Goal: Task Accomplishment & Management: Use online tool/utility

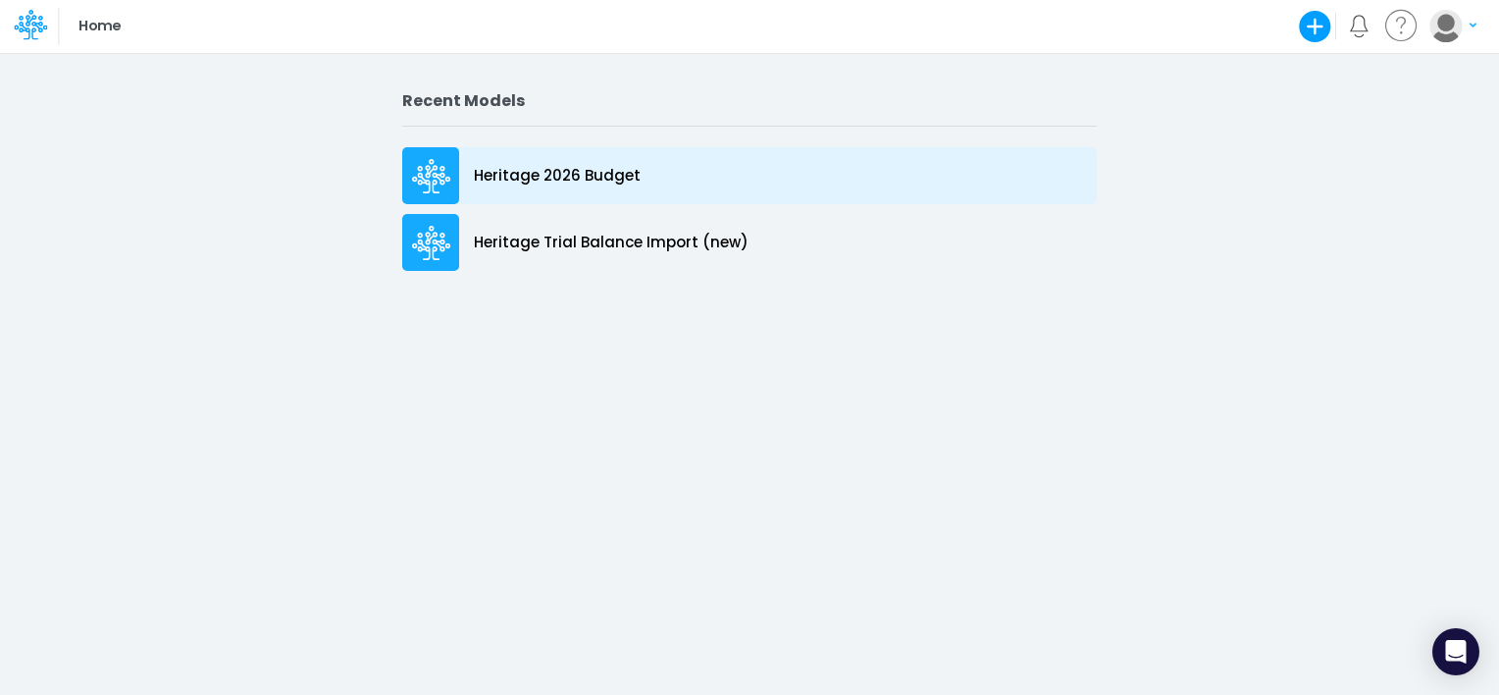
click at [595, 176] on p "Heritage 2026 Budget" at bounding box center [557, 176] width 167 height 23
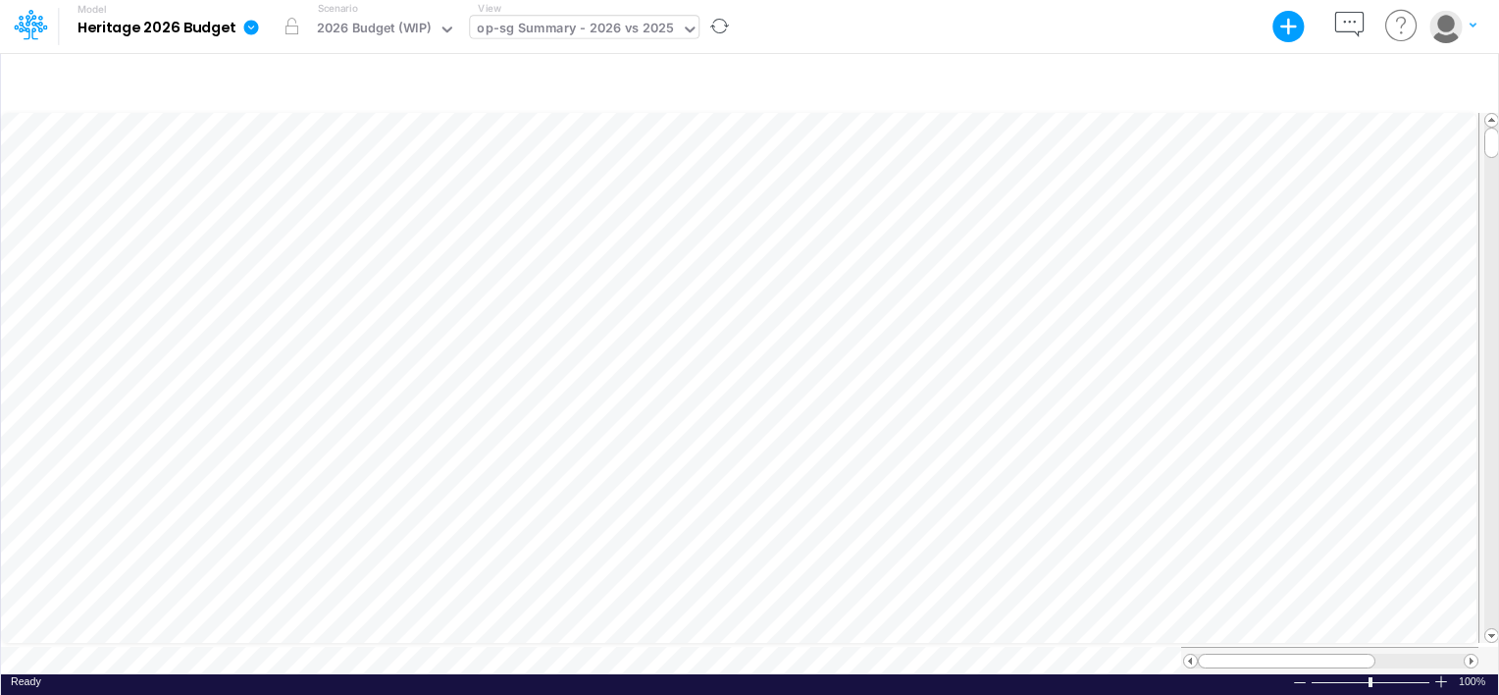
click at [546, 40] on div "op-sg Summary - 2026 vs 2025" at bounding box center [575, 30] width 197 height 23
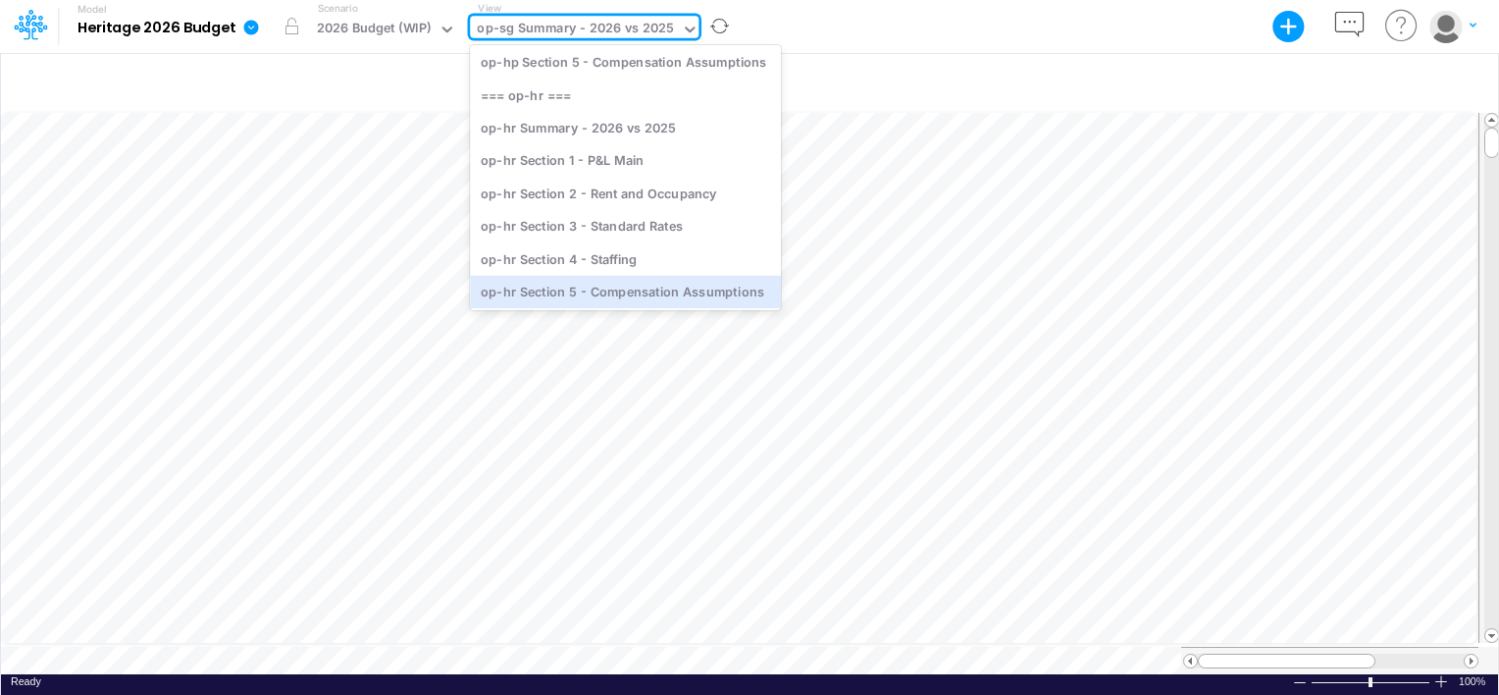
scroll to position [739, 0]
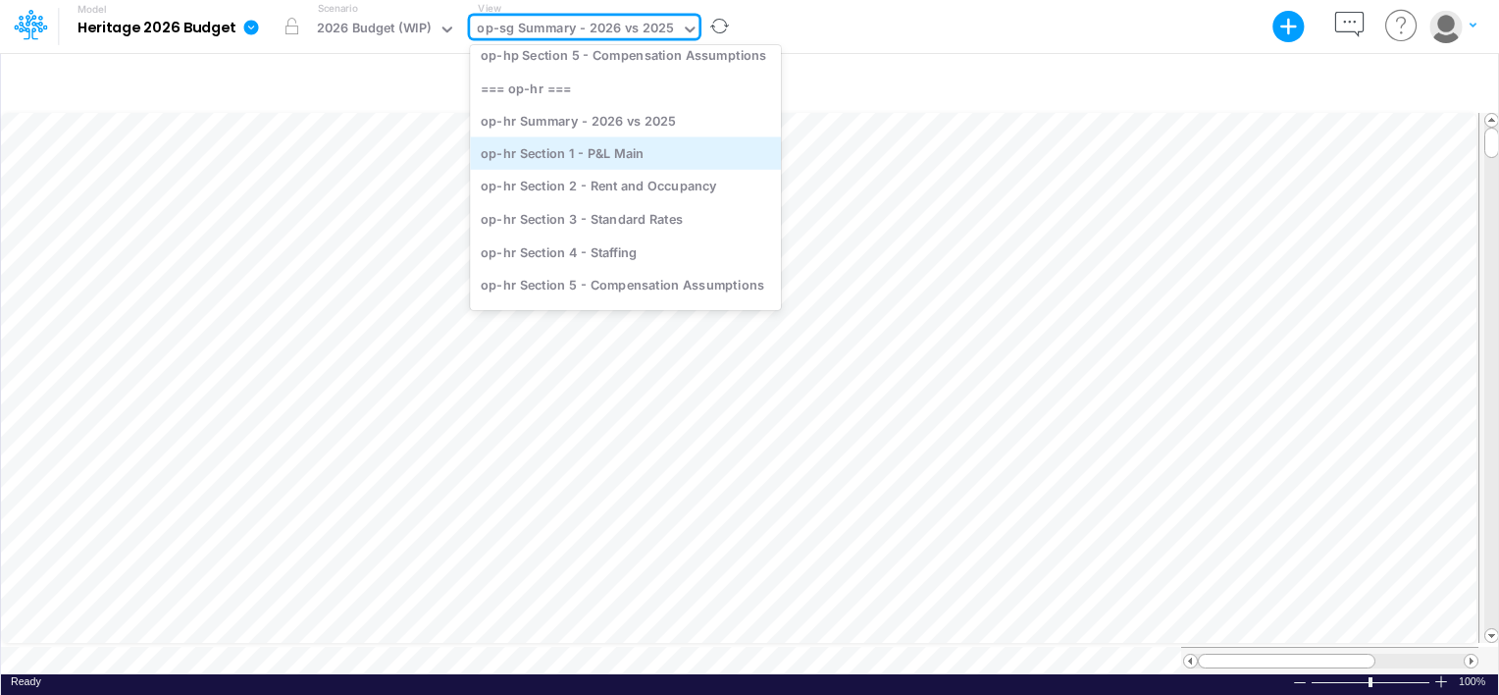
click at [591, 140] on div "op-hr Section 1 - P&L Main" at bounding box center [625, 153] width 311 height 32
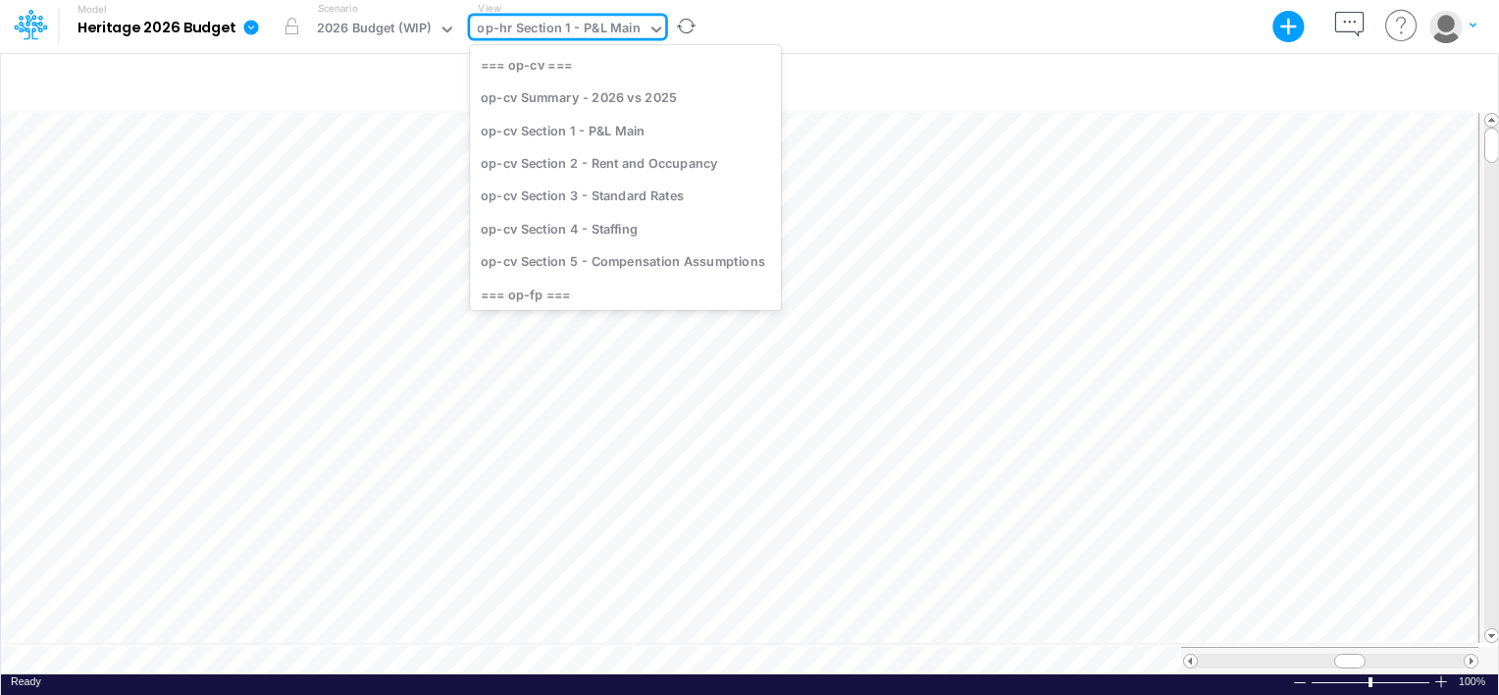
click at [574, 19] on div "op-hr Section 1 - P&L Main" at bounding box center [558, 30] width 163 height 23
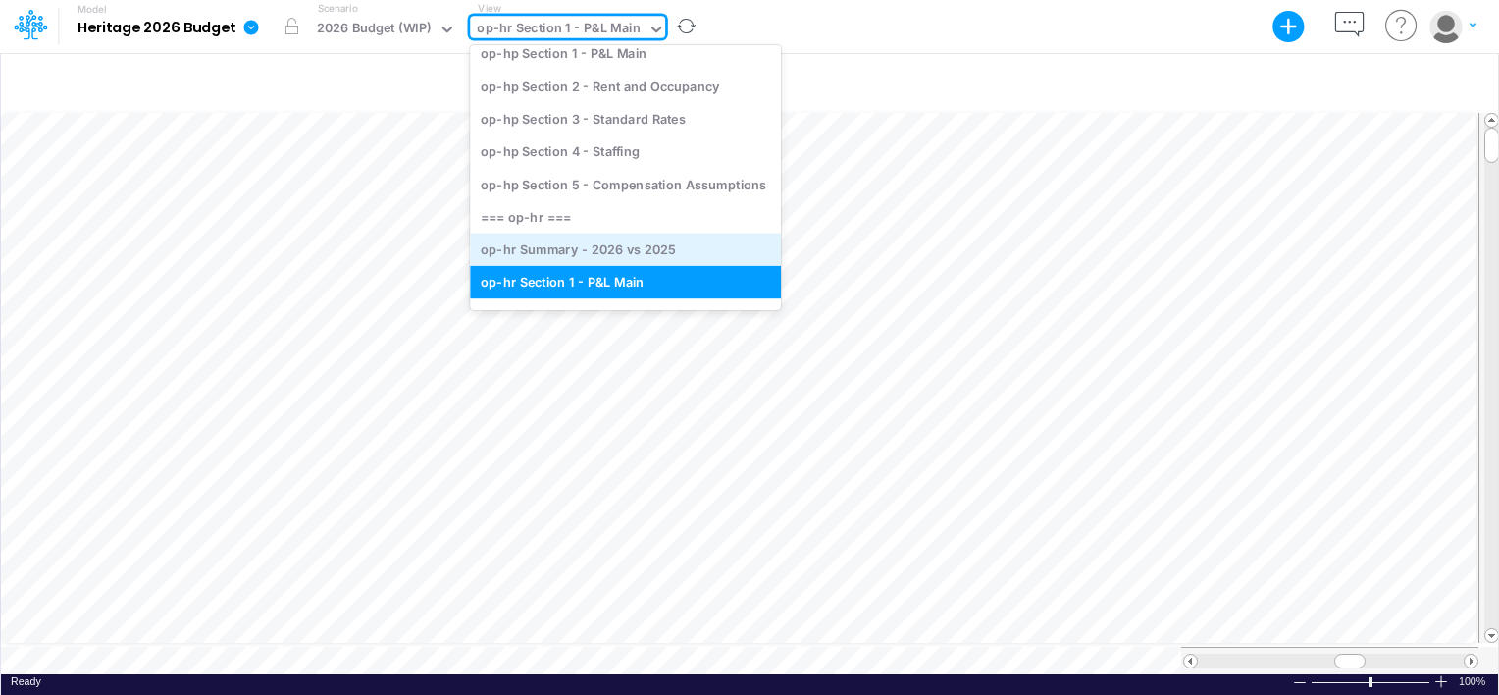
click at [568, 241] on div "op-hr Summary - 2026 vs 2025" at bounding box center [625, 250] width 311 height 32
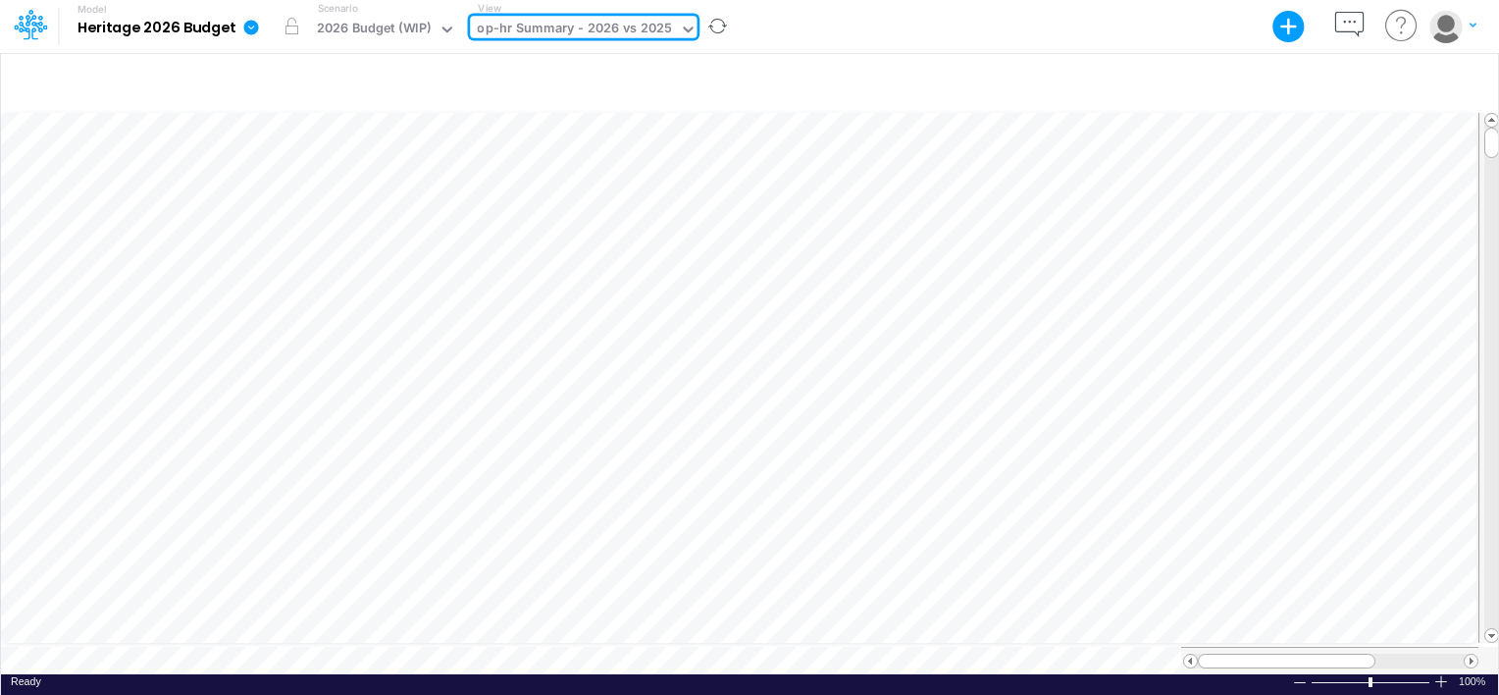
click at [600, 30] on div "op-hr Summary - 2026 vs 2025" at bounding box center [574, 30] width 195 height 23
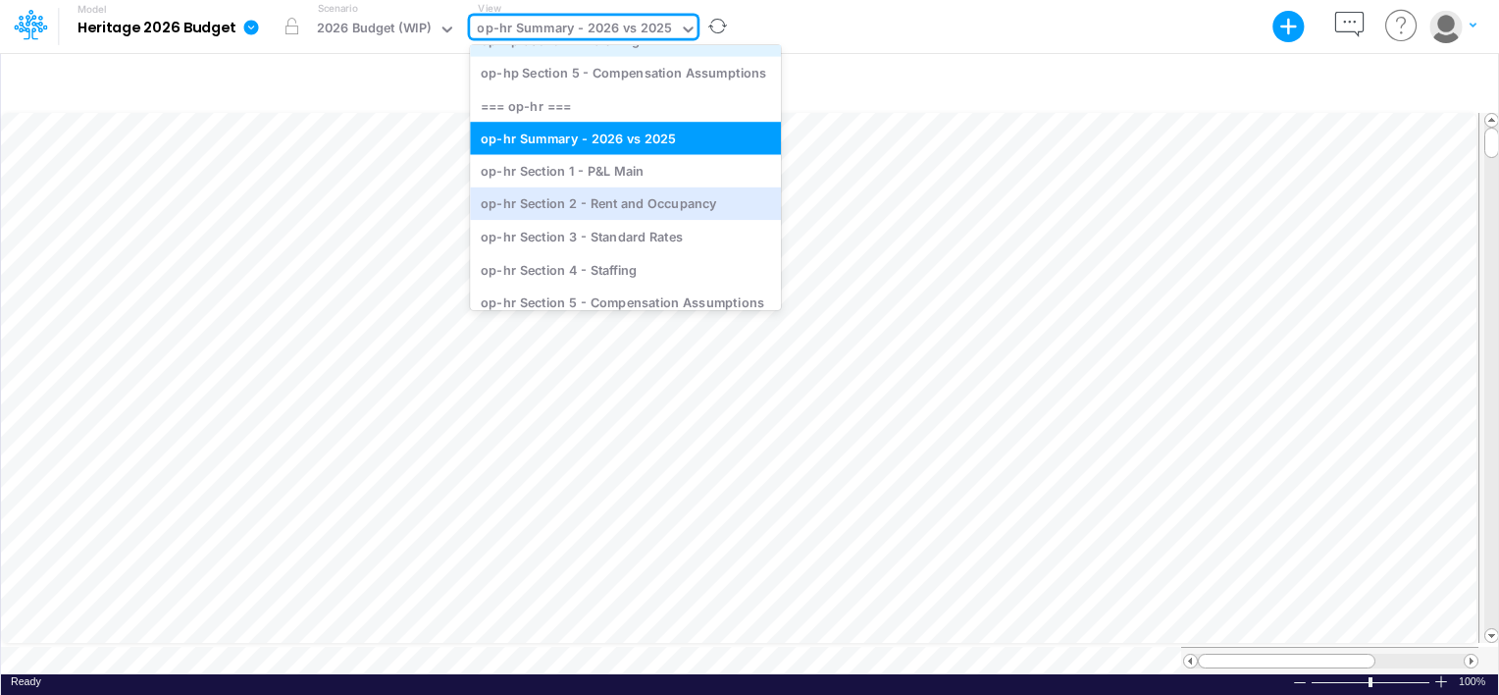
scroll to position [761, 0]
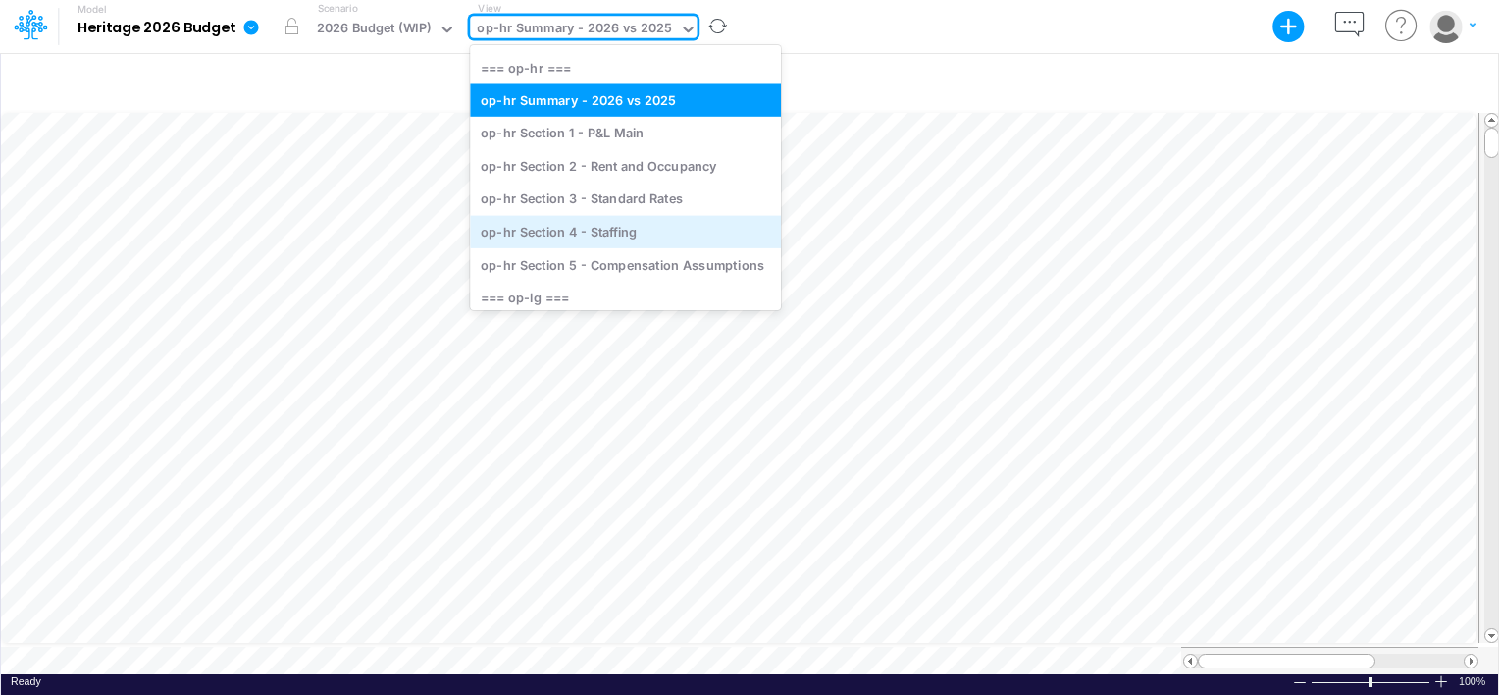
click at [599, 224] on div "op-hr Section 4 - Staffing" at bounding box center [625, 231] width 311 height 32
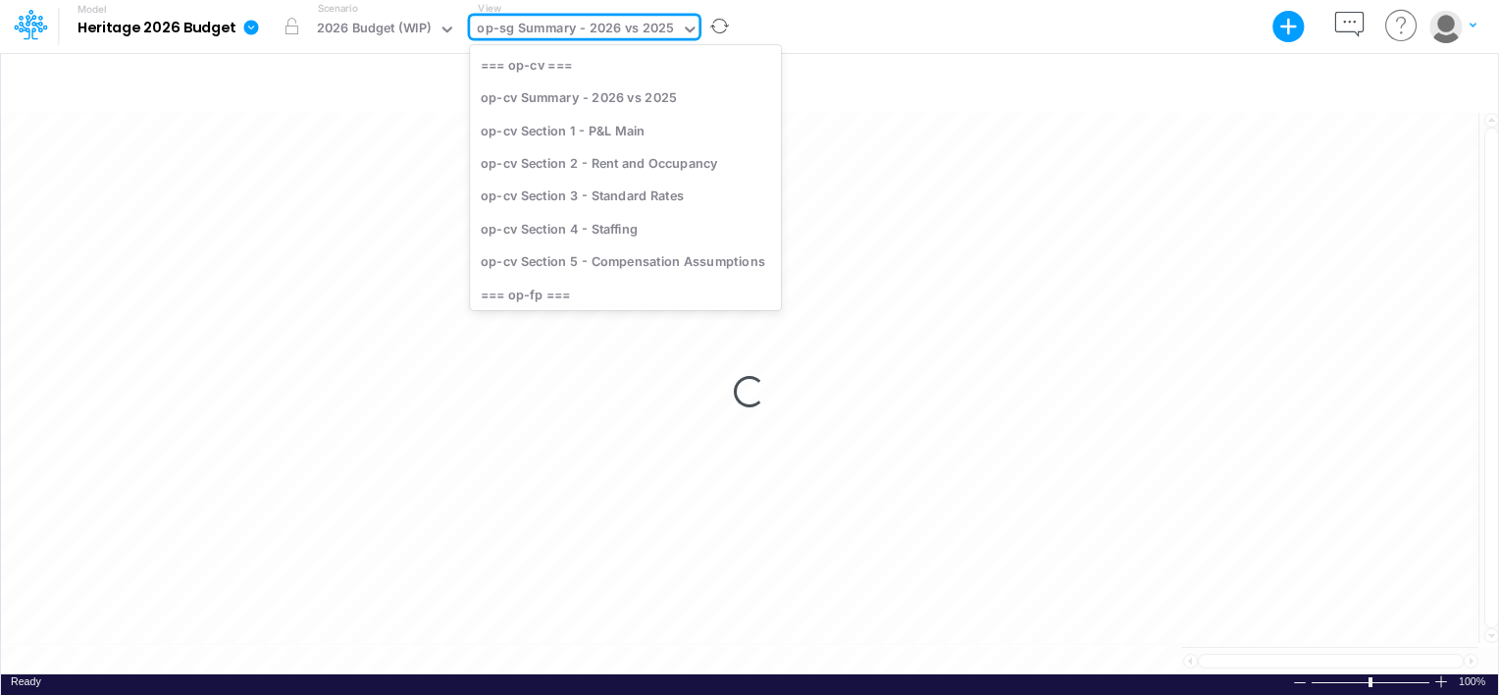
click at [591, 24] on div "op-sg Summary - 2026 vs 2025" at bounding box center [575, 30] width 197 height 23
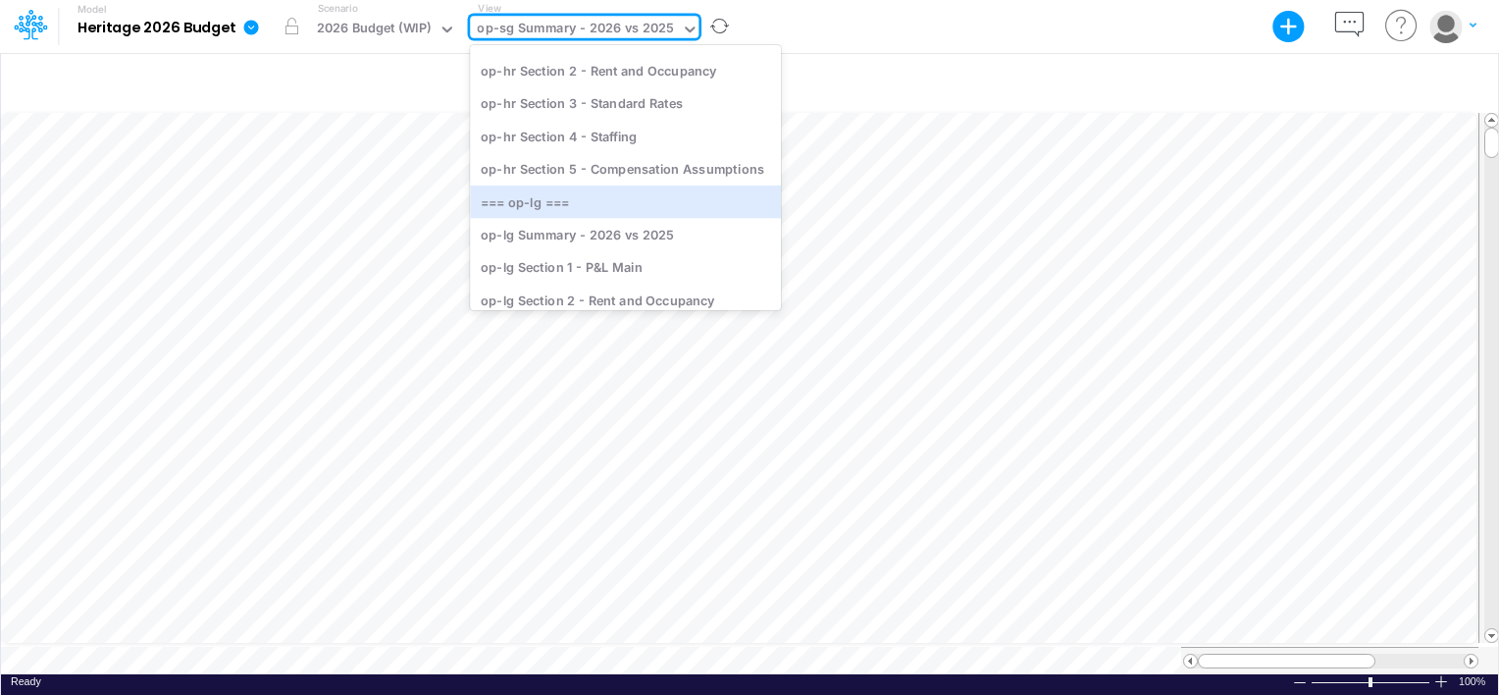
scroll to position [863, 0]
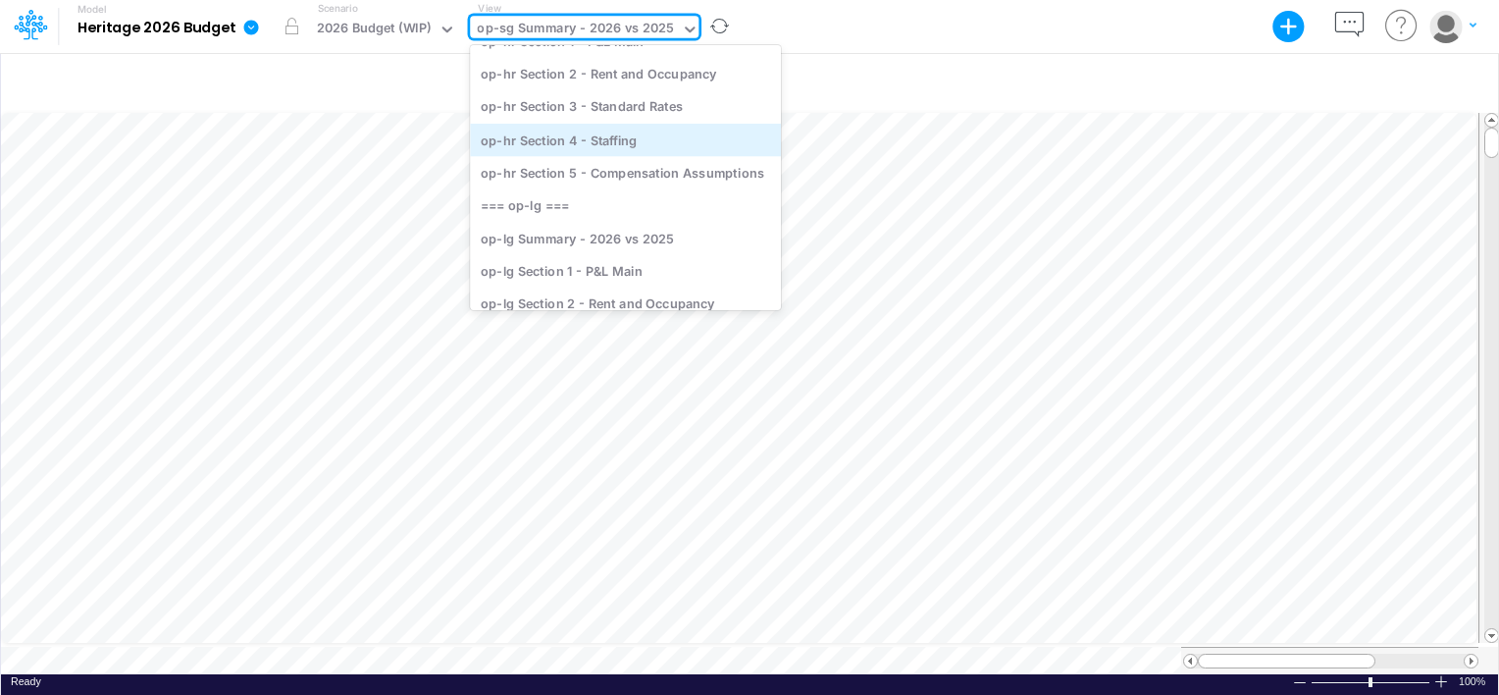
click at [595, 149] on div "op-hr Section 4 - Staffing" at bounding box center [625, 140] width 311 height 32
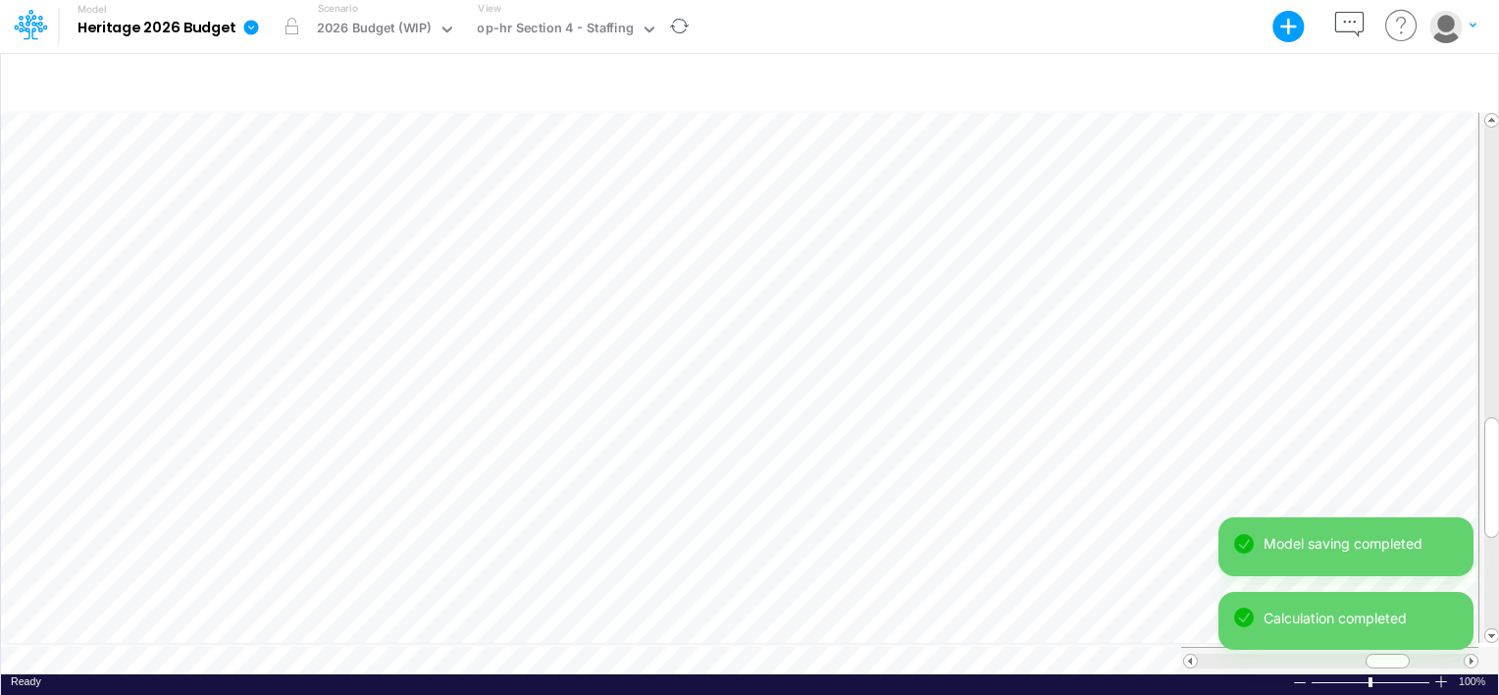
scroll to position [9, 2]
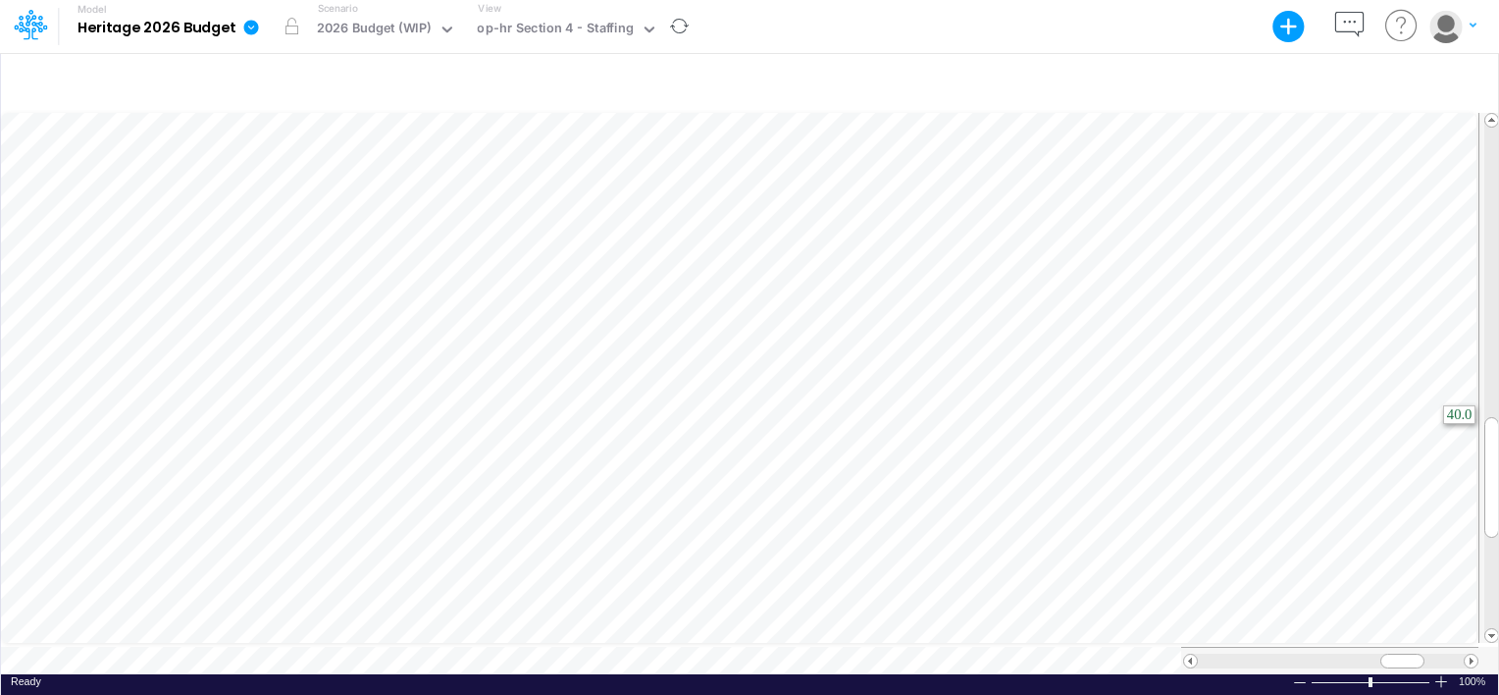
click at [1498, 423] on html "Model Heritage 2026 Budget Export Excel Scenario 2026 Budget (WIP) View op-hr S…" at bounding box center [749, 347] width 1499 height 695
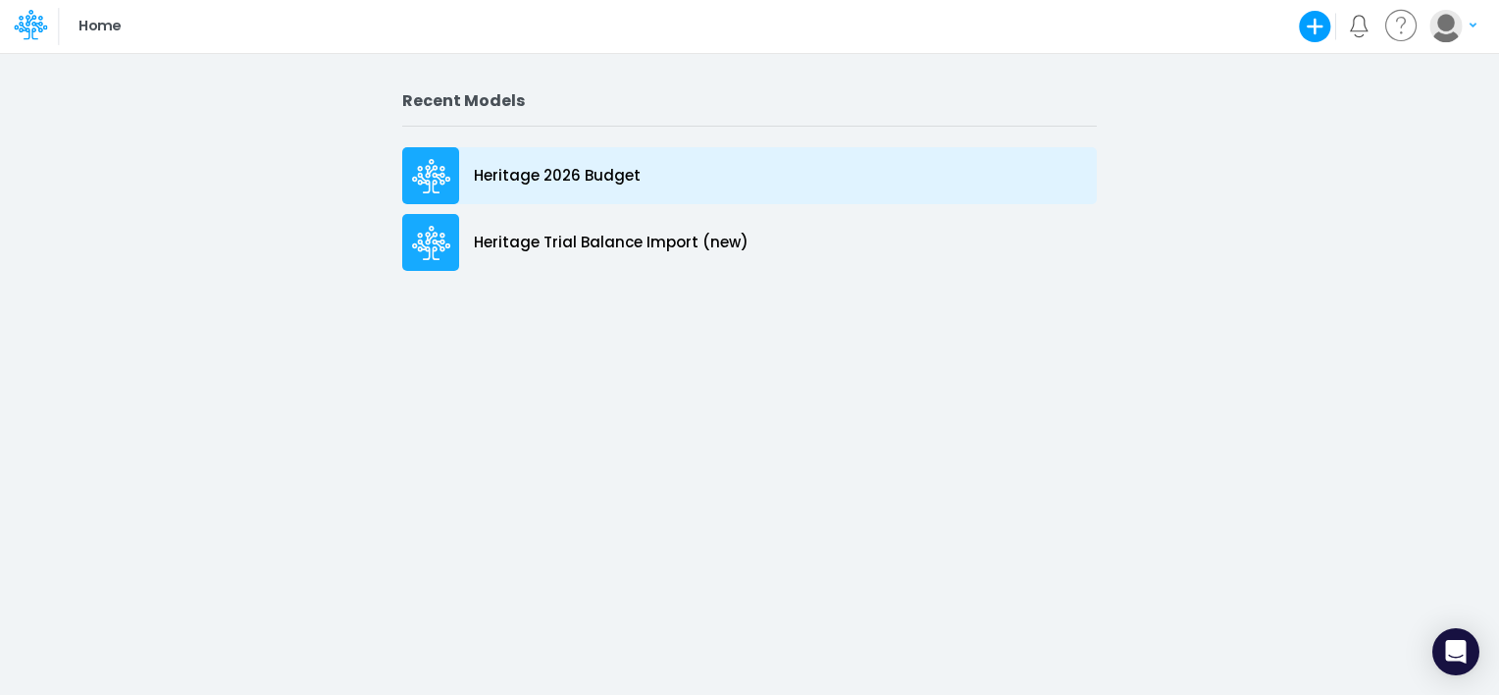
click at [585, 169] on p "Heritage 2026 Budget" at bounding box center [557, 176] width 167 height 23
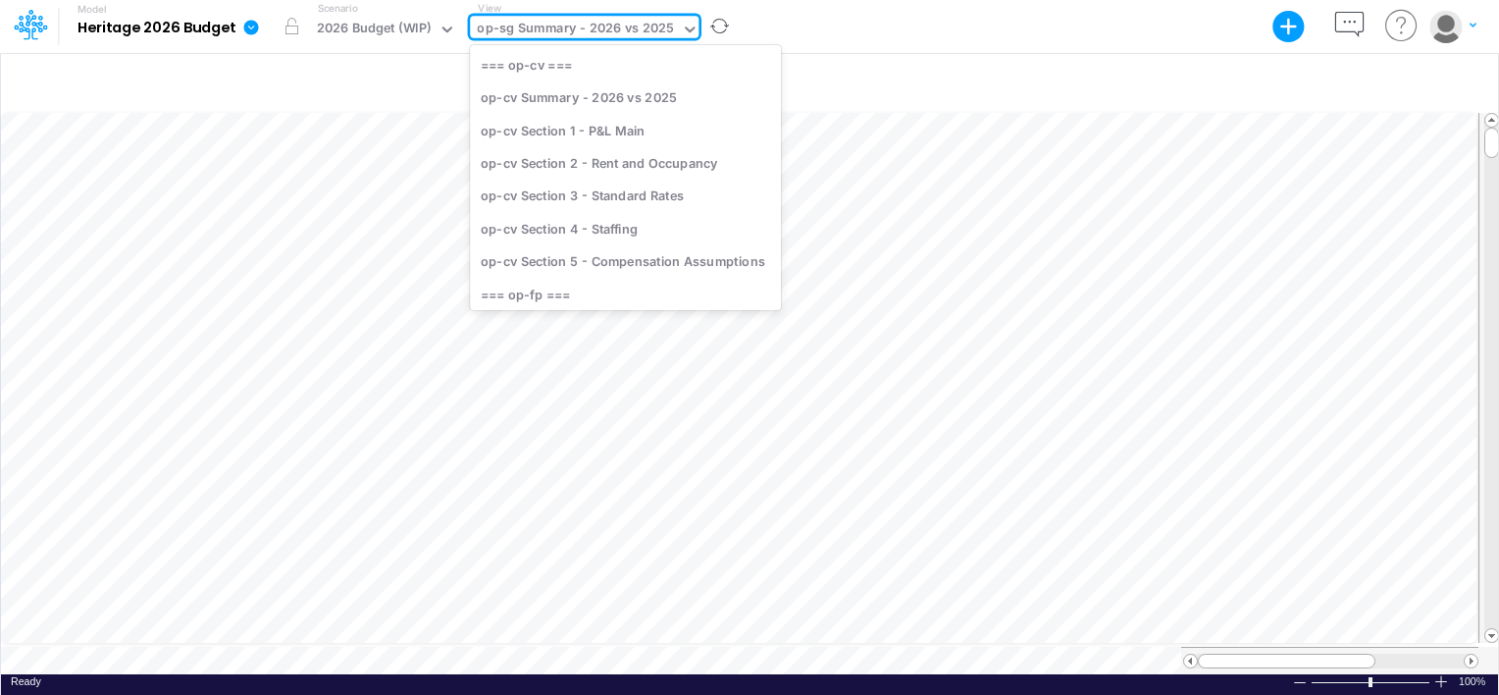
click at [560, 23] on div "op-sg Summary - 2026 vs 2025" at bounding box center [575, 30] width 197 height 23
click at [574, 224] on div "op-sr Section 4 - Staffing" at bounding box center [625, 228] width 311 height 32
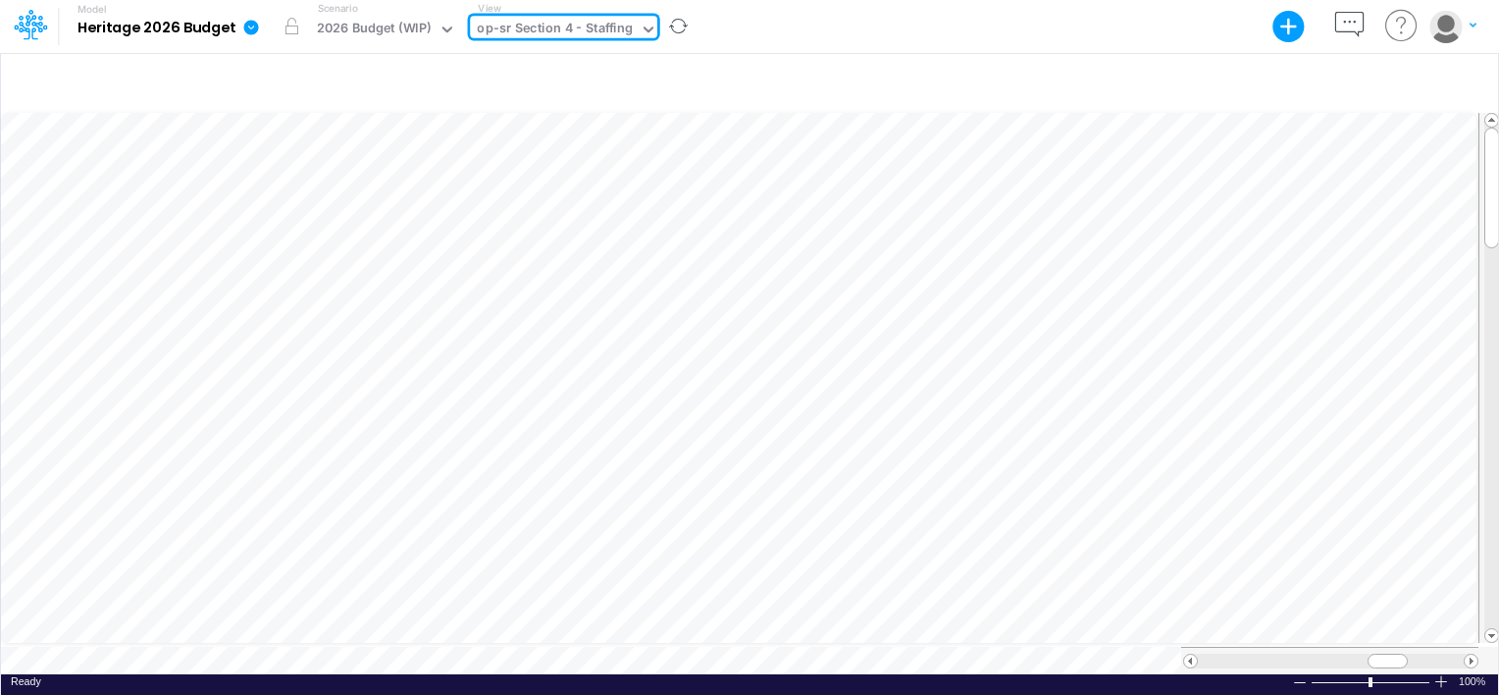
click at [568, 35] on div "op-sr Section 4 - Staffing" at bounding box center [554, 30] width 155 height 23
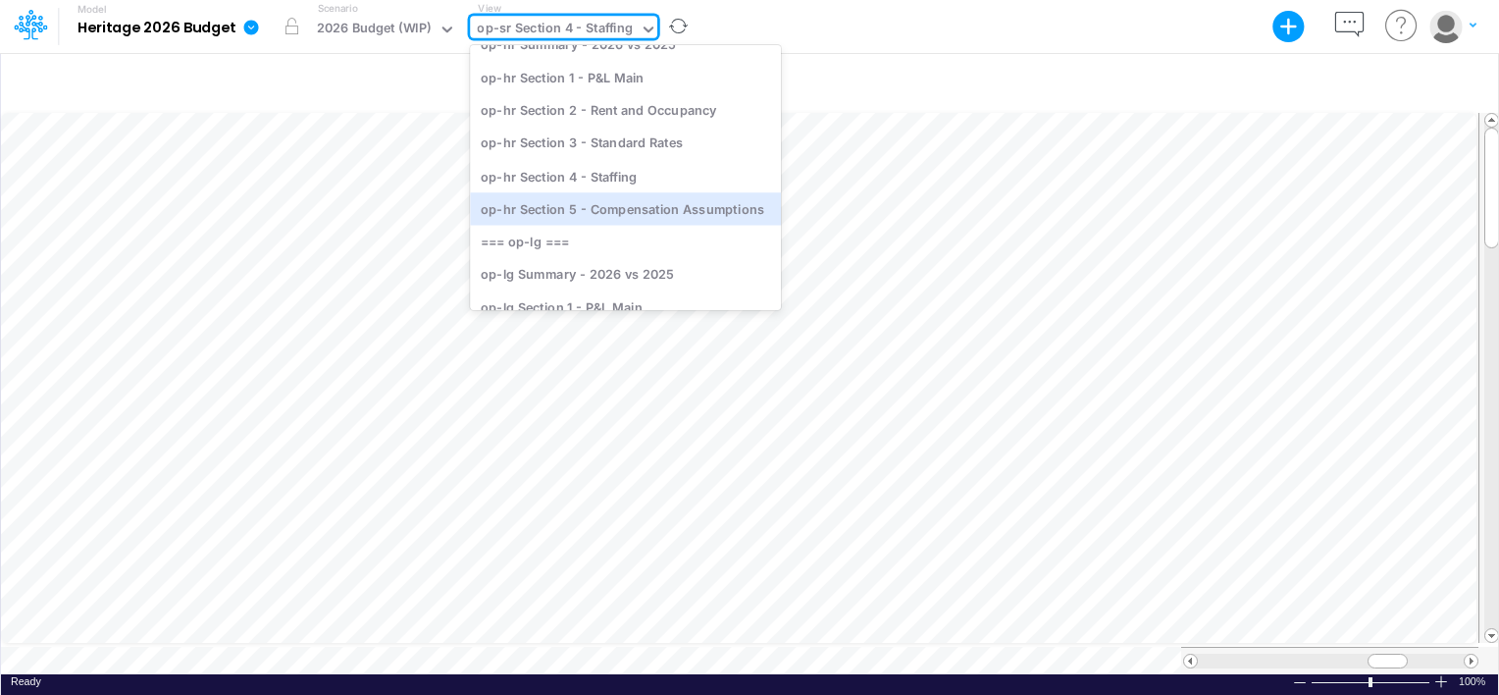
scroll to position [820, 0]
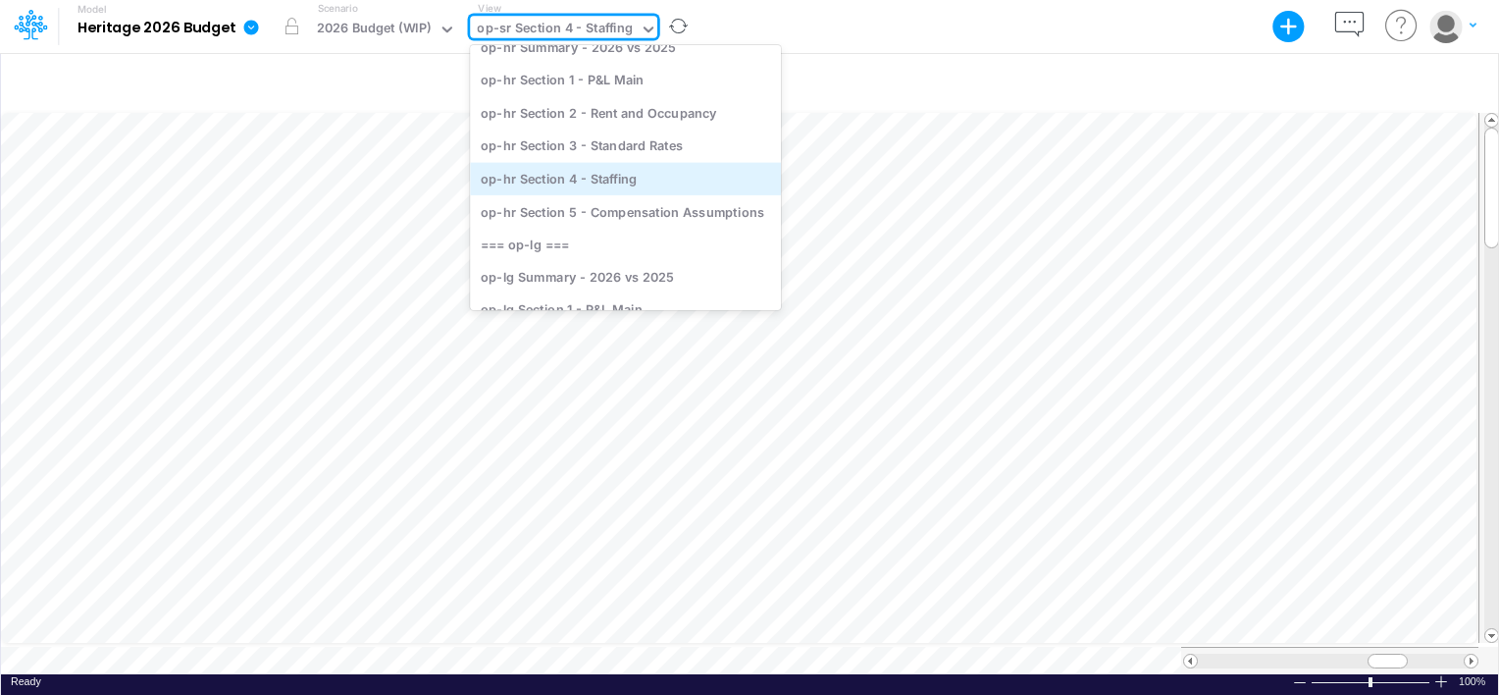
click at [552, 173] on div "op-hr Section 4 - Staffing" at bounding box center [625, 178] width 311 height 32
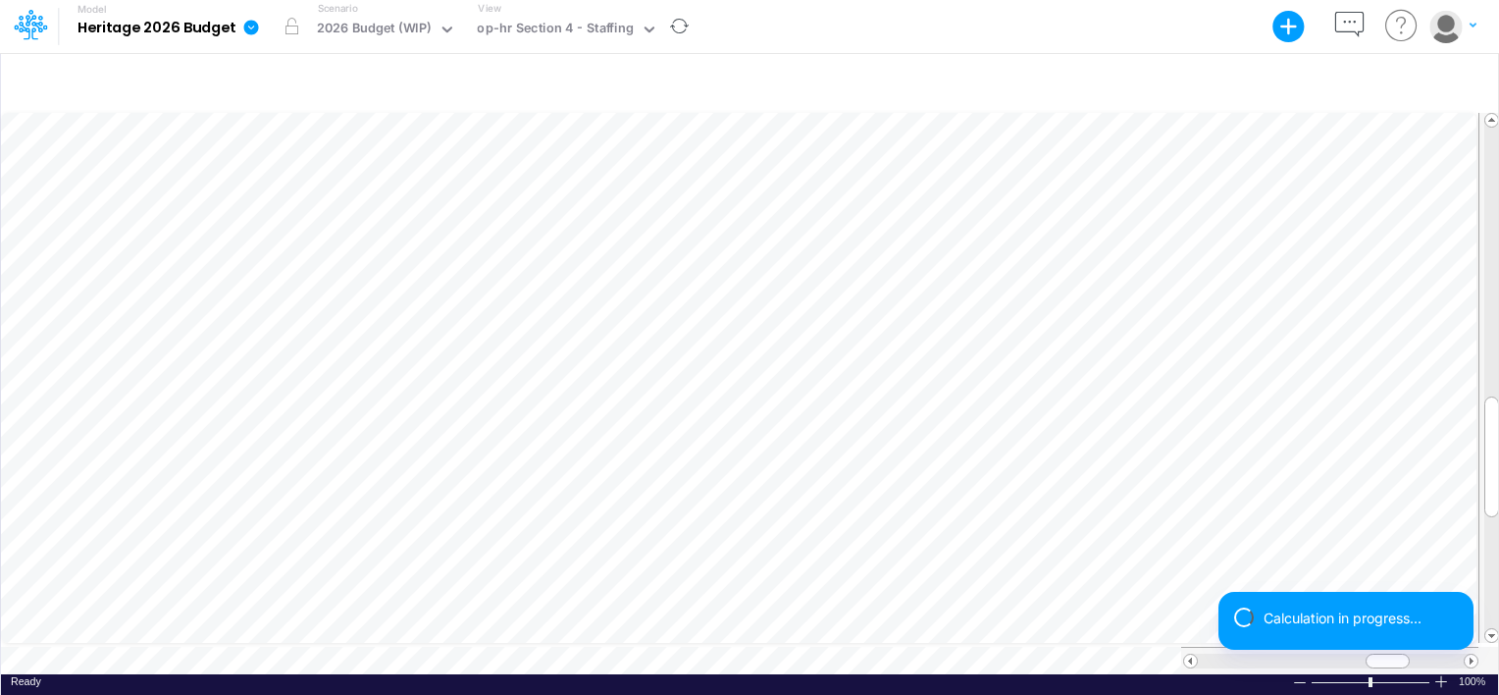
scroll to position [9, 2]
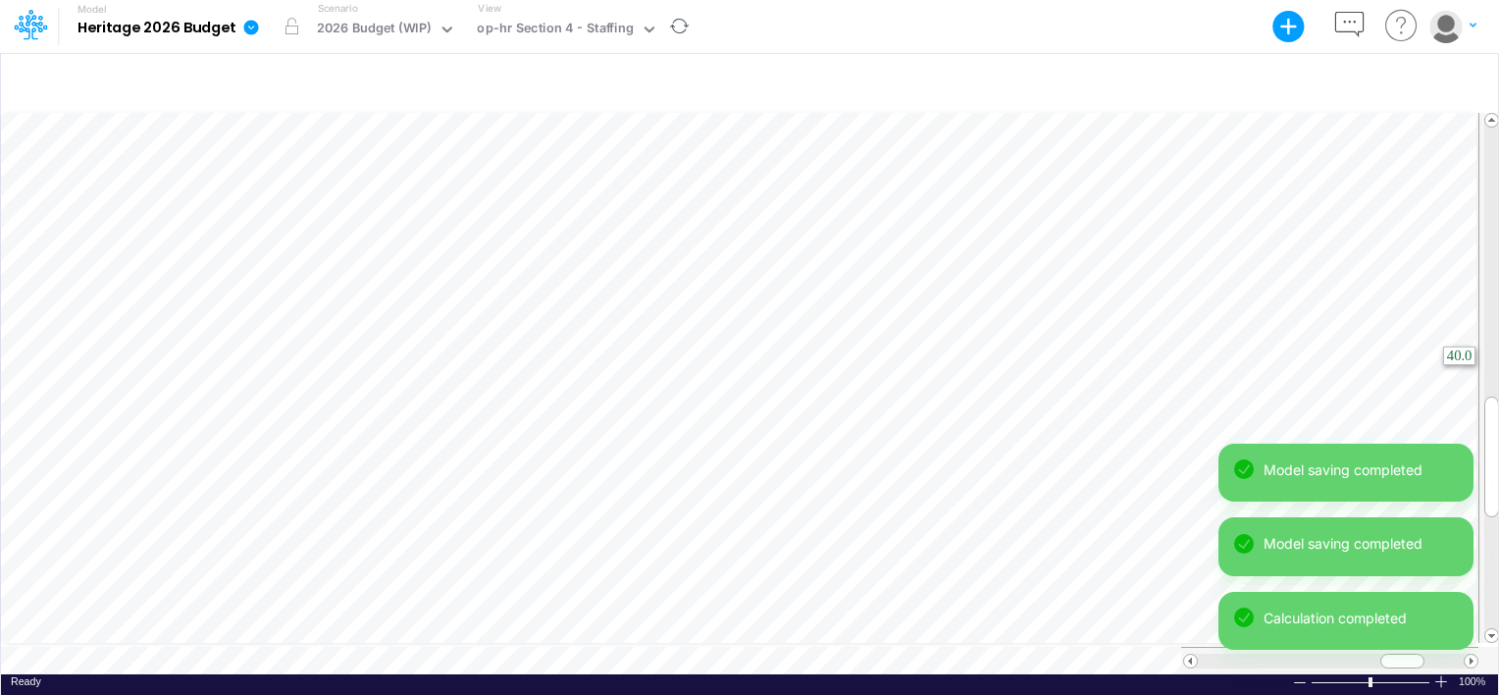
click at [1498, 353] on html "Model Heritage 2026 Budget Export Excel Scenario 2026 Budget (WIP) View op-hr S…" at bounding box center [749, 347] width 1499 height 695
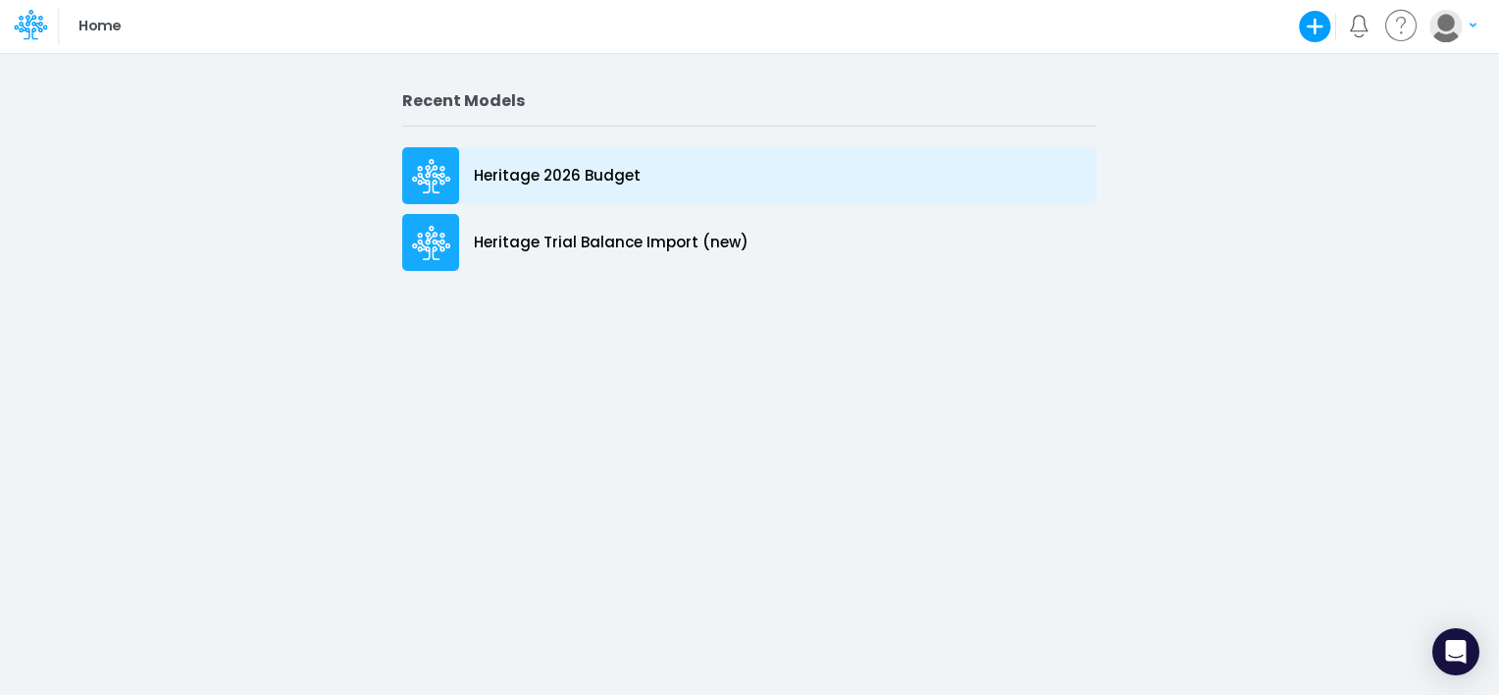
click at [505, 168] on p "Heritage 2026 Budget" at bounding box center [557, 176] width 167 height 23
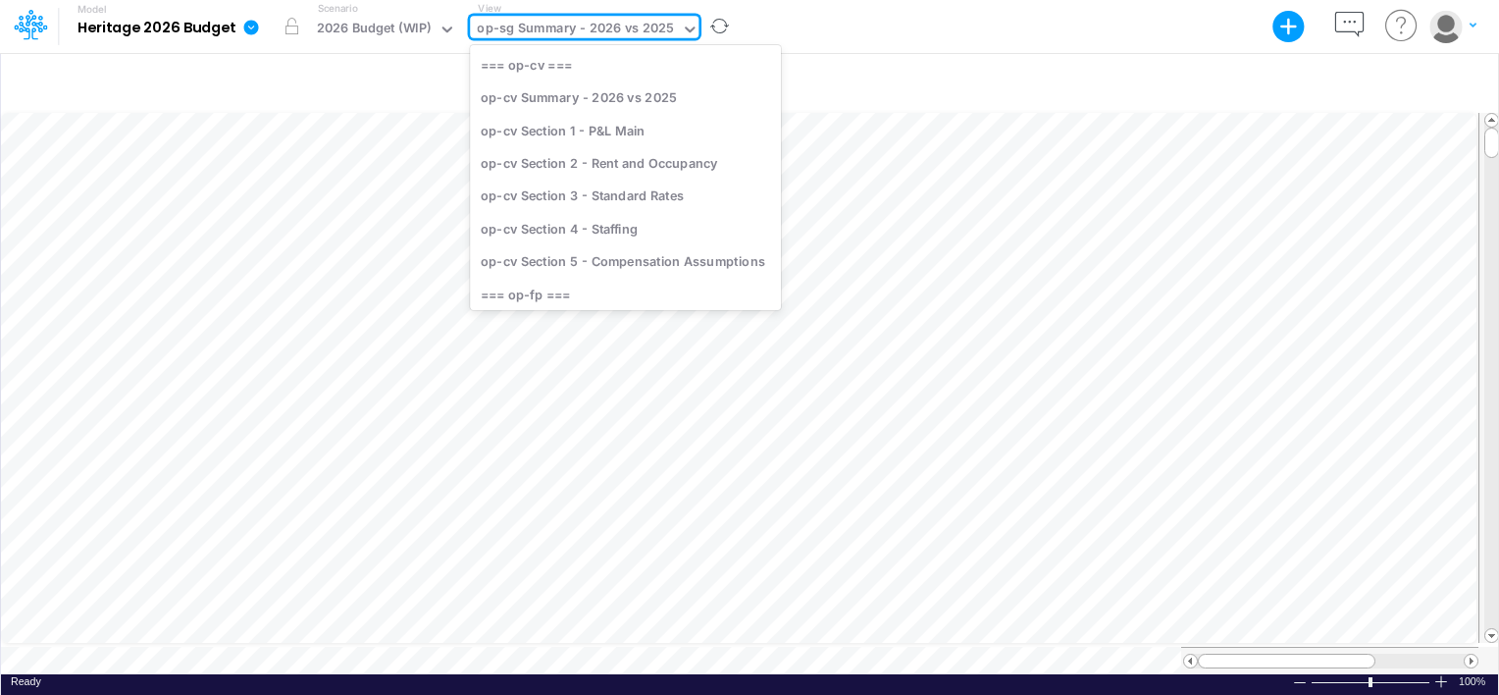
scroll to position [1287, 0]
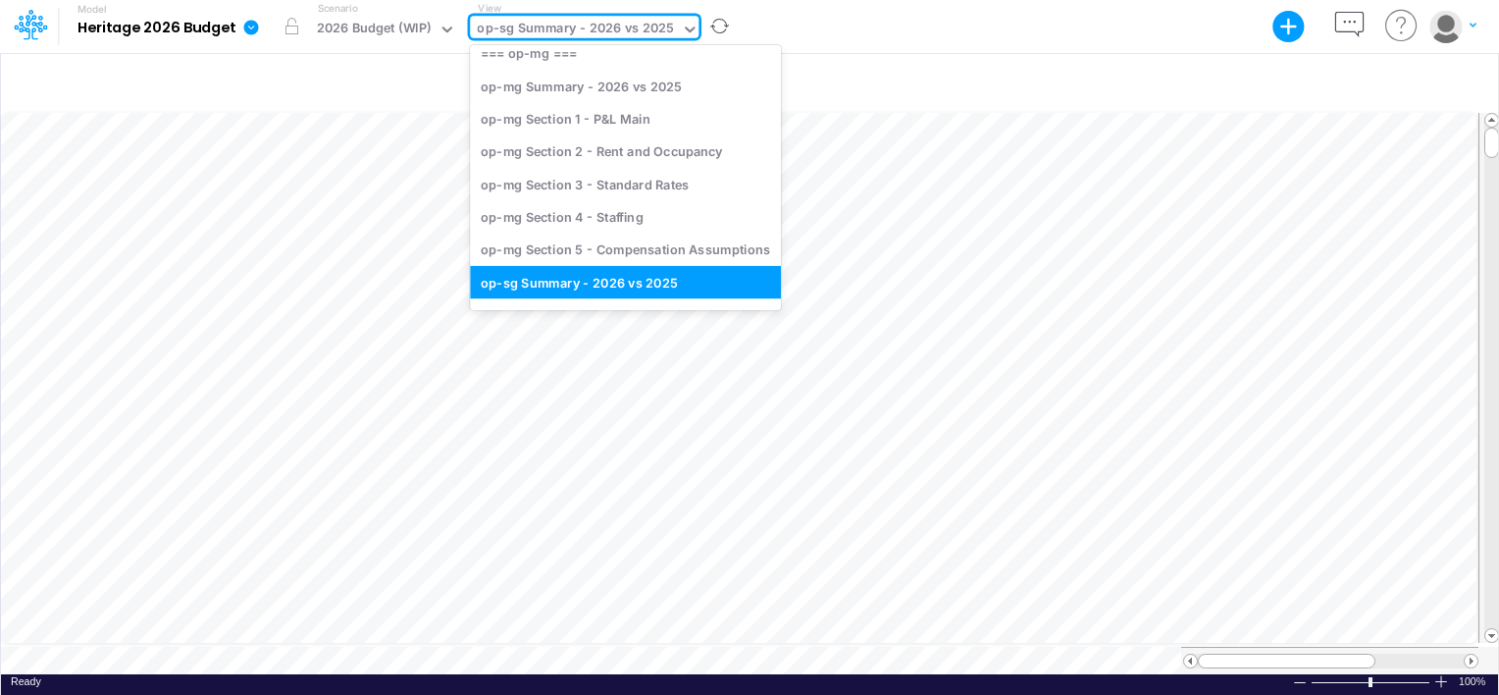
click at [530, 35] on div "op-sg Summary - 2026 vs 2025" at bounding box center [575, 30] width 197 height 23
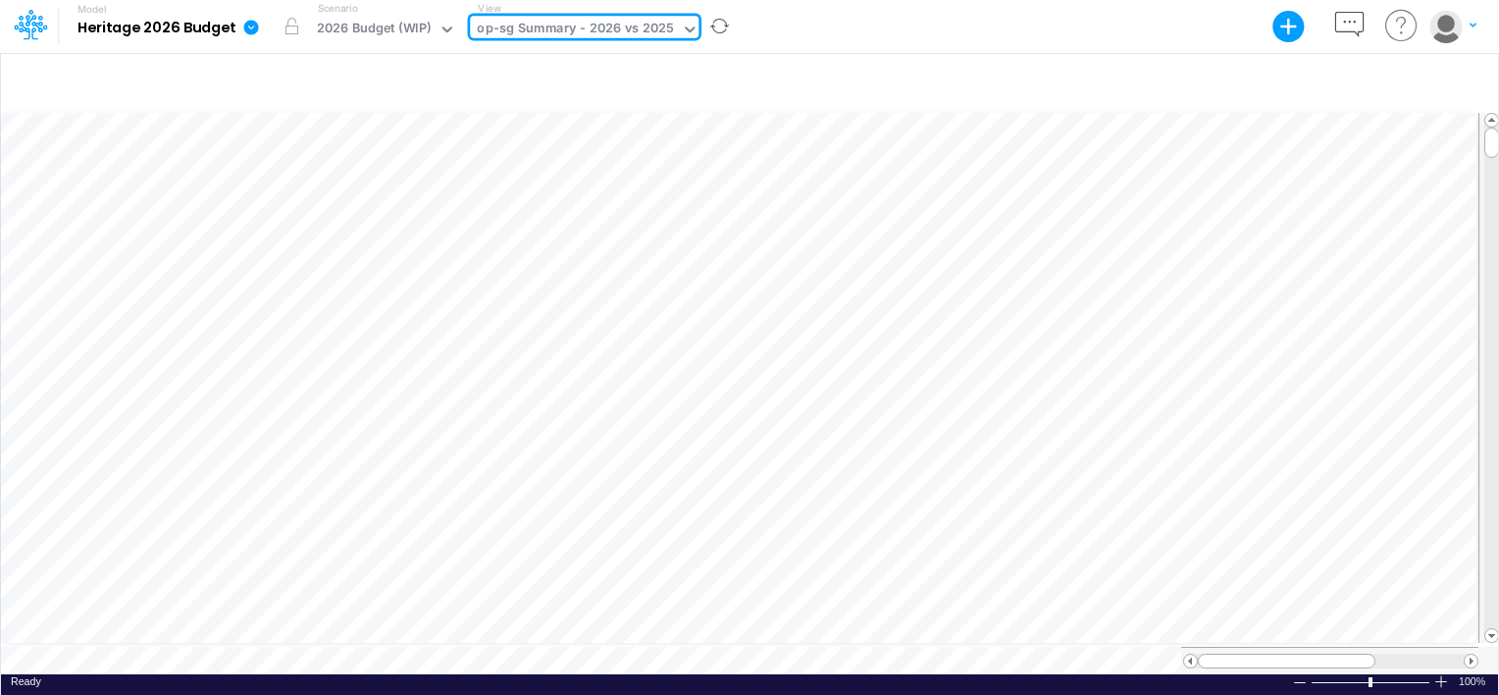
click at [530, 35] on div "op-sg Summary - 2026 vs 2025" at bounding box center [575, 30] width 197 height 23
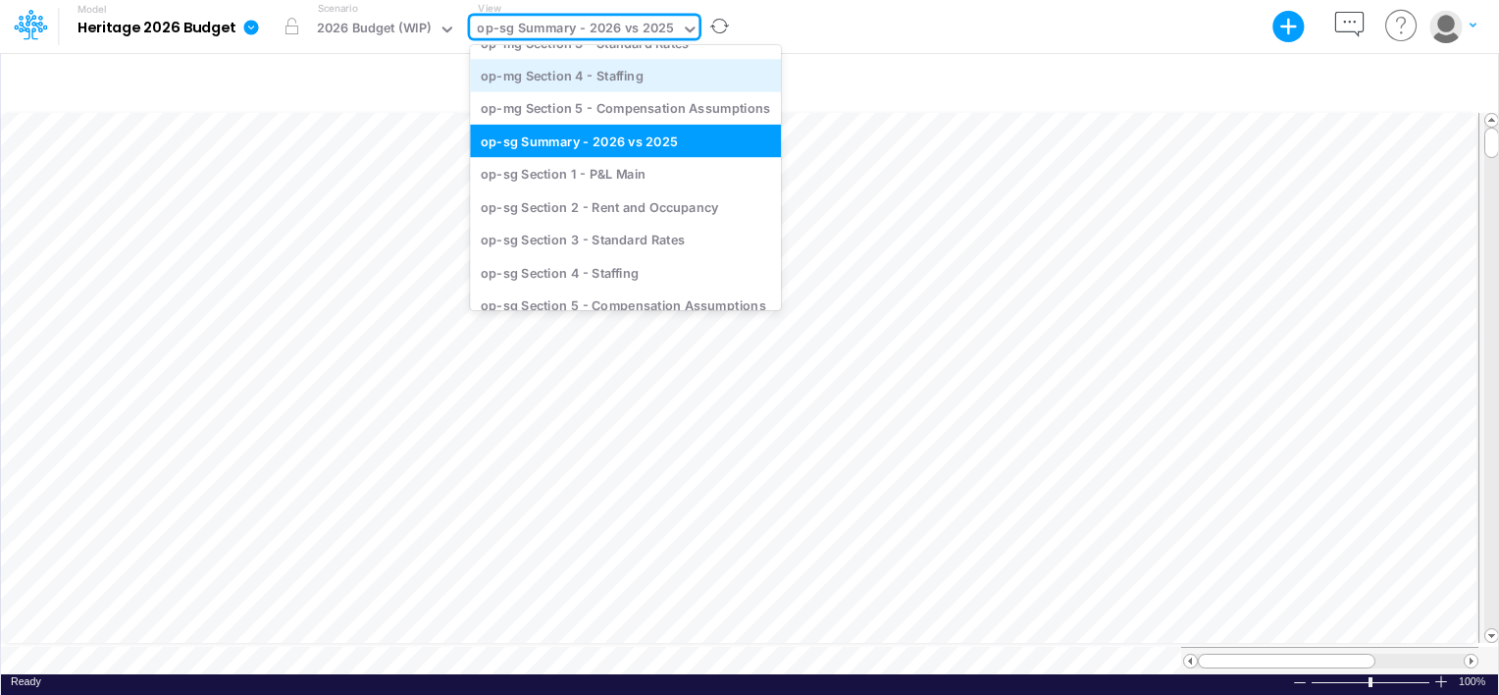
scroll to position [1446, 0]
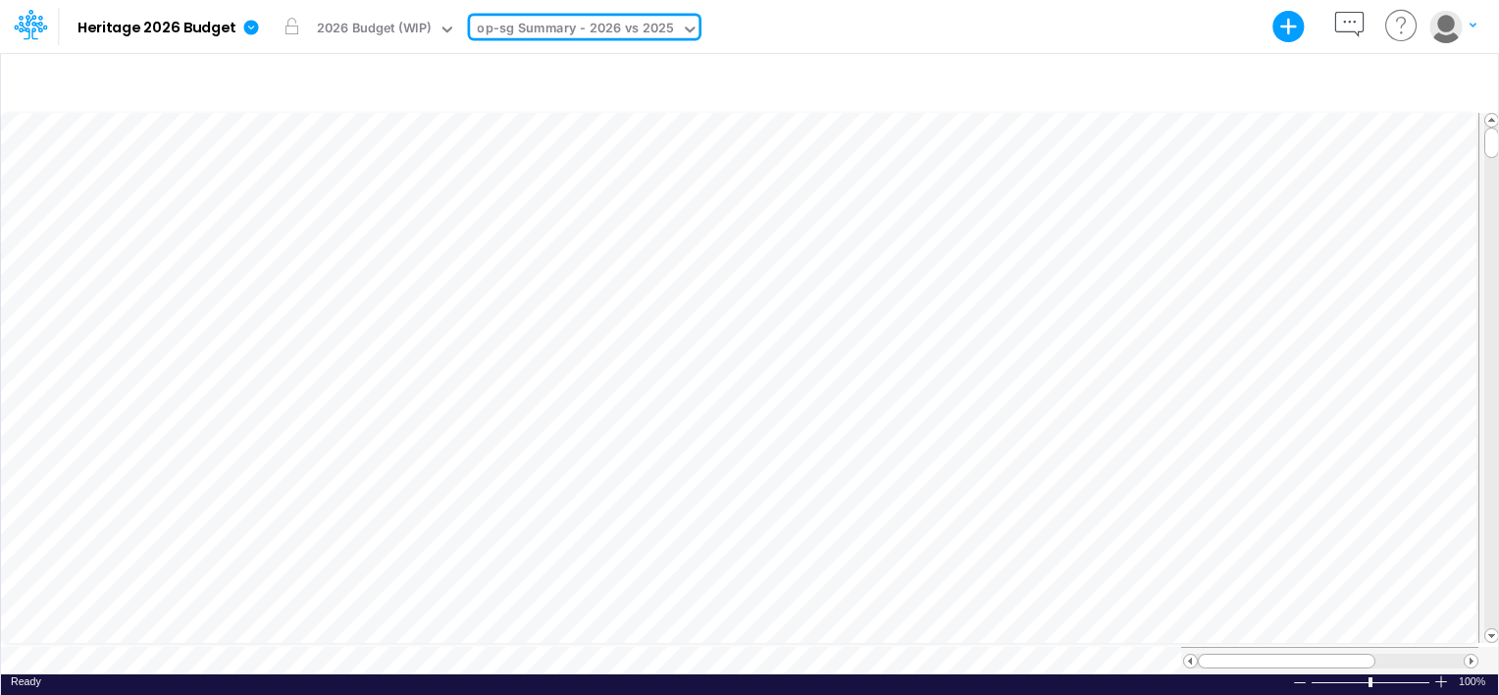
click at [622, 29] on div "op-sg Summary - 2026 vs 2025" at bounding box center [575, 30] width 197 height 23
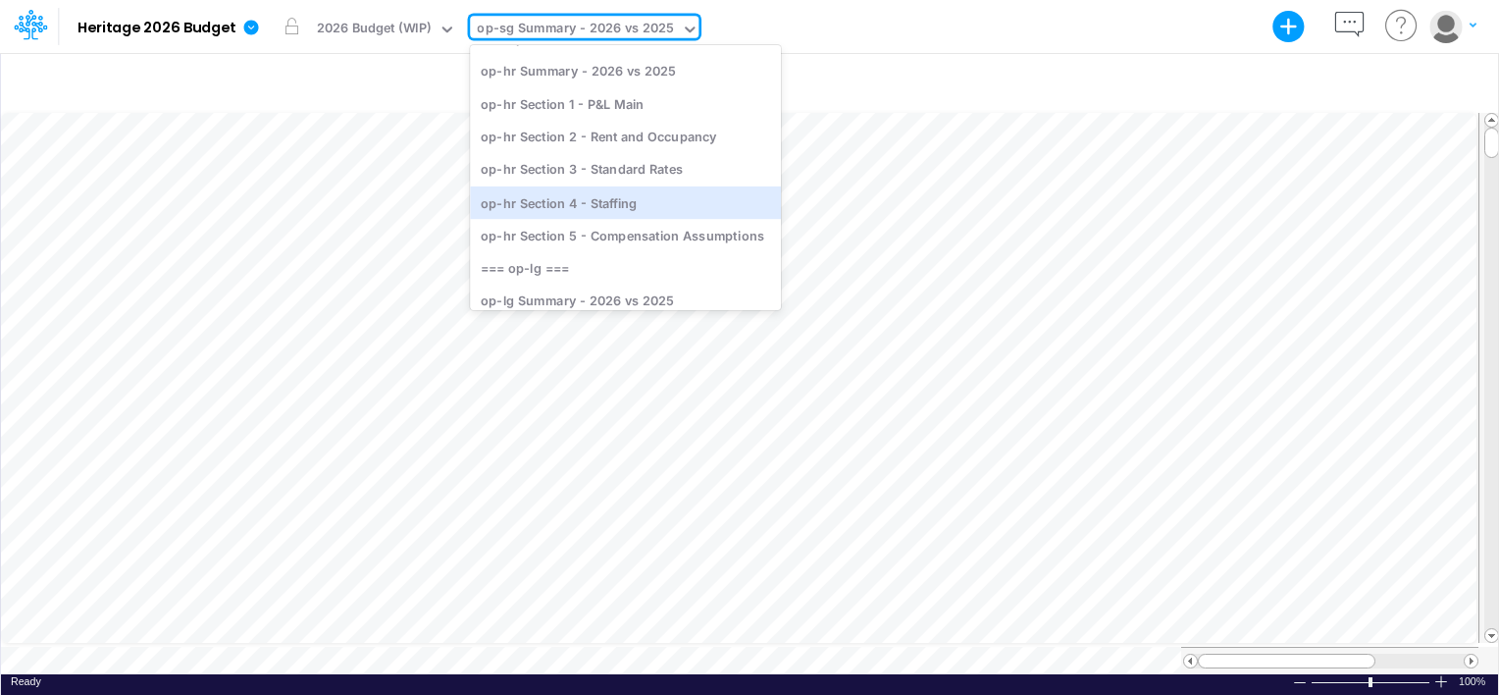
scroll to position [793, 0]
click at [610, 206] on div "op-hr Section 4 - Staffing" at bounding box center [625, 202] width 311 height 32
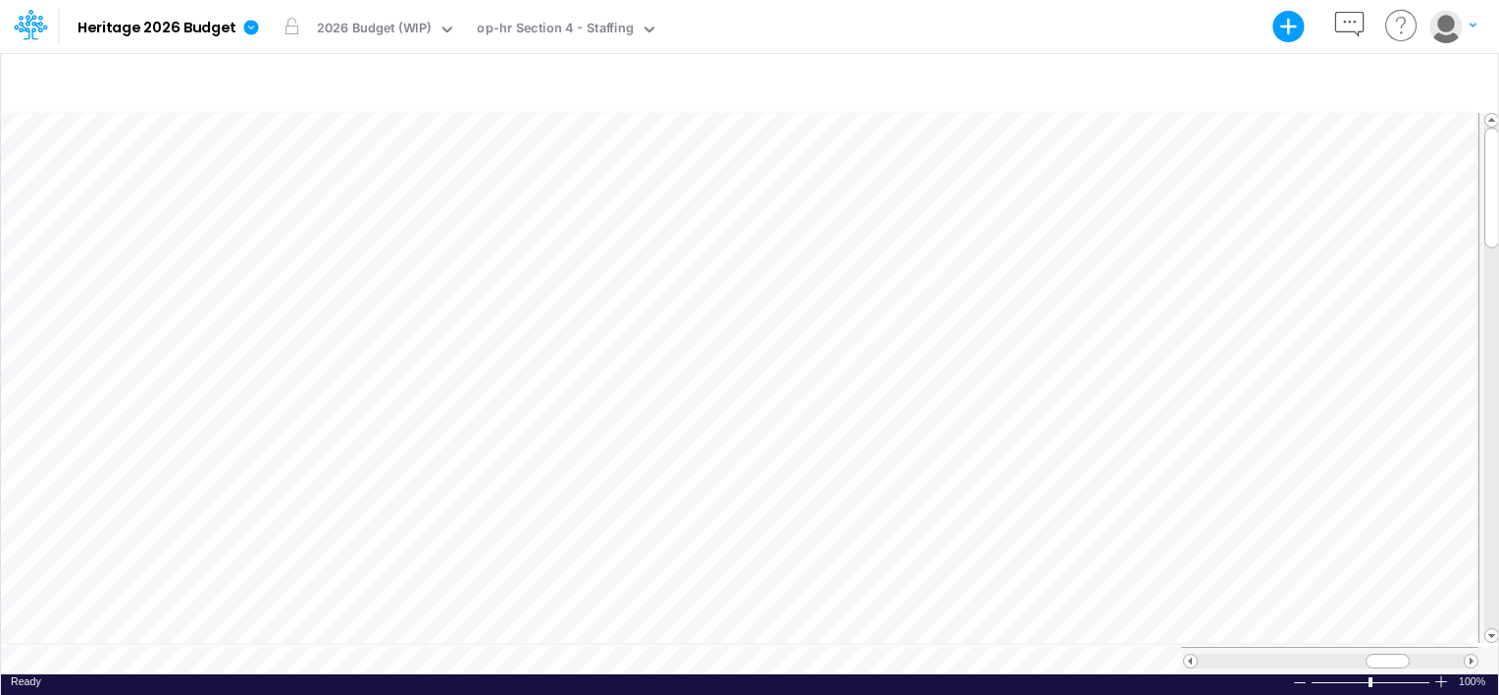
scroll to position [9, 2]
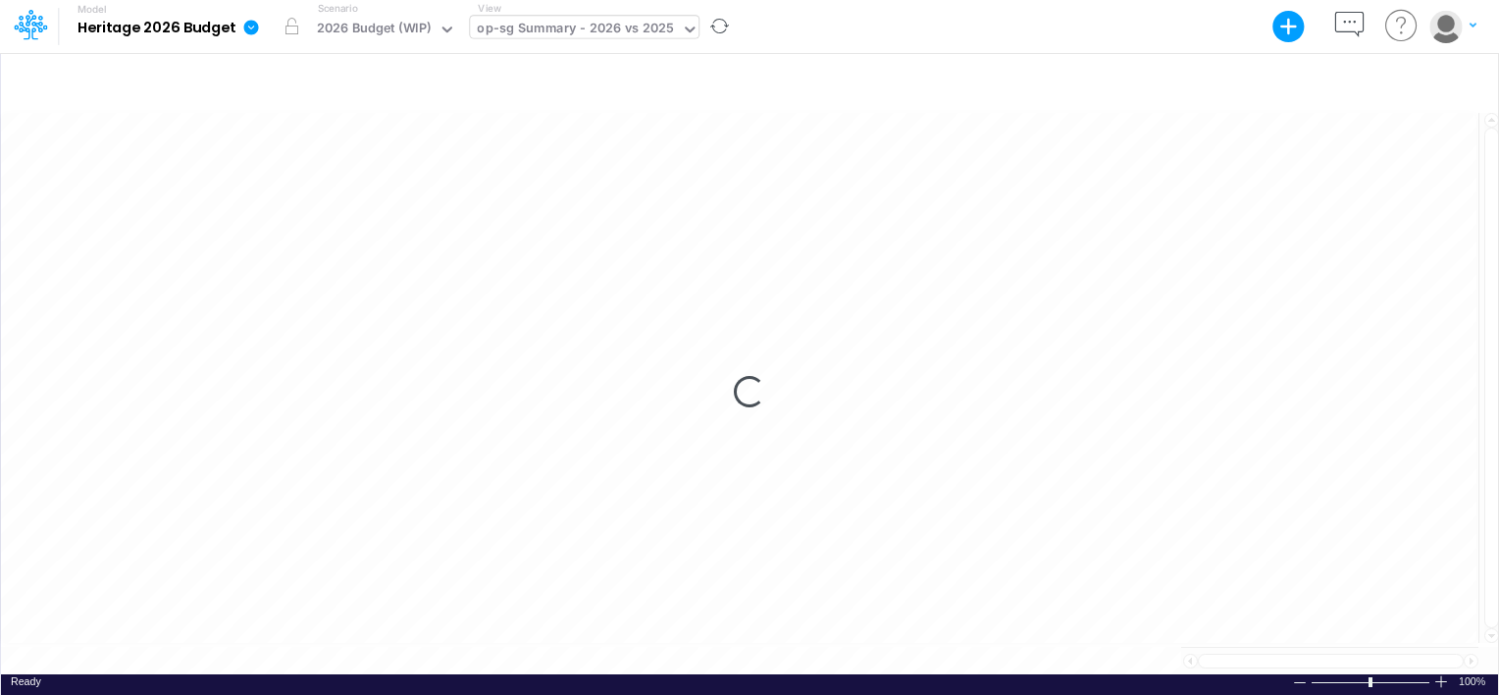
click at [589, 34] on div "op-sg Summary - 2026 vs 2025" at bounding box center [575, 30] width 197 height 23
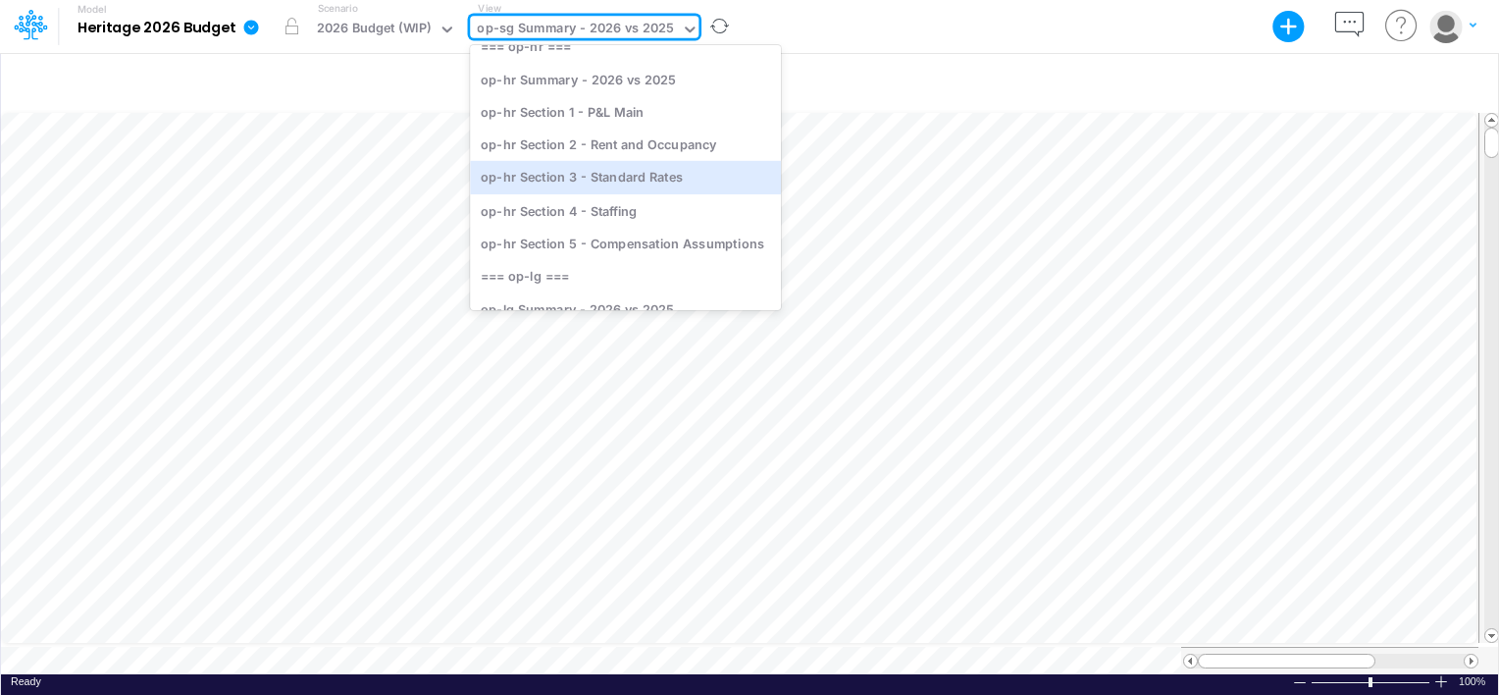
scroll to position [785, 0]
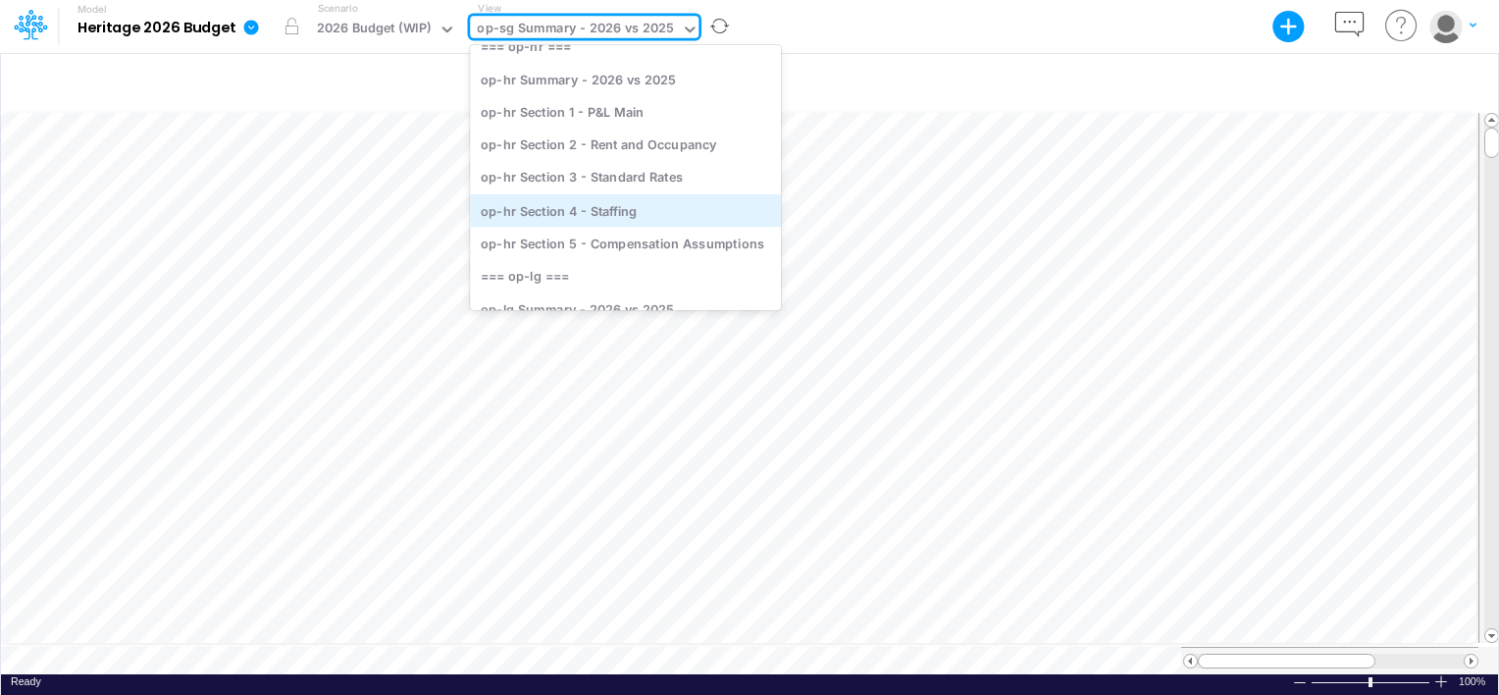
click at [581, 216] on div "op-hr Section 4 - Staffing" at bounding box center [625, 210] width 311 height 32
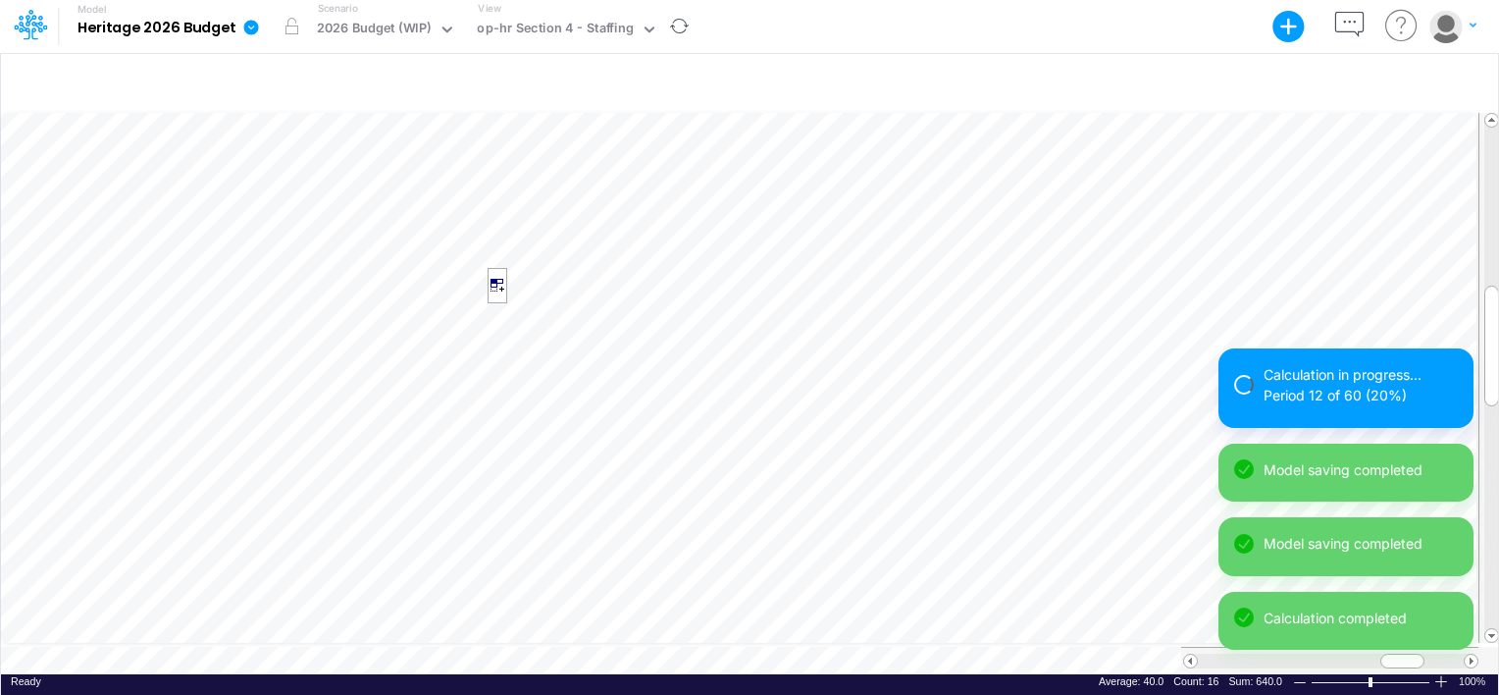
scroll to position [9, 2]
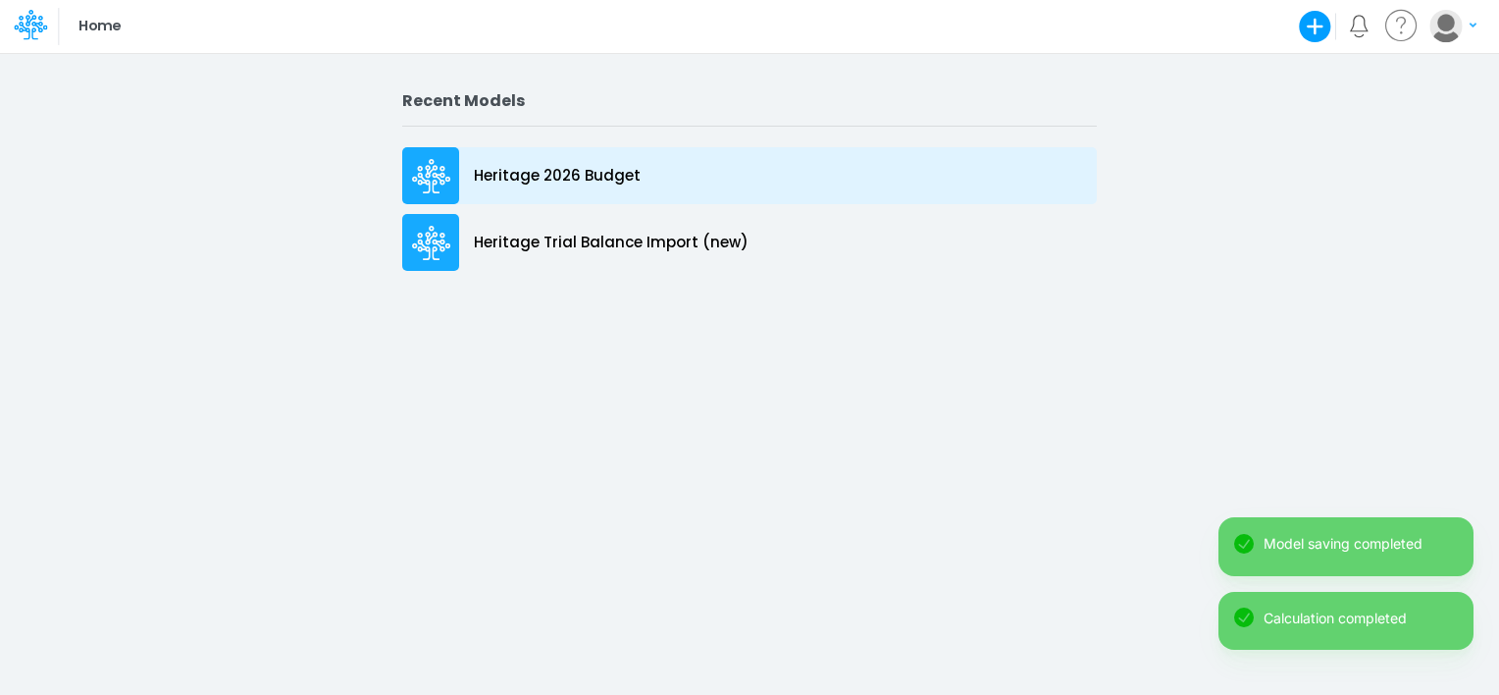
click at [568, 170] on p "Heritage 2026 Budget" at bounding box center [557, 176] width 167 height 23
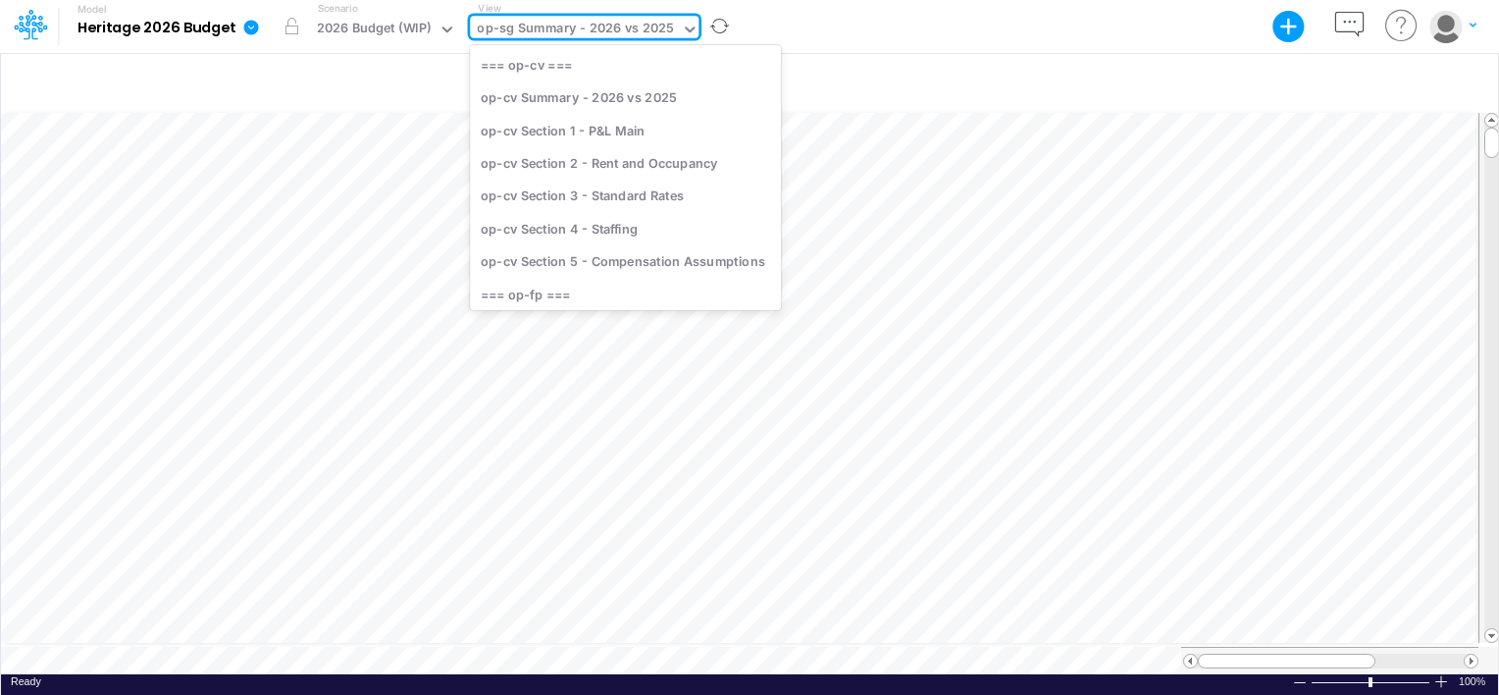
click at [557, 19] on div "op-sg Summary - 2026 vs 2025" at bounding box center [575, 30] width 197 height 23
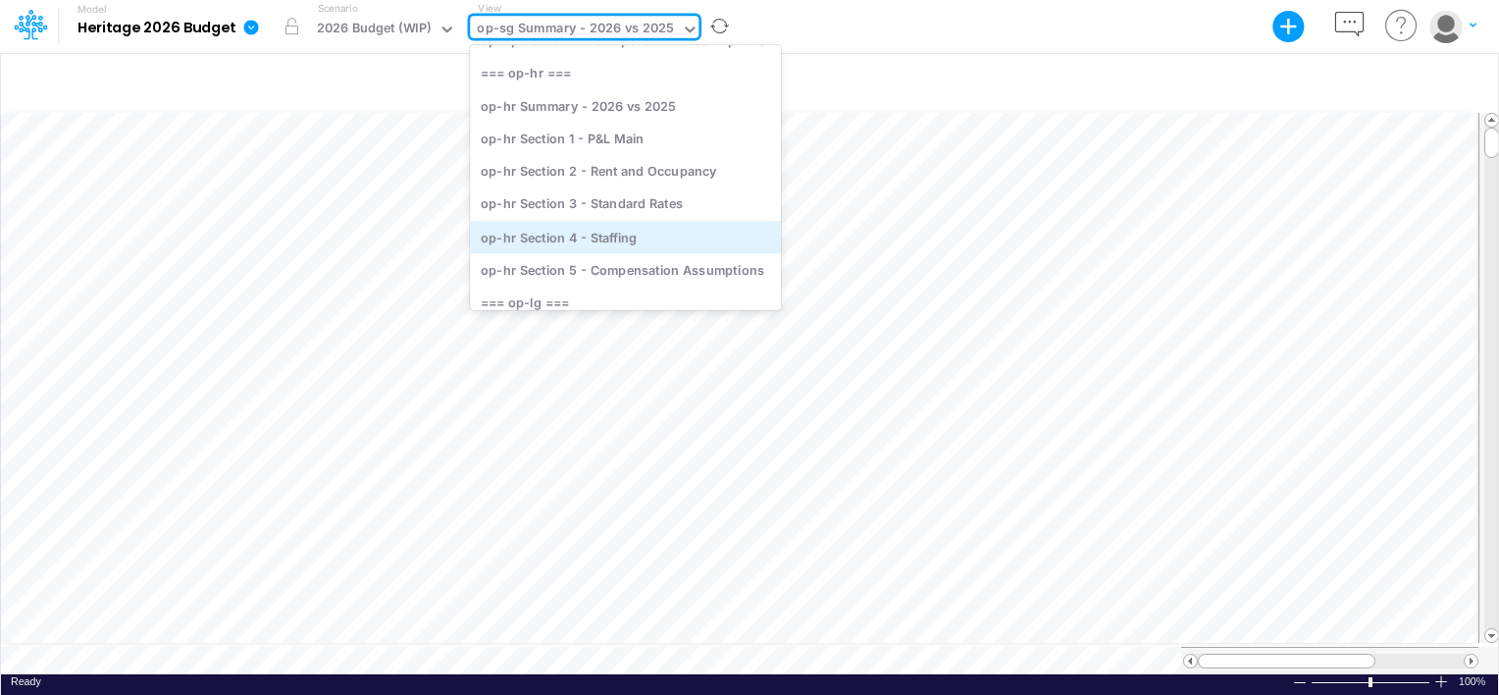
click at [578, 239] on div "op-hr Section 4 - Staffing" at bounding box center [625, 237] width 311 height 32
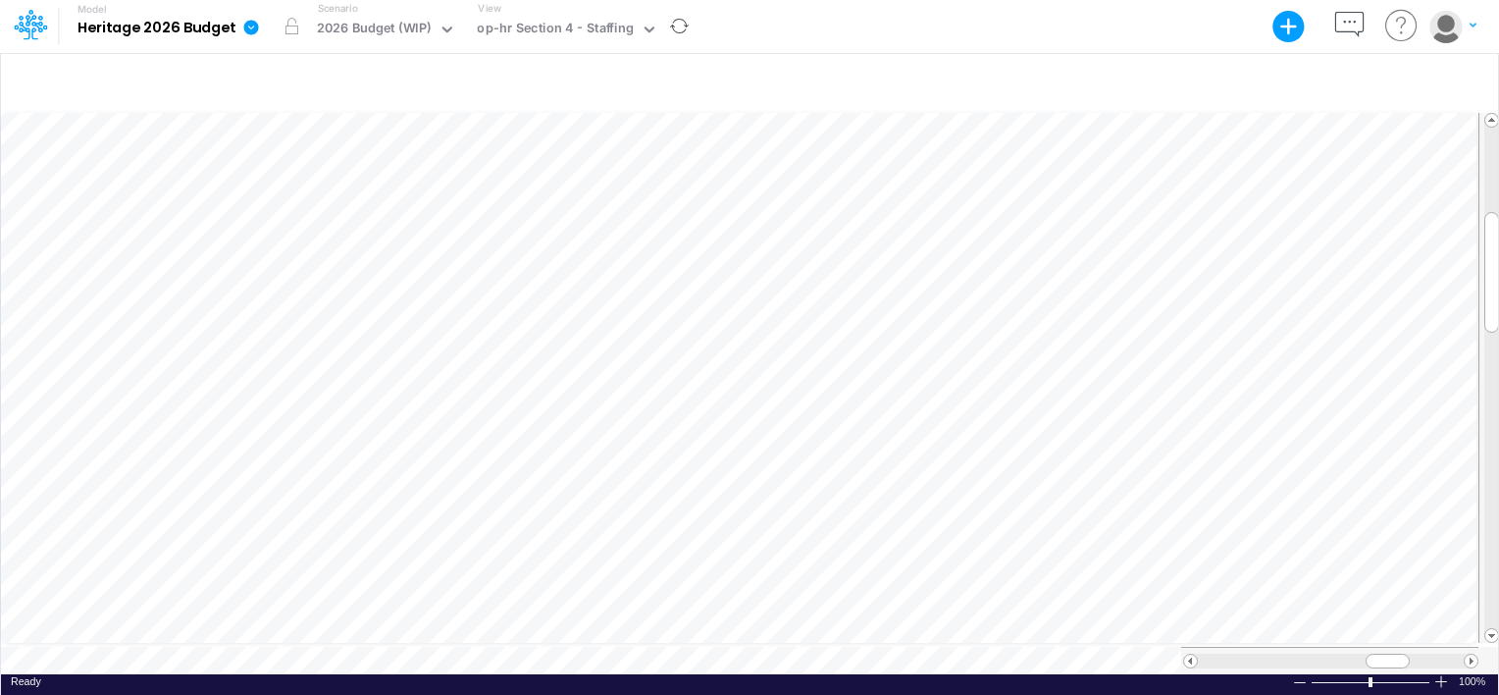
scroll to position [9, 2]
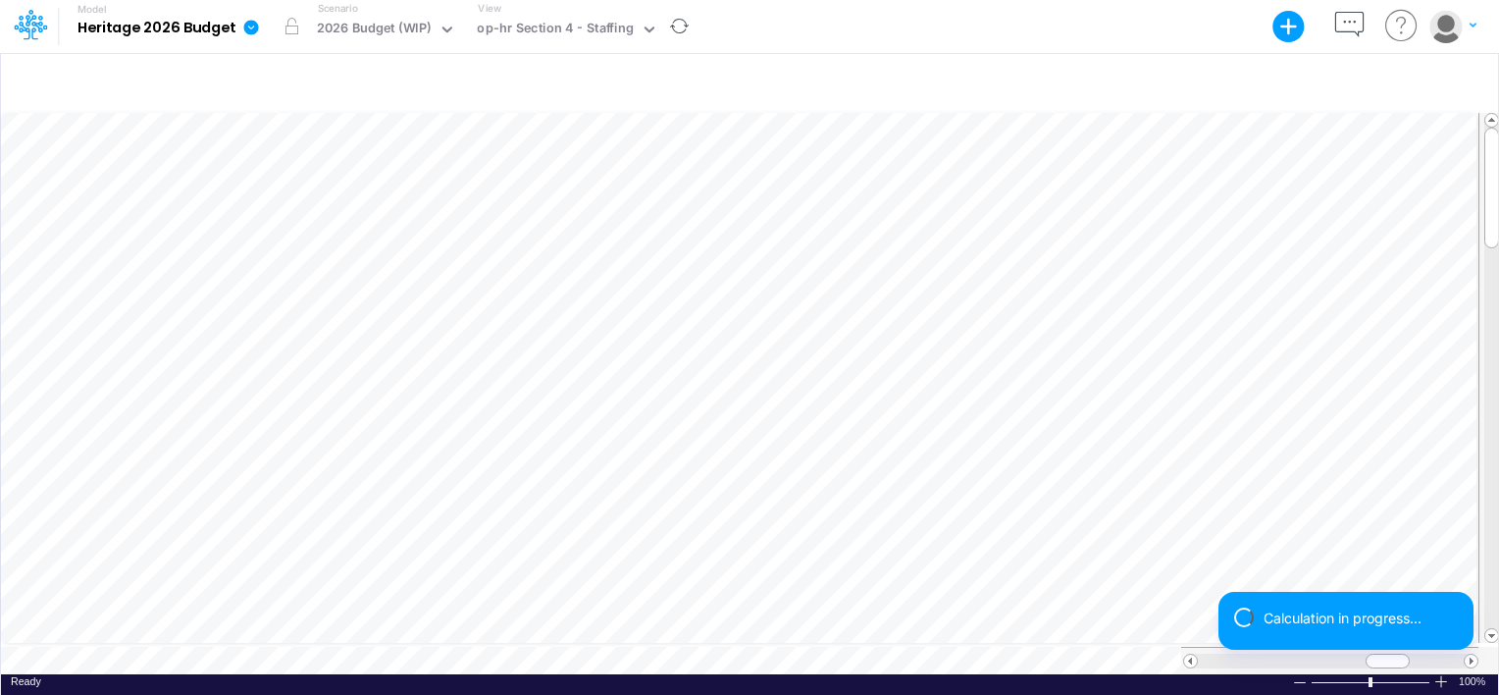
scroll to position [9, 2]
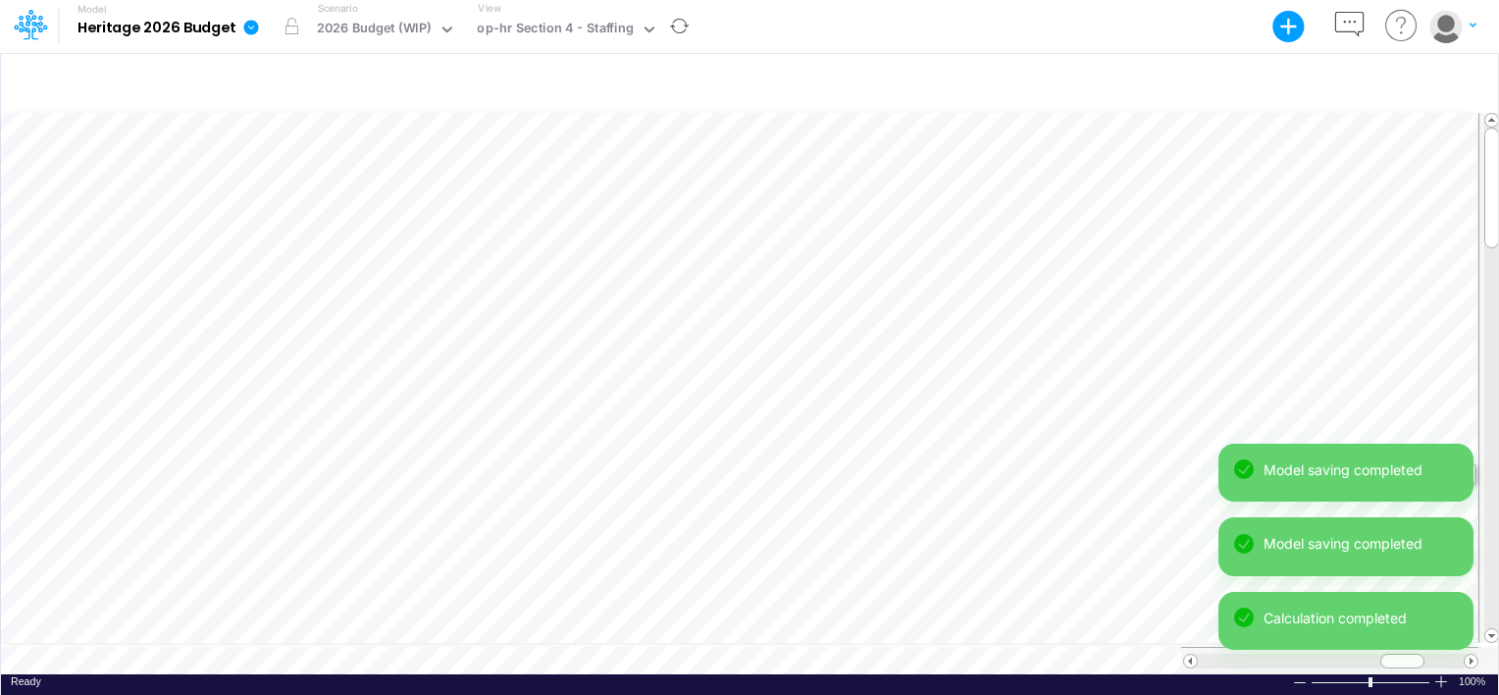
click at [1490, 443] on tr at bounding box center [750, 378] width 1499 height 537
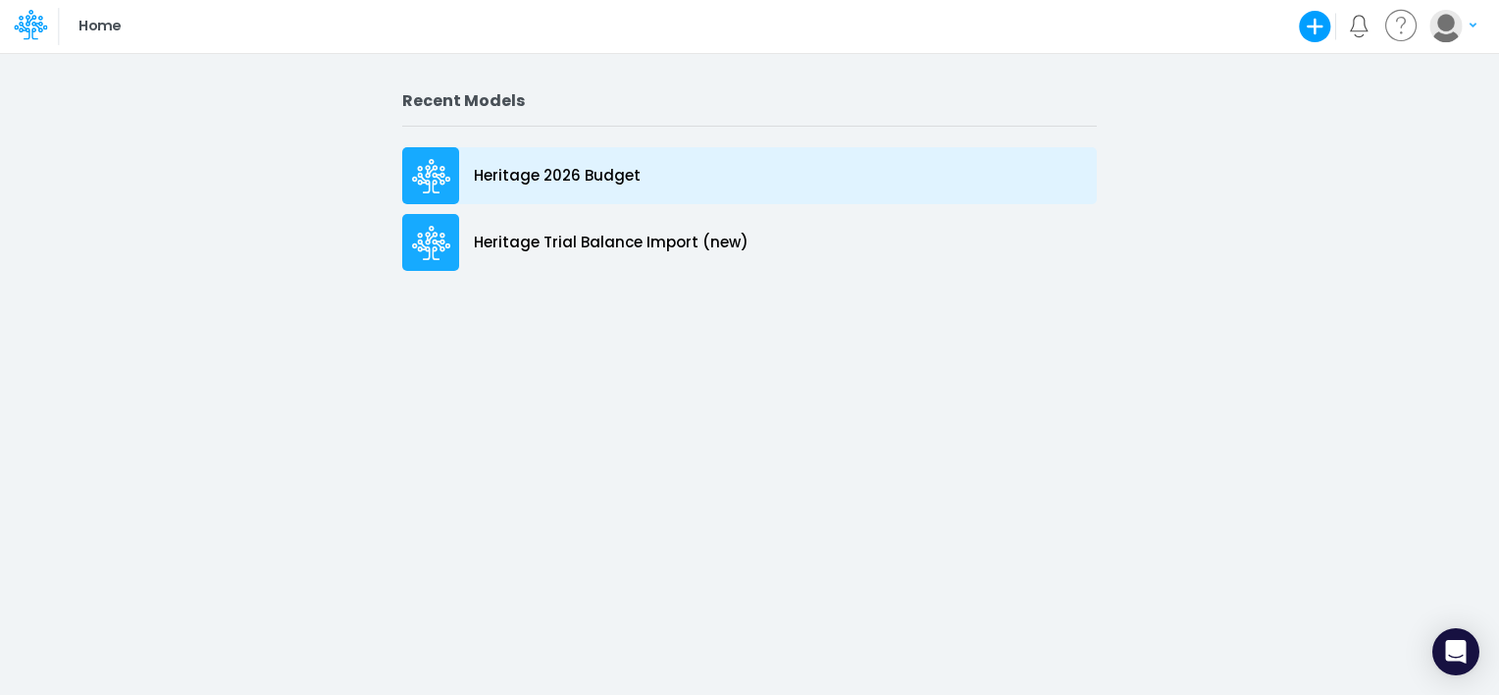
click at [593, 177] on p "Heritage 2026 Budget" at bounding box center [557, 176] width 167 height 23
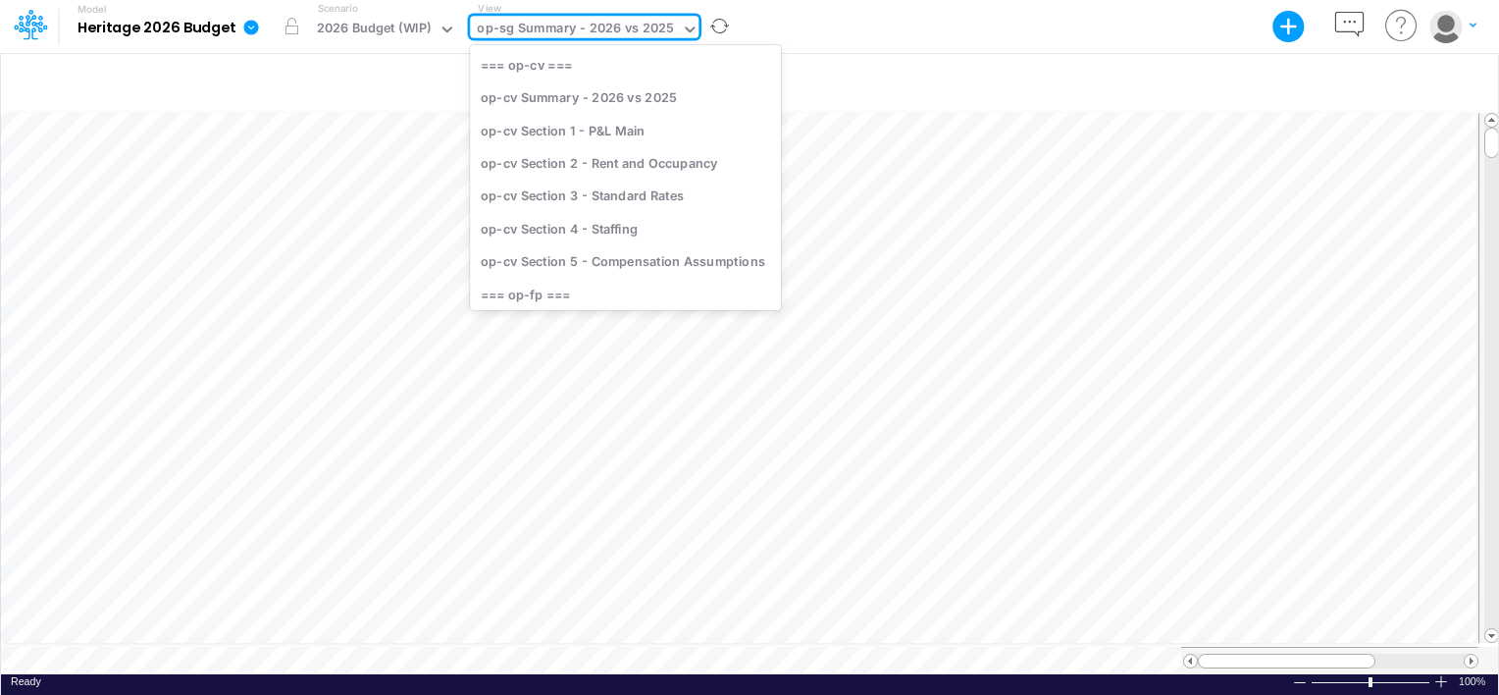
click at [543, 27] on div "op-sg Summary - 2026 vs 2025" at bounding box center [575, 30] width 197 height 23
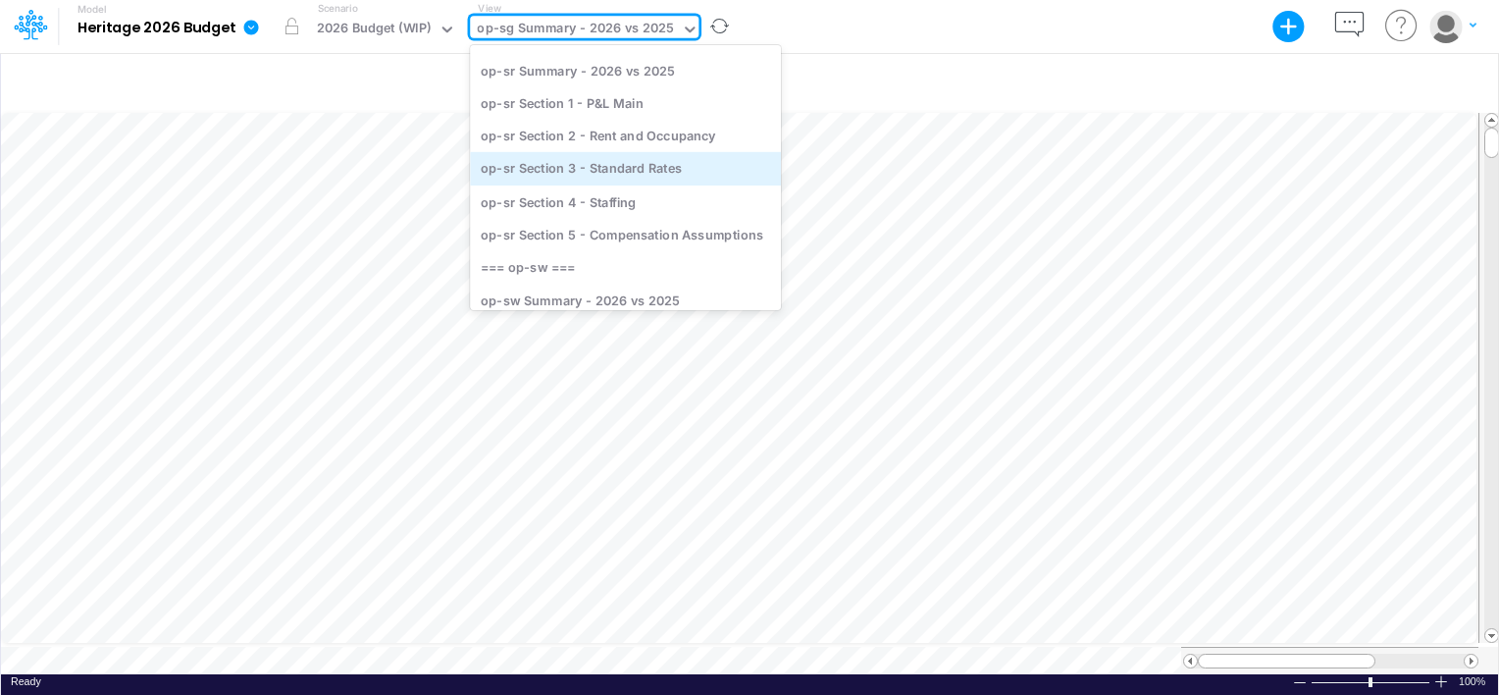
scroll to position [1778, 0]
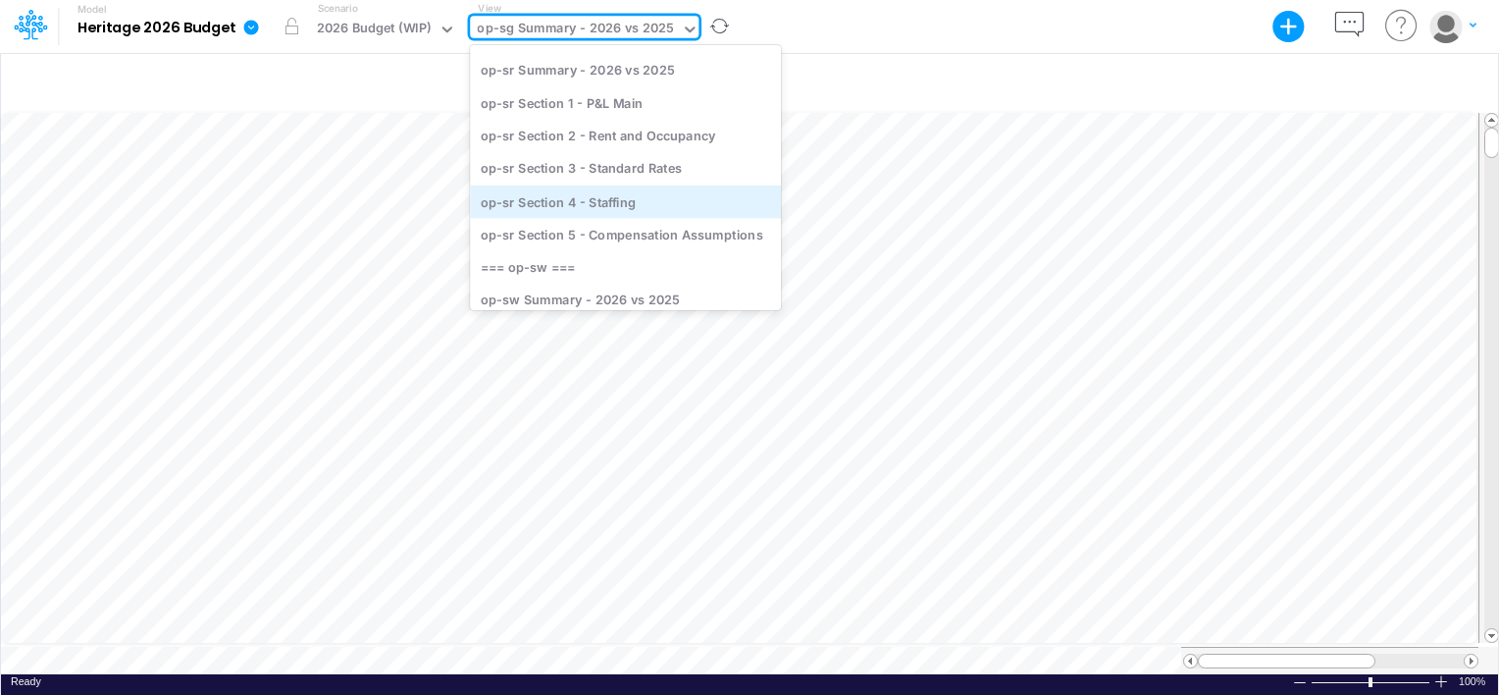
click at [573, 203] on div "op-sr Section 4 - Staffing" at bounding box center [625, 201] width 311 height 32
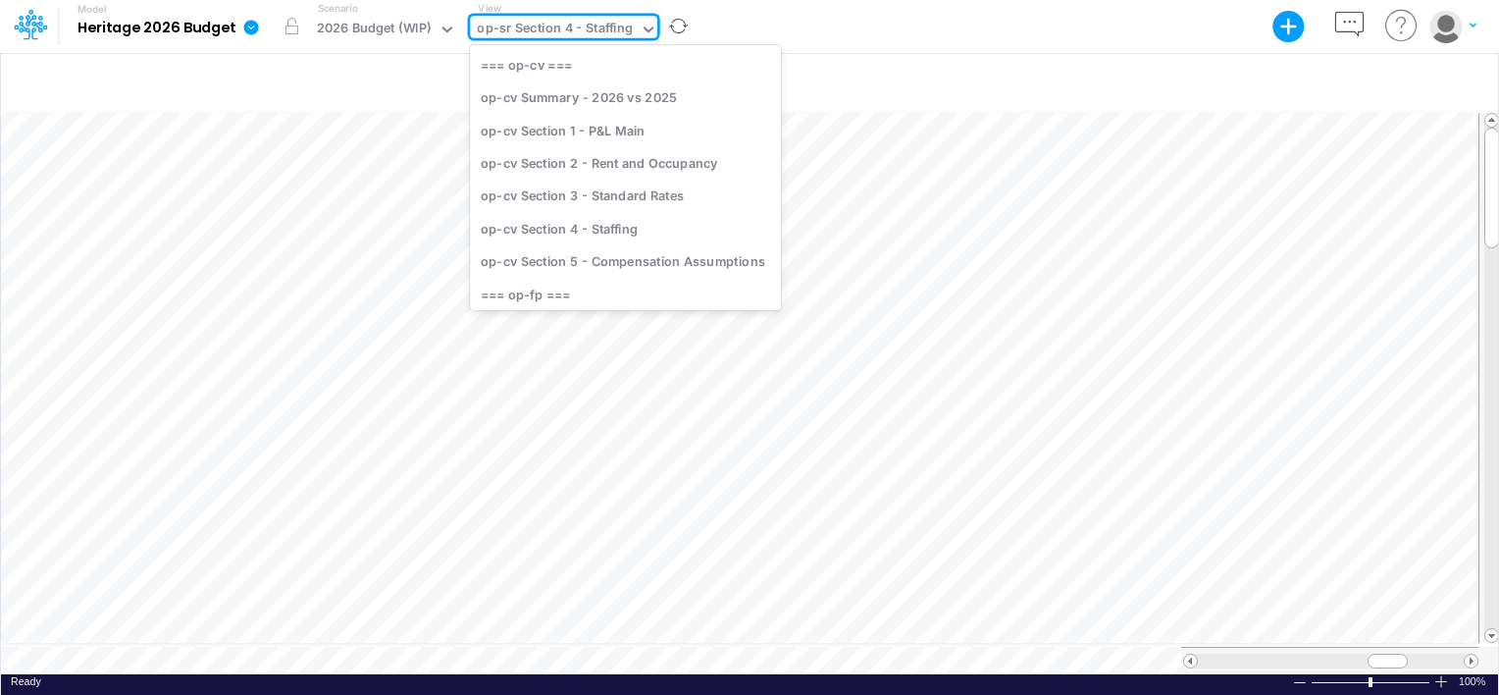
click at [547, 26] on div "op-sr Section 4 - Staffing" at bounding box center [554, 30] width 155 height 23
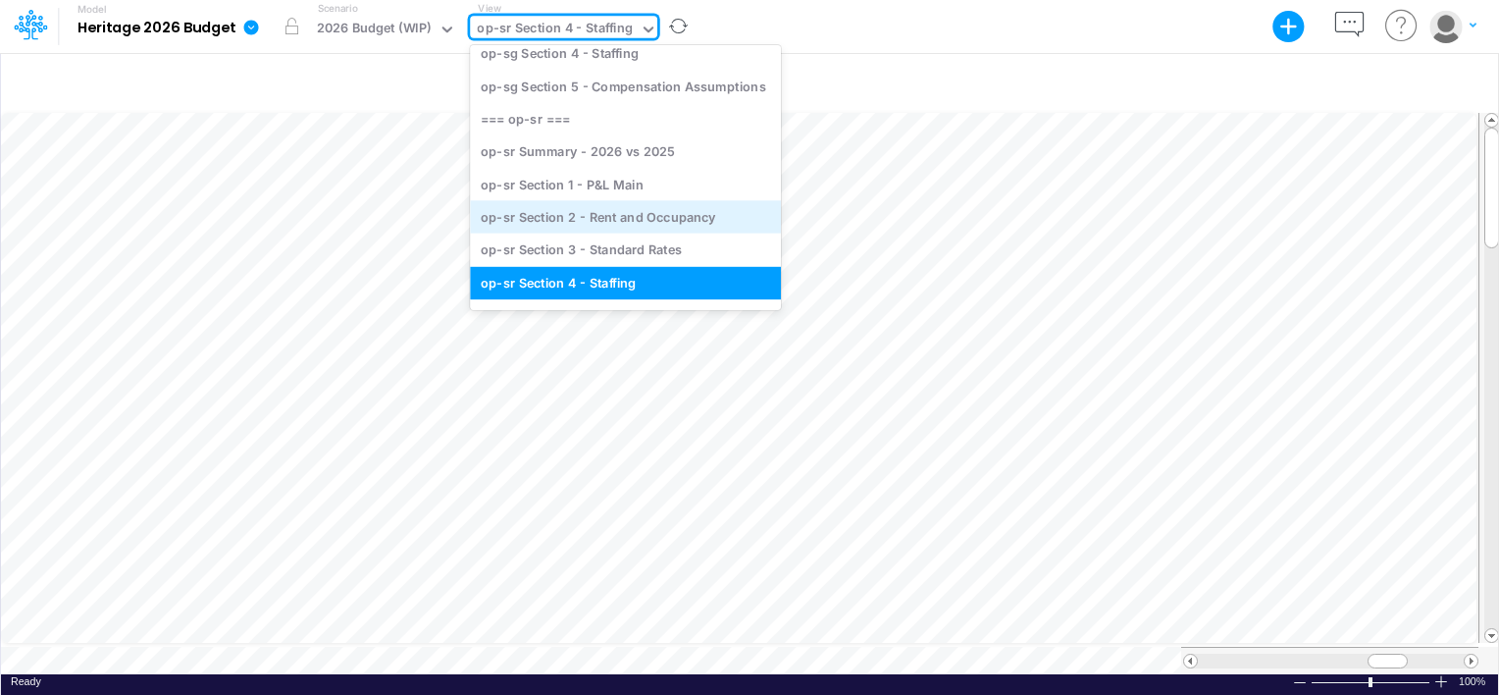
click at [577, 217] on div "op-sr Section 2 - Rent and Occupancy" at bounding box center [625, 217] width 311 height 32
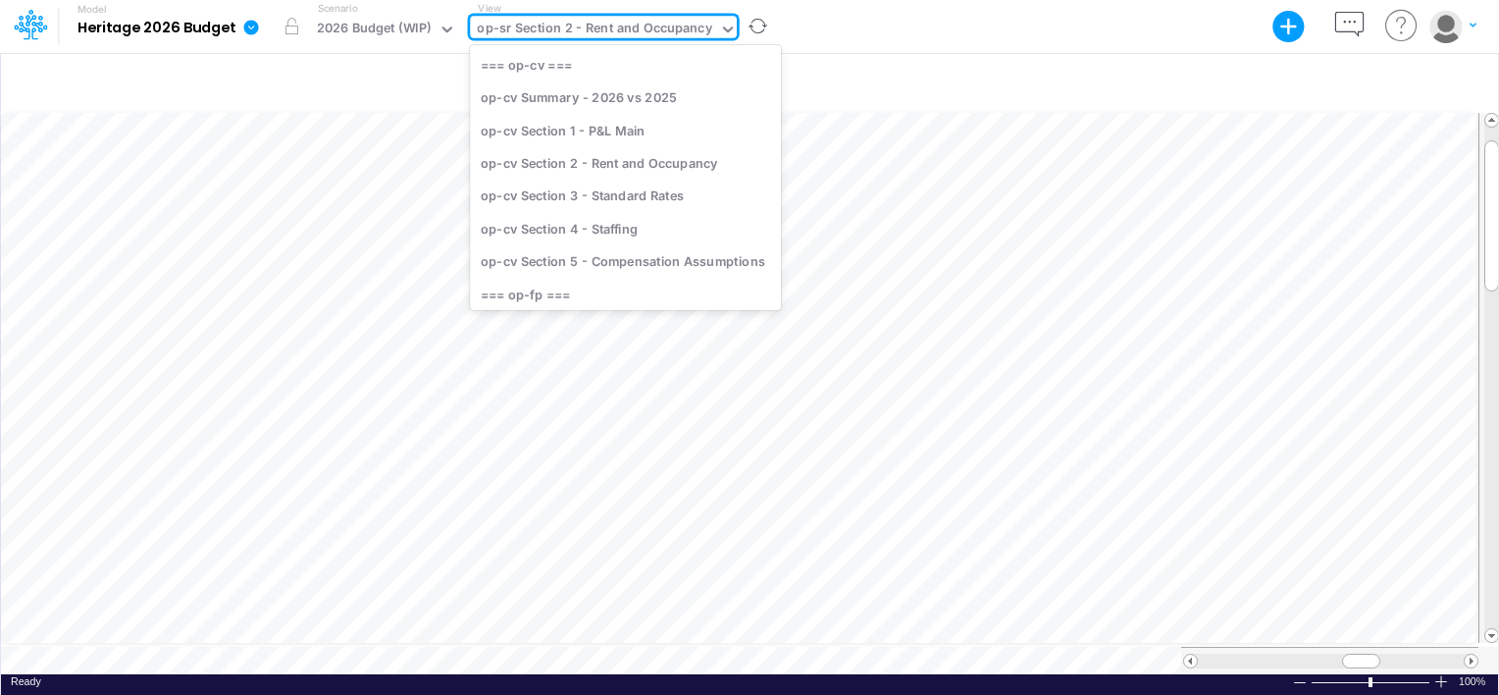
click at [604, 20] on div "op-sr Section 2 - Rent and Occupancy" at bounding box center [594, 30] width 234 height 23
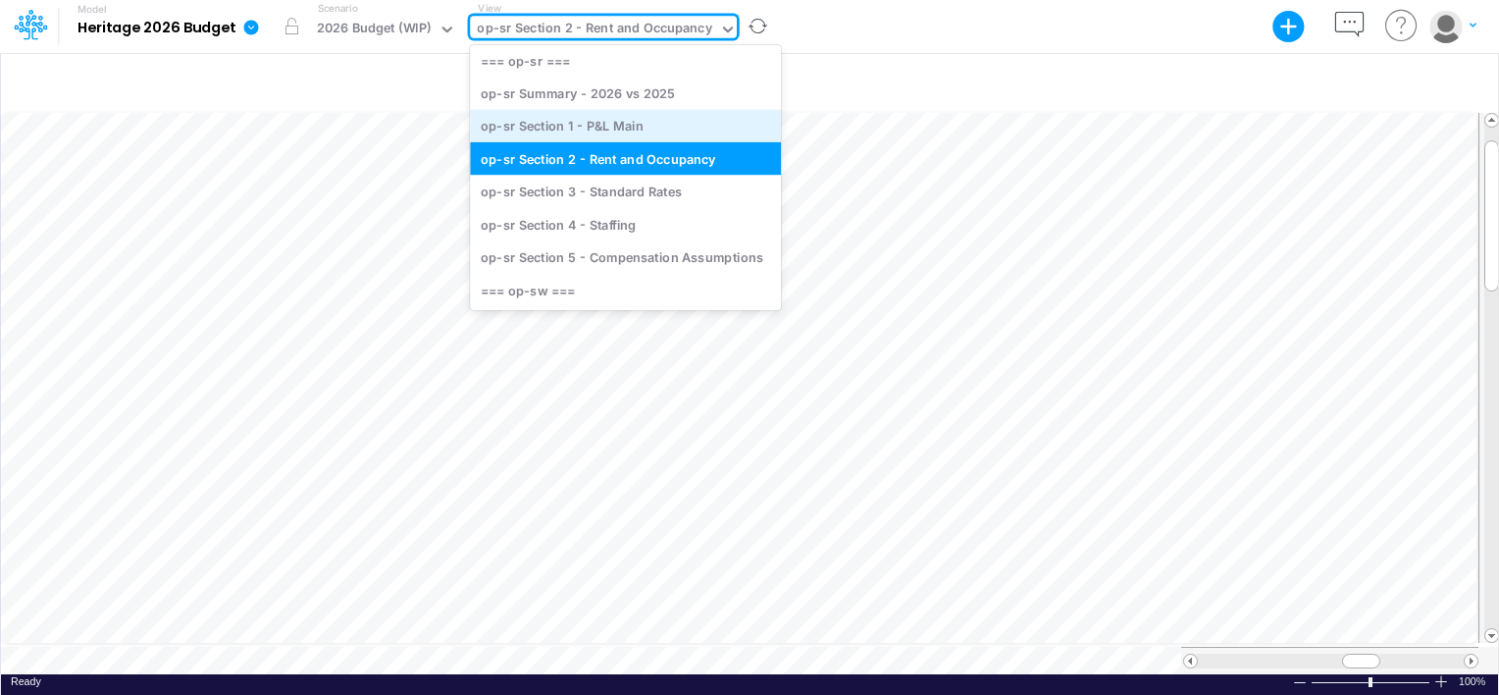
scroll to position [1751, 0]
click at [628, 124] on div "op-sr Section 1 - P&L Main" at bounding box center [625, 127] width 311 height 32
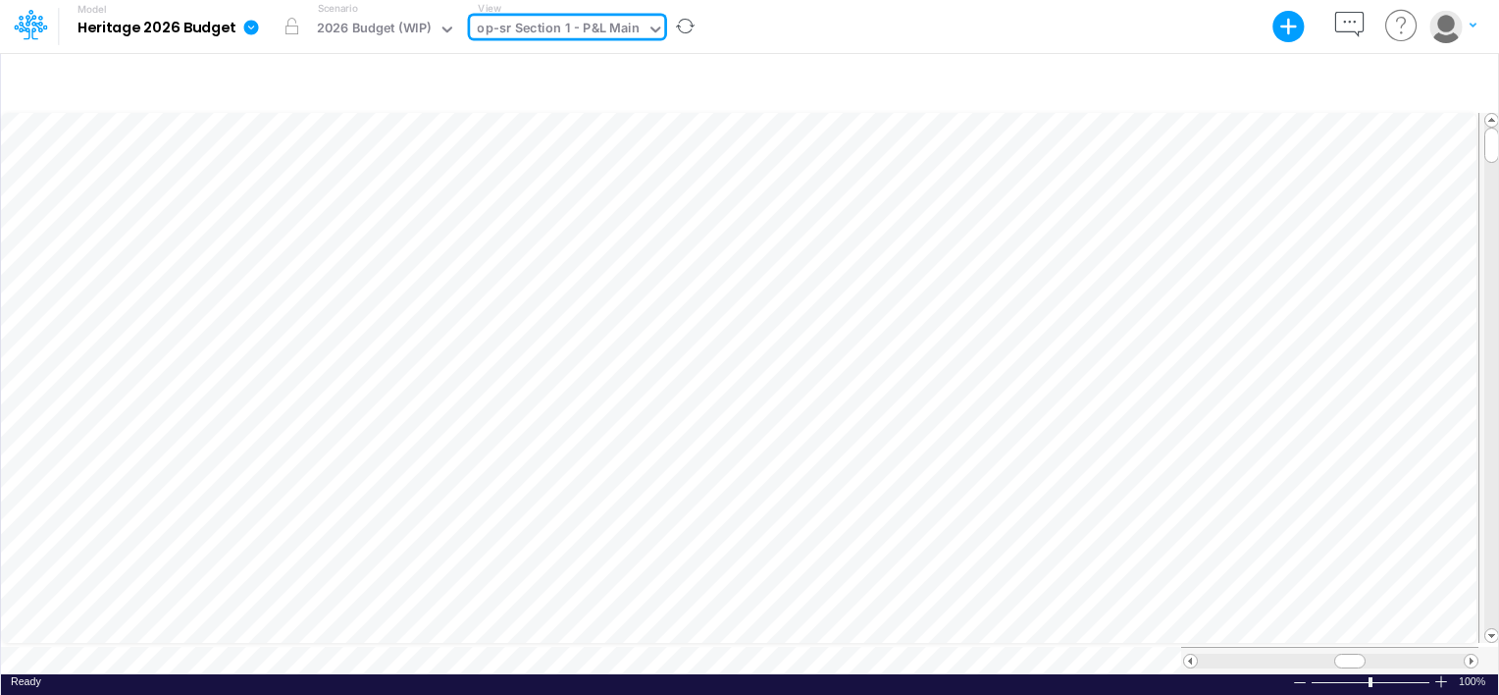
click at [612, 24] on div "op-sr Section 1 - P&L Main" at bounding box center [558, 30] width 163 height 23
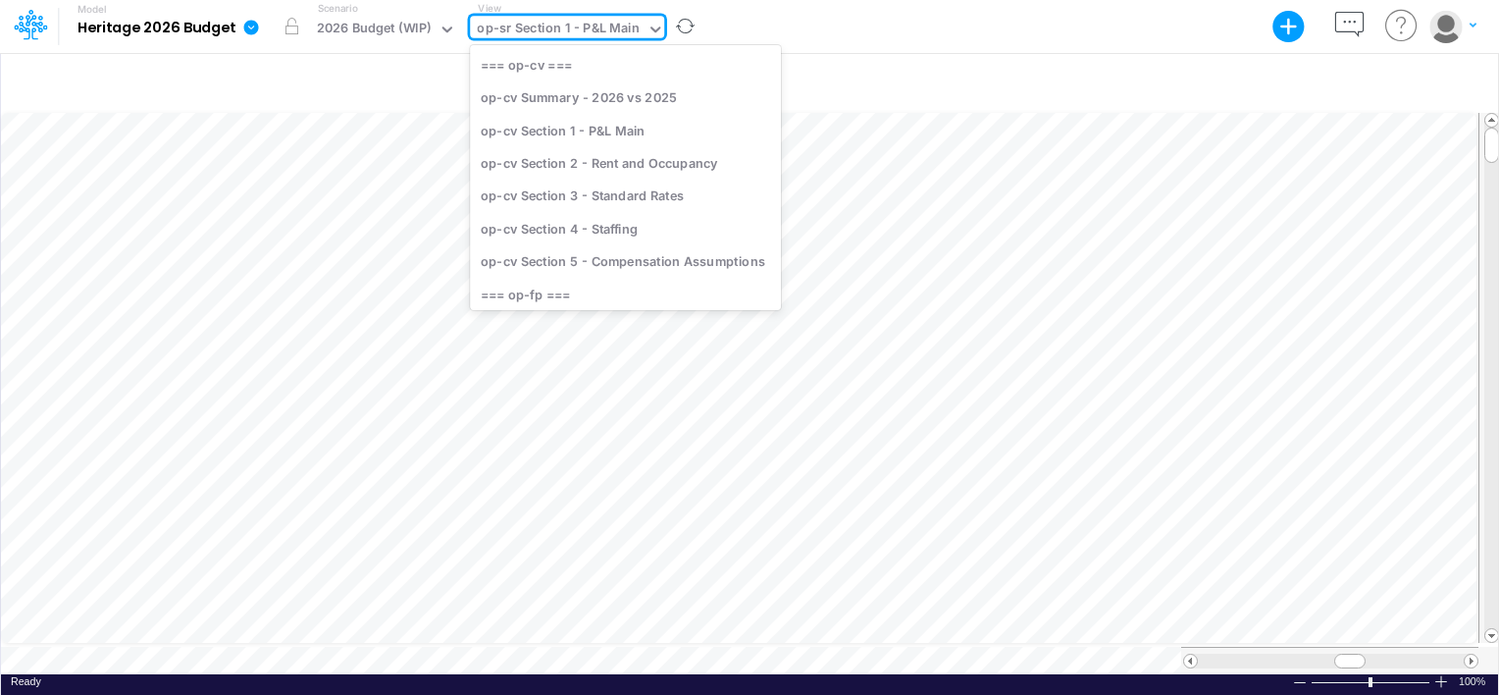
scroll to position [1579, 0]
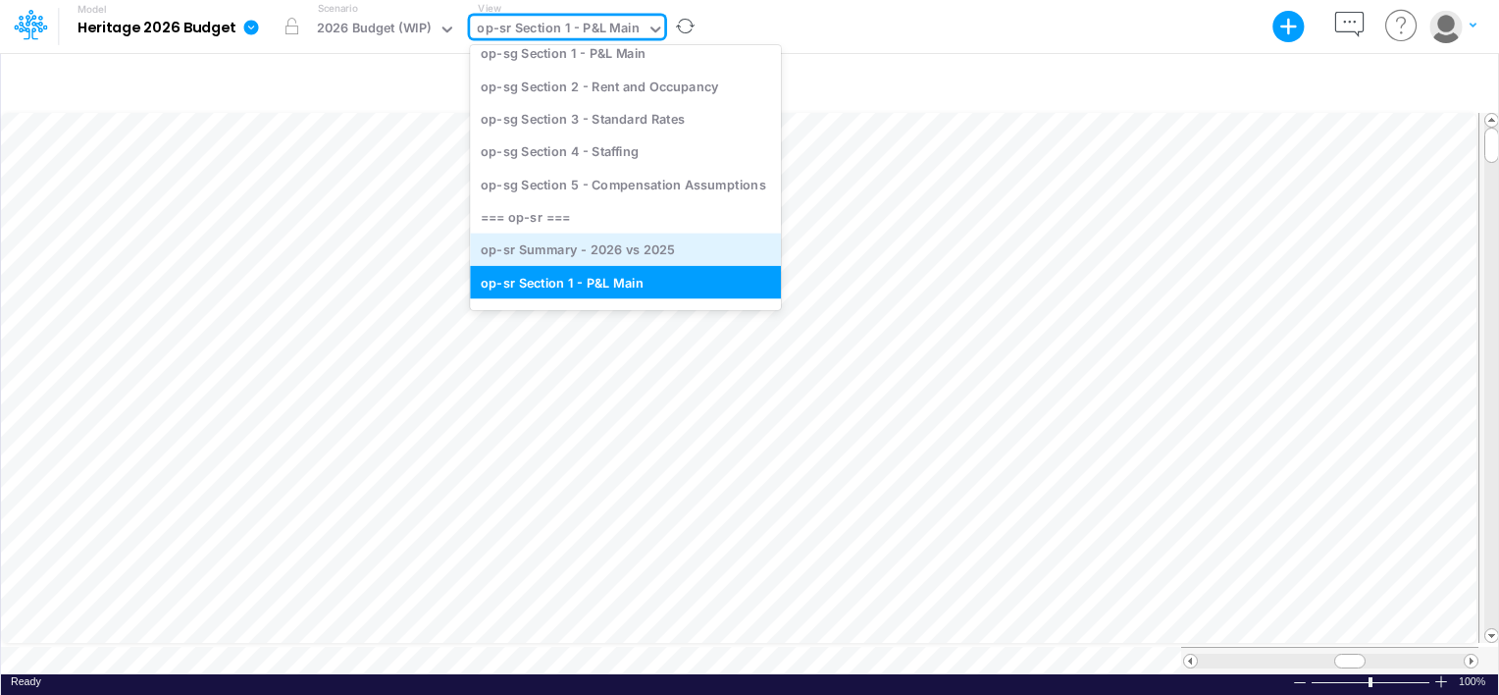
click at [608, 256] on div "op-sr Summary - 2026 vs 2025" at bounding box center [625, 250] width 311 height 32
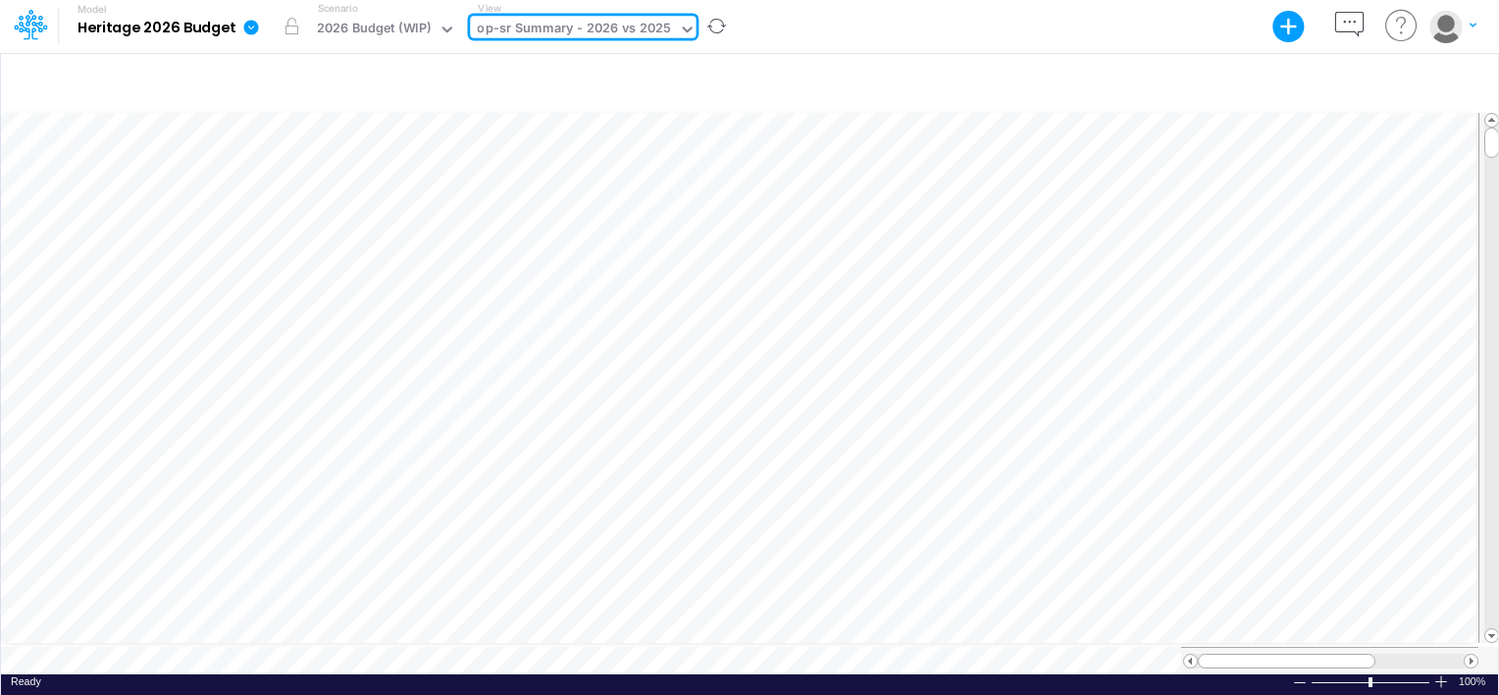
click at [597, 23] on div "op-sr Summary - 2026 vs 2025" at bounding box center [574, 30] width 194 height 23
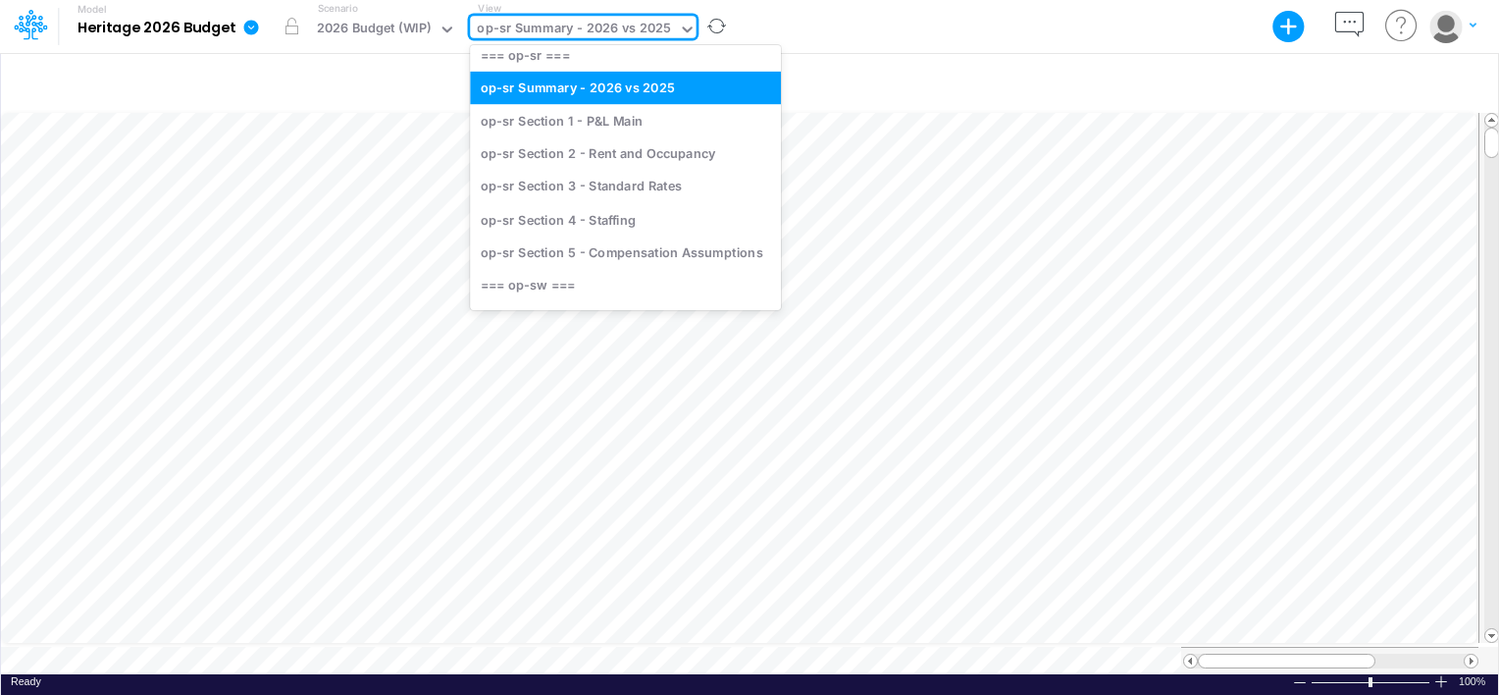
scroll to position [1760, 0]
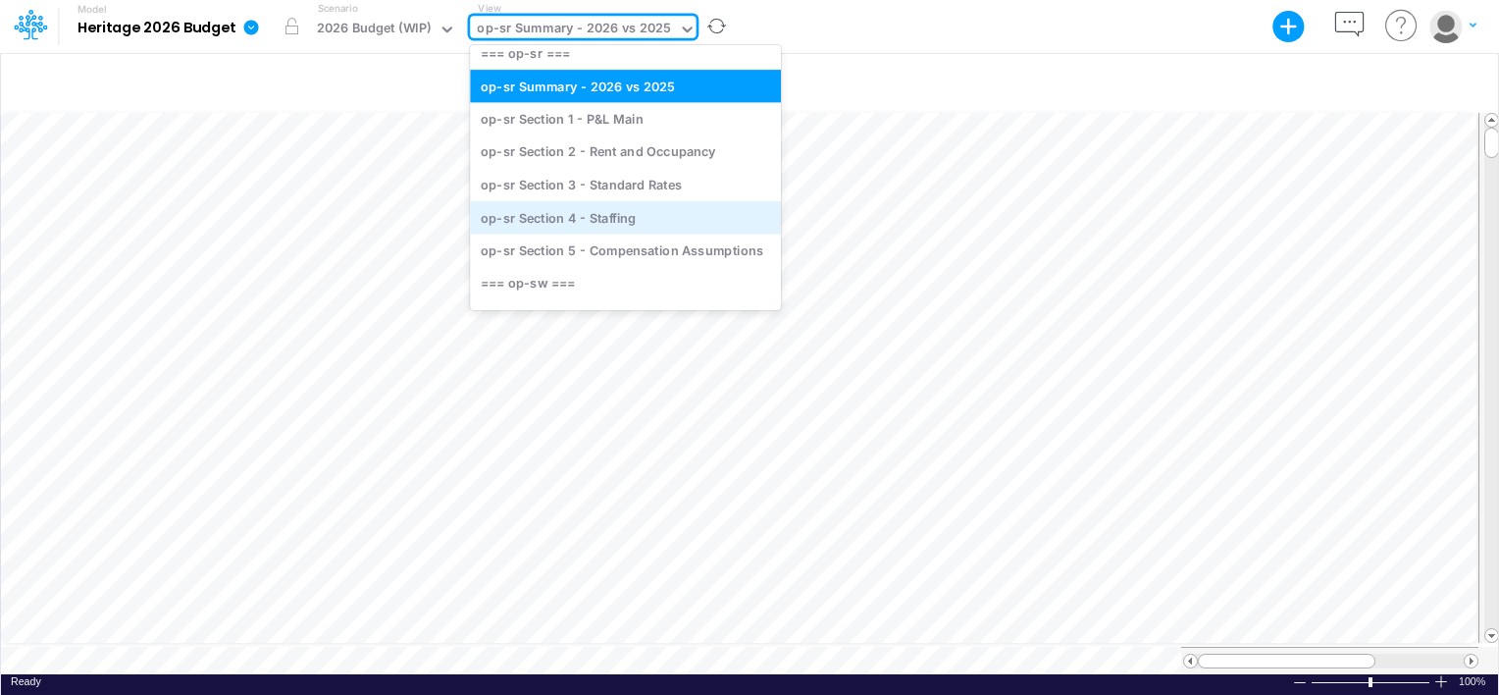
click at [540, 204] on div "op-sr Section 4 - Staffing" at bounding box center [625, 217] width 311 height 32
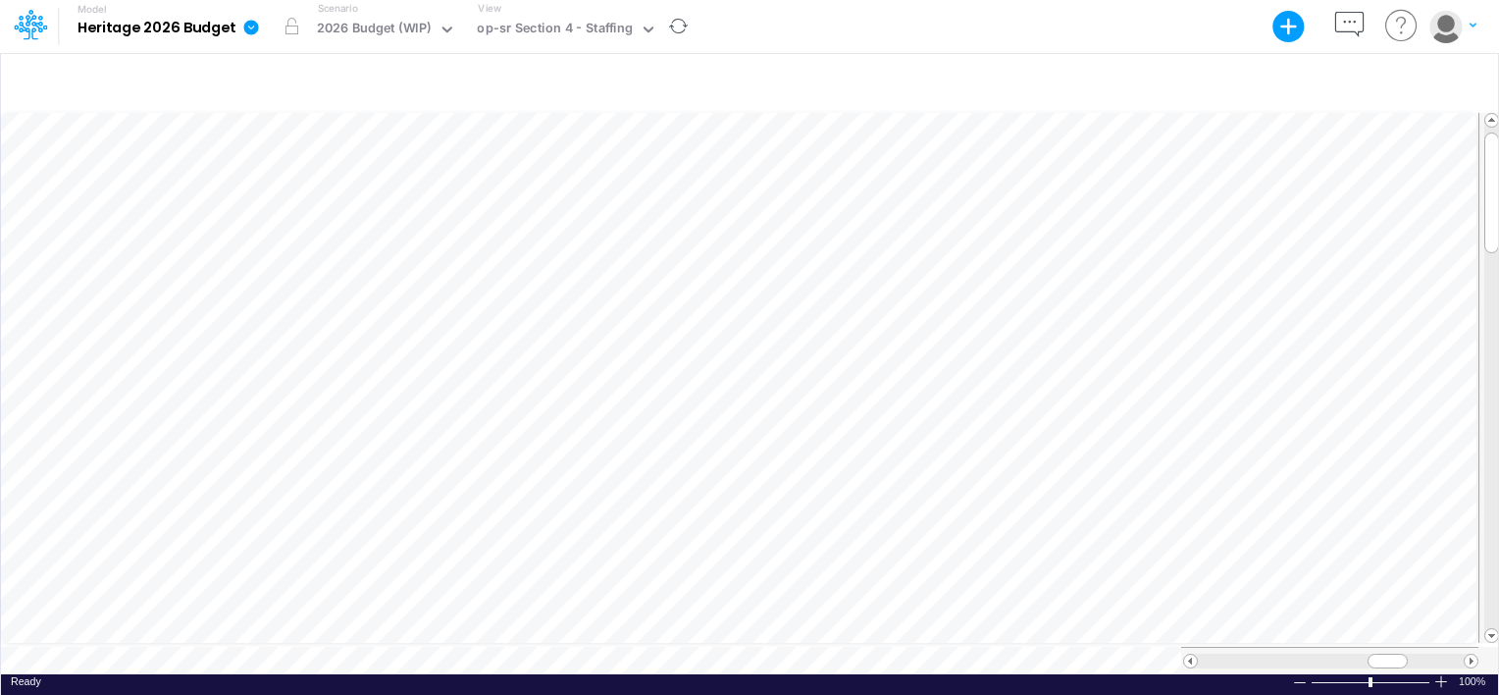
scroll to position [9, 2]
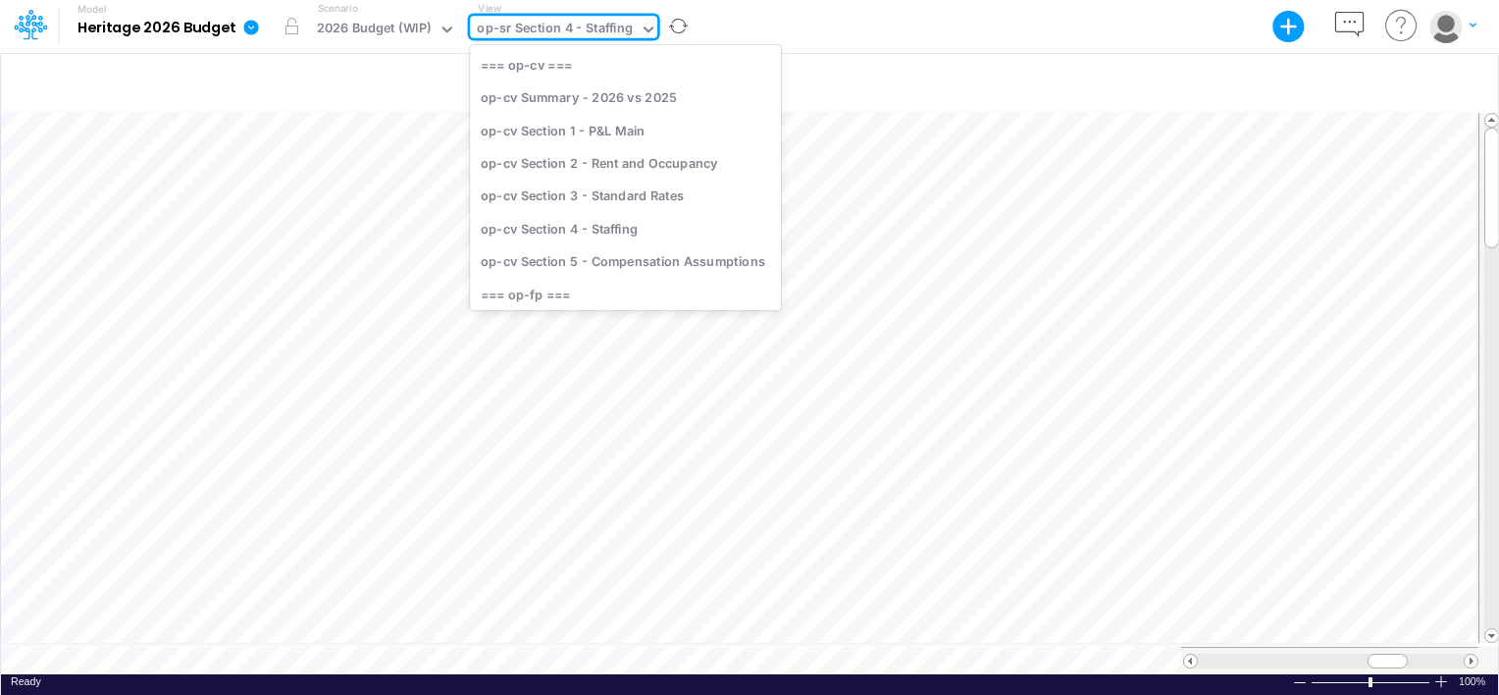
click at [489, 24] on div "op-sr Section 4 - Staffing" at bounding box center [554, 30] width 155 height 23
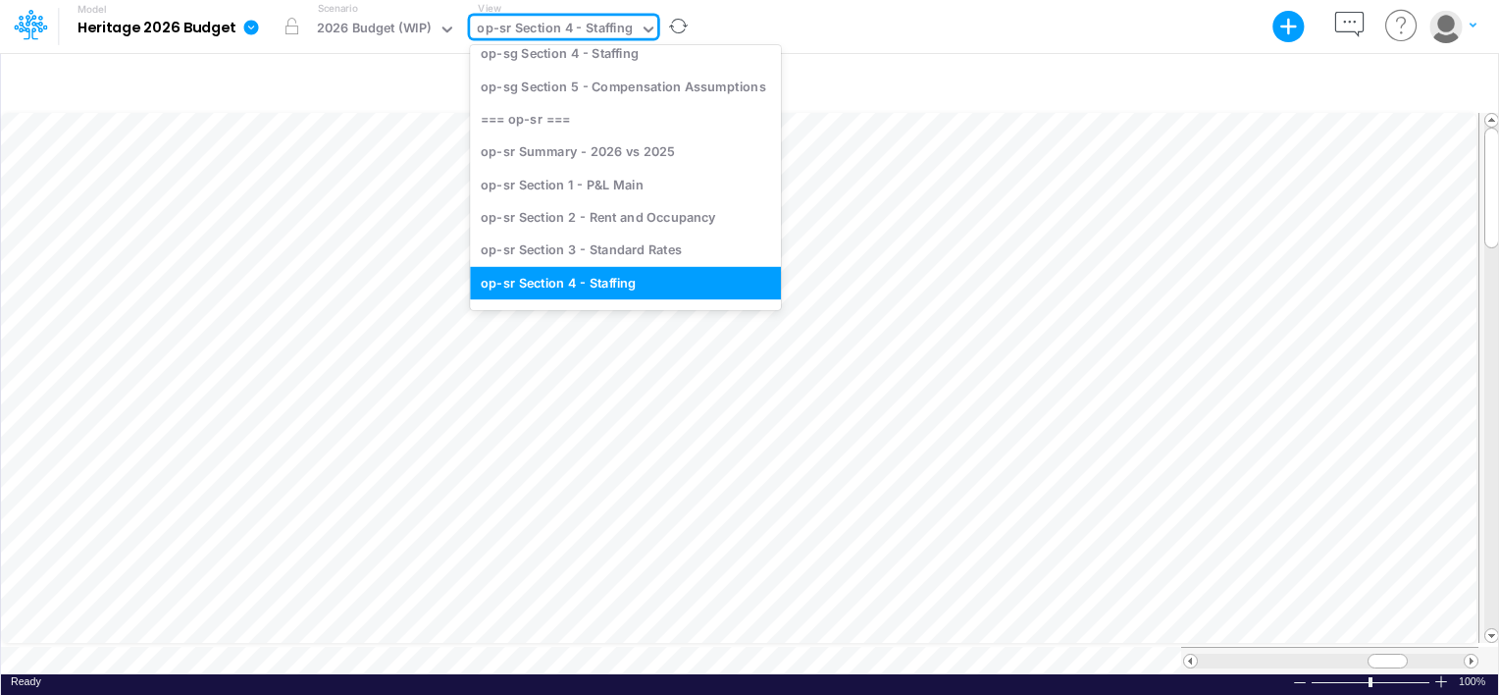
click at [489, 24] on div "op-sr Section 4 - Staffing" at bounding box center [554, 30] width 155 height 23
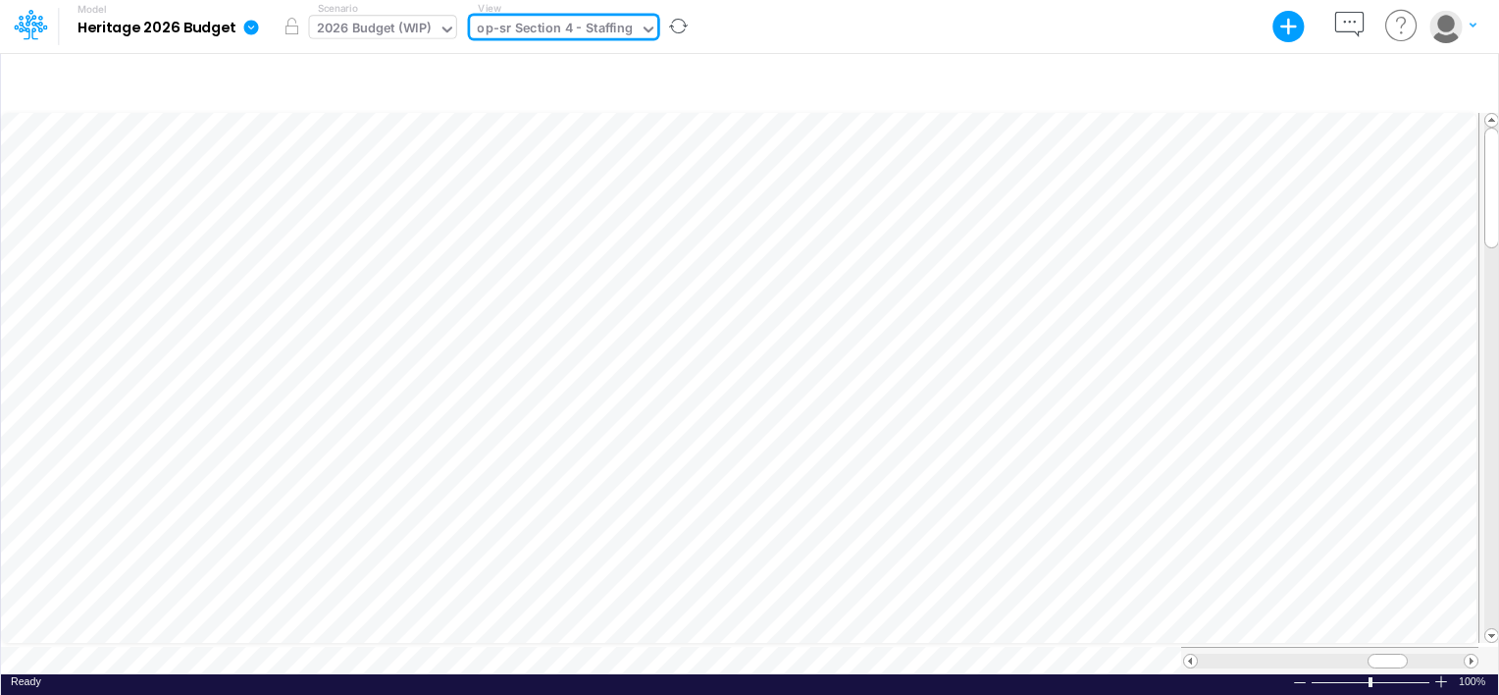
click at [393, 23] on div "2026 Budget (WIP)" at bounding box center [374, 30] width 115 height 23
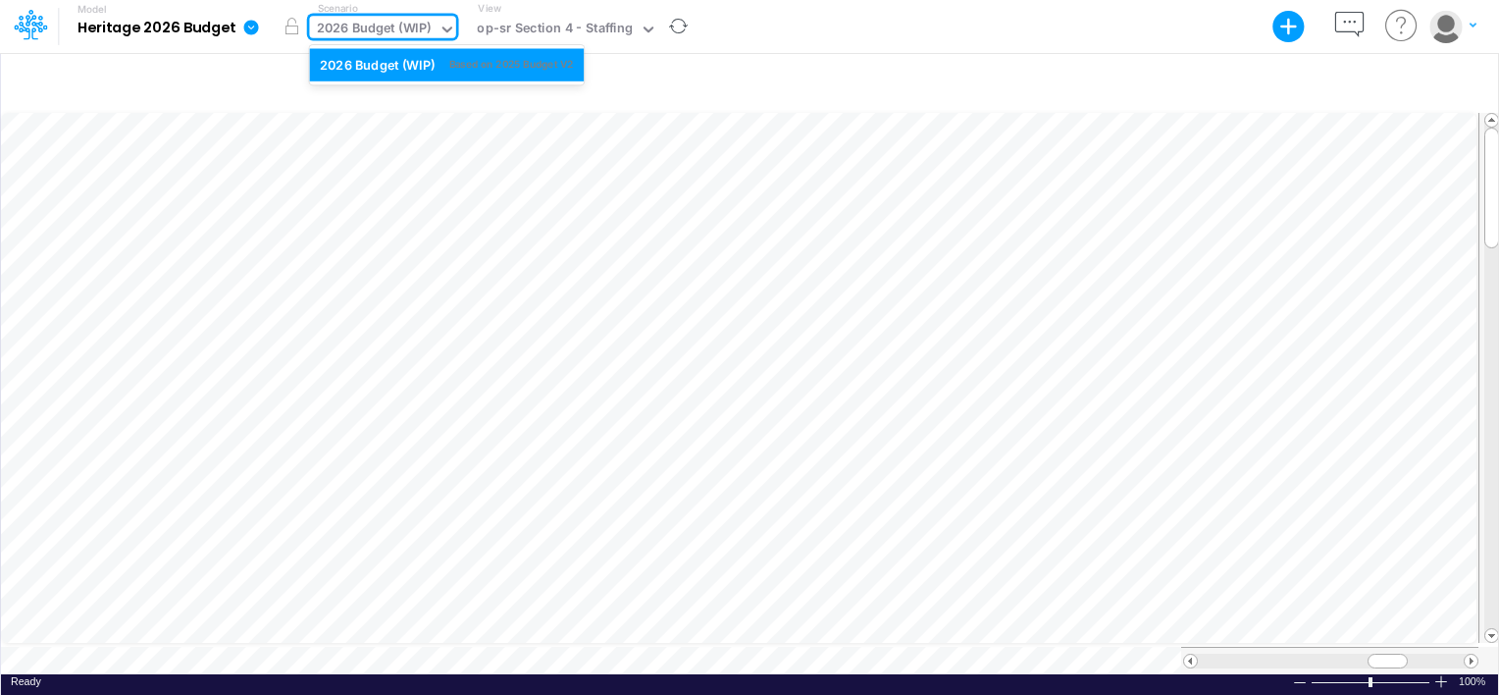
click at [393, 23] on div "2026 Budget (WIP)" at bounding box center [374, 30] width 115 height 23
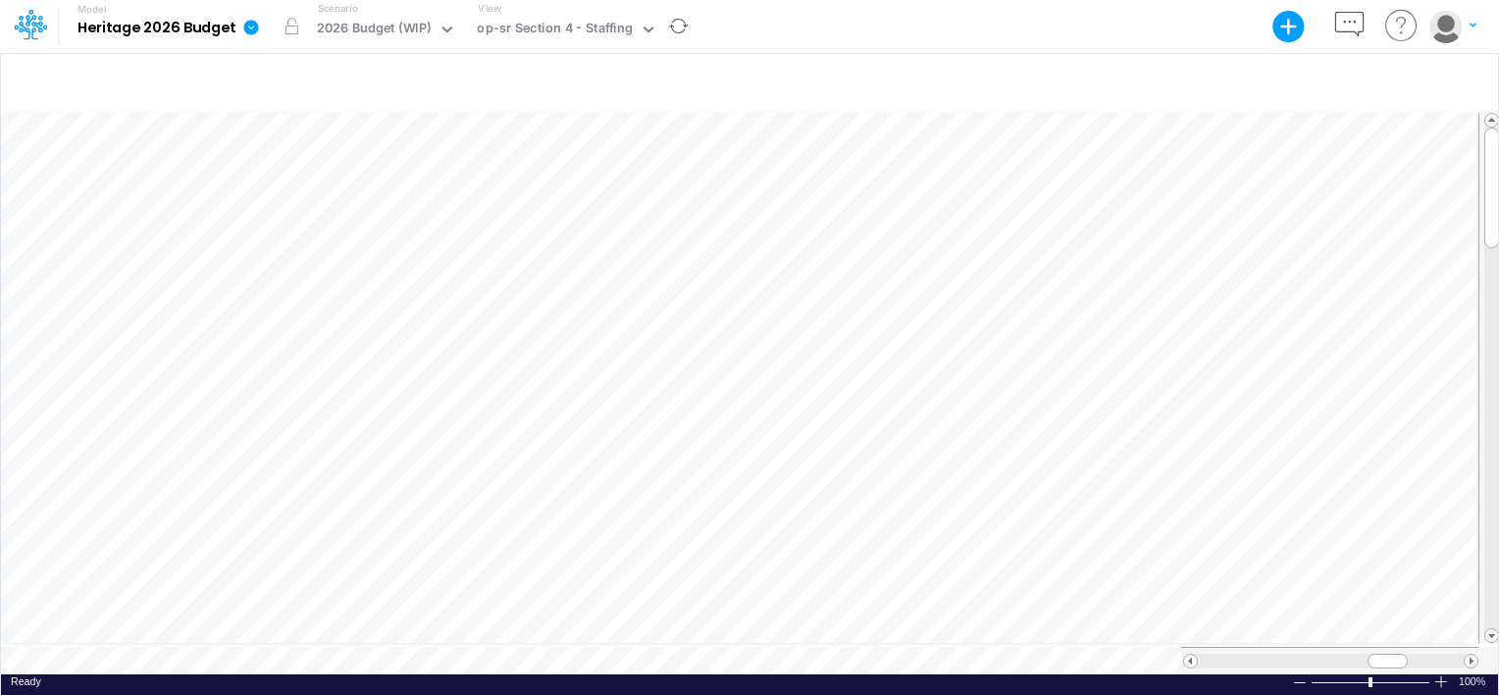
click at [202, 21] on b "Heritage 2026 Budget" at bounding box center [157, 29] width 158 height 18
click at [24, 19] on icon at bounding box center [30, 24] width 33 height 33
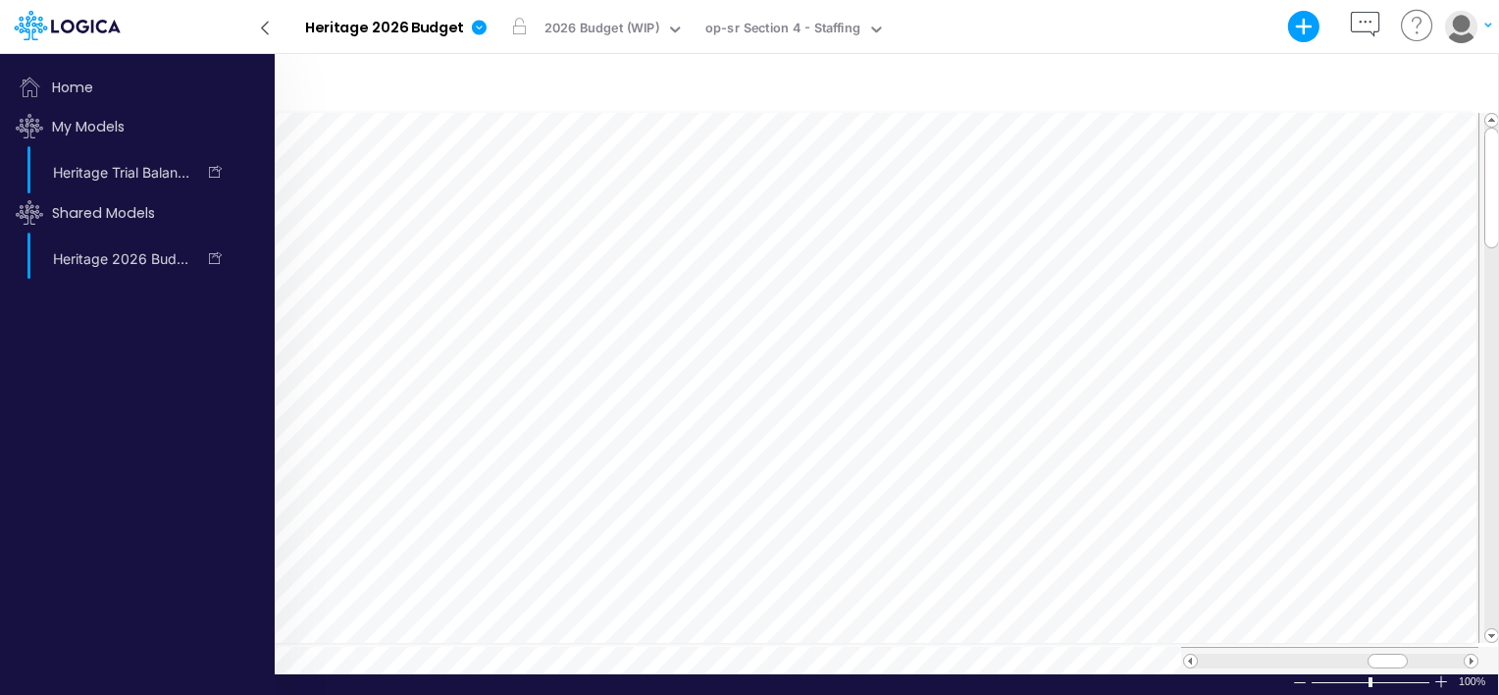
click at [24, 19] on icon at bounding box center [21, 19] width 5 height 5
click at [67, 81] on span "Home" at bounding box center [138, 87] width 260 height 39
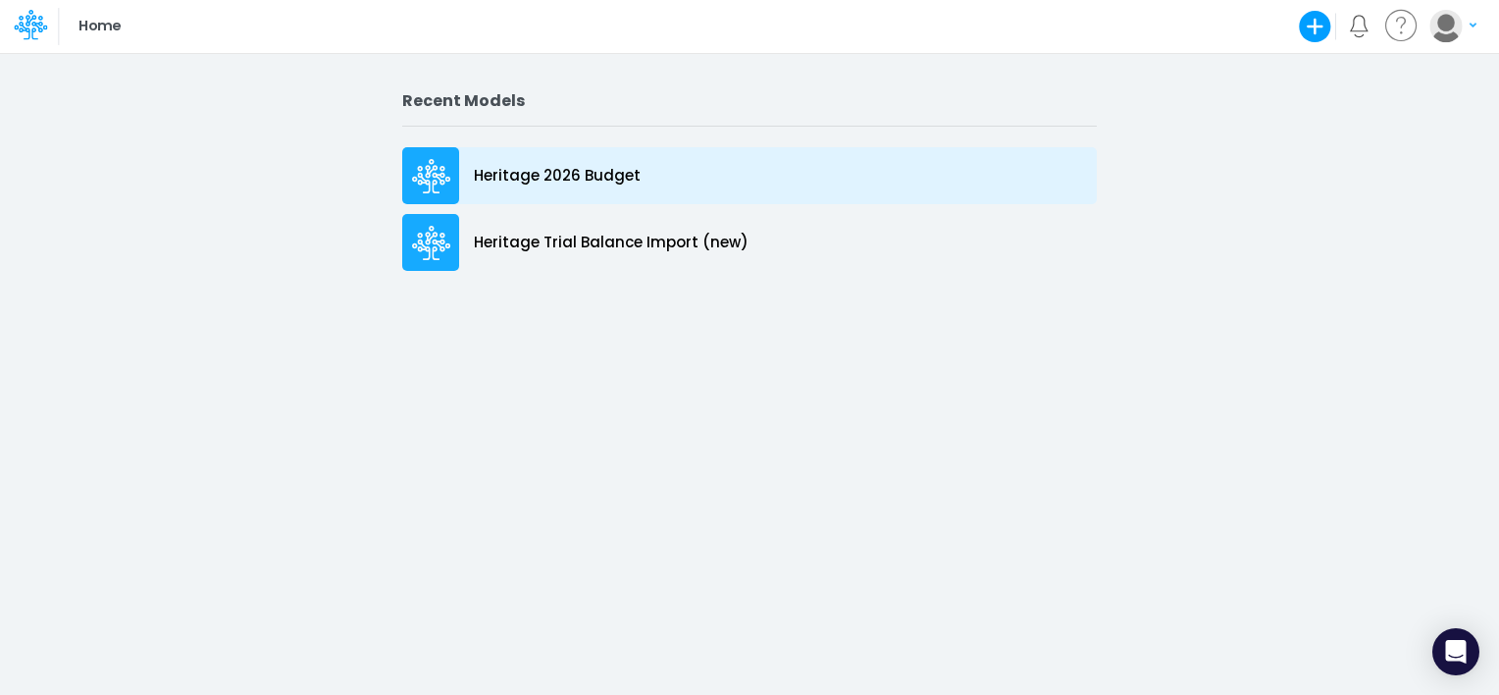
click at [538, 168] on p "Heritage 2026 Budget" at bounding box center [557, 176] width 167 height 23
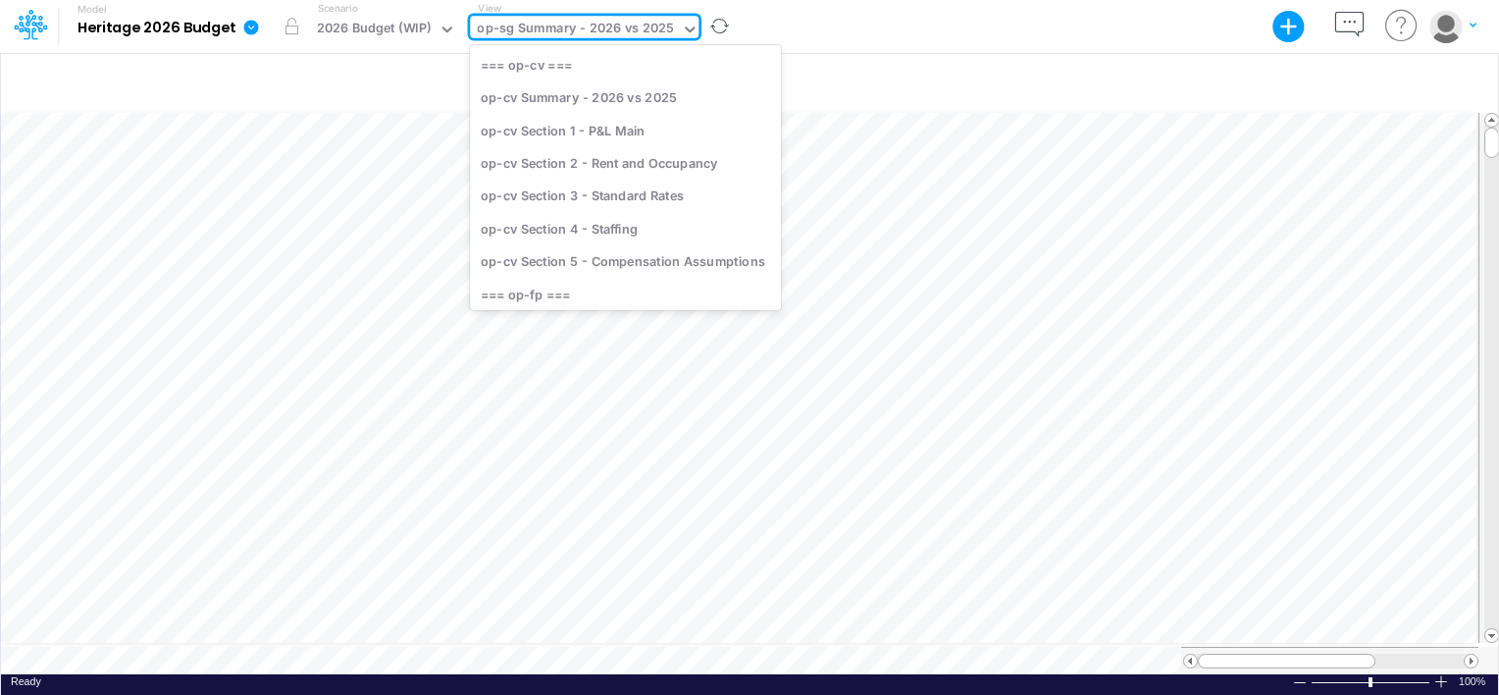
click at [563, 36] on div "op-sg Summary - 2026 vs 2025" at bounding box center [575, 30] width 197 height 23
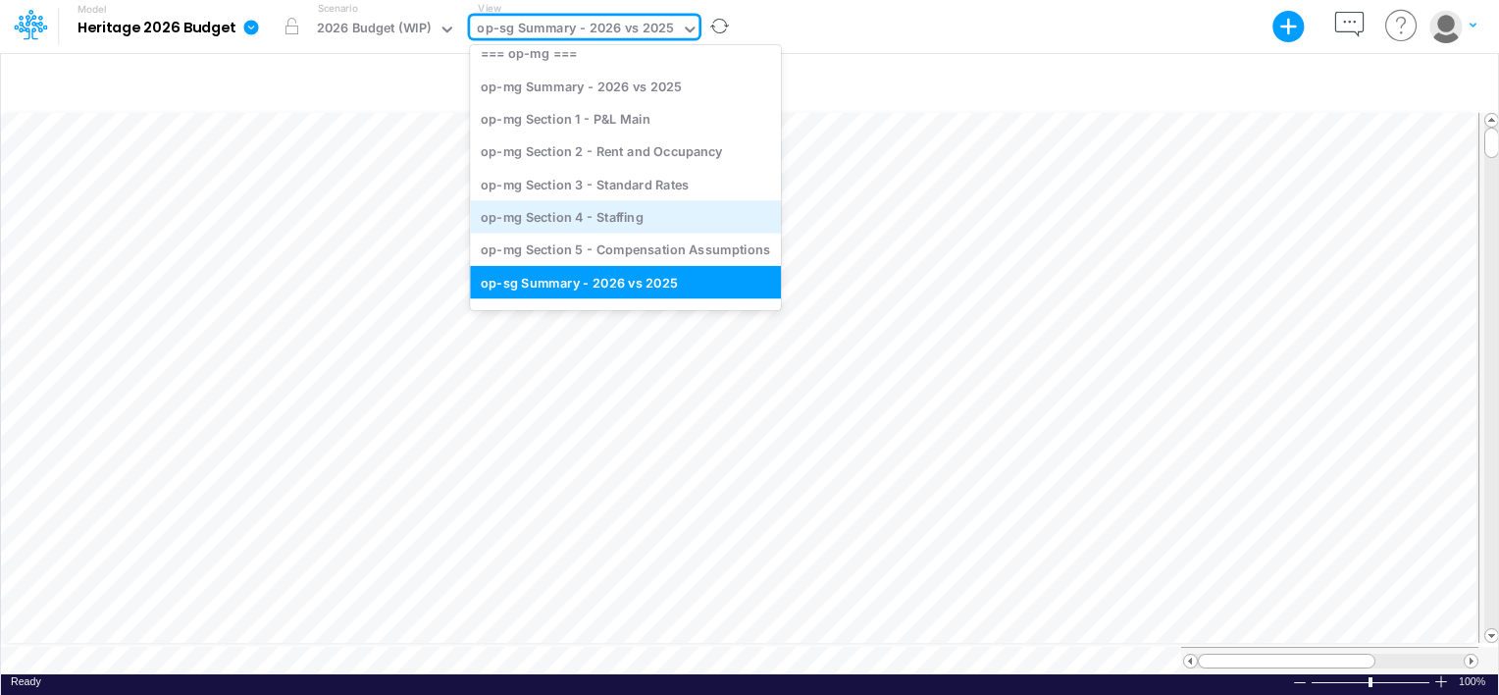
click at [565, 223] on div "op-mg Section 4 - Staffing" at bounding box center [625, 216] width 311 height 32
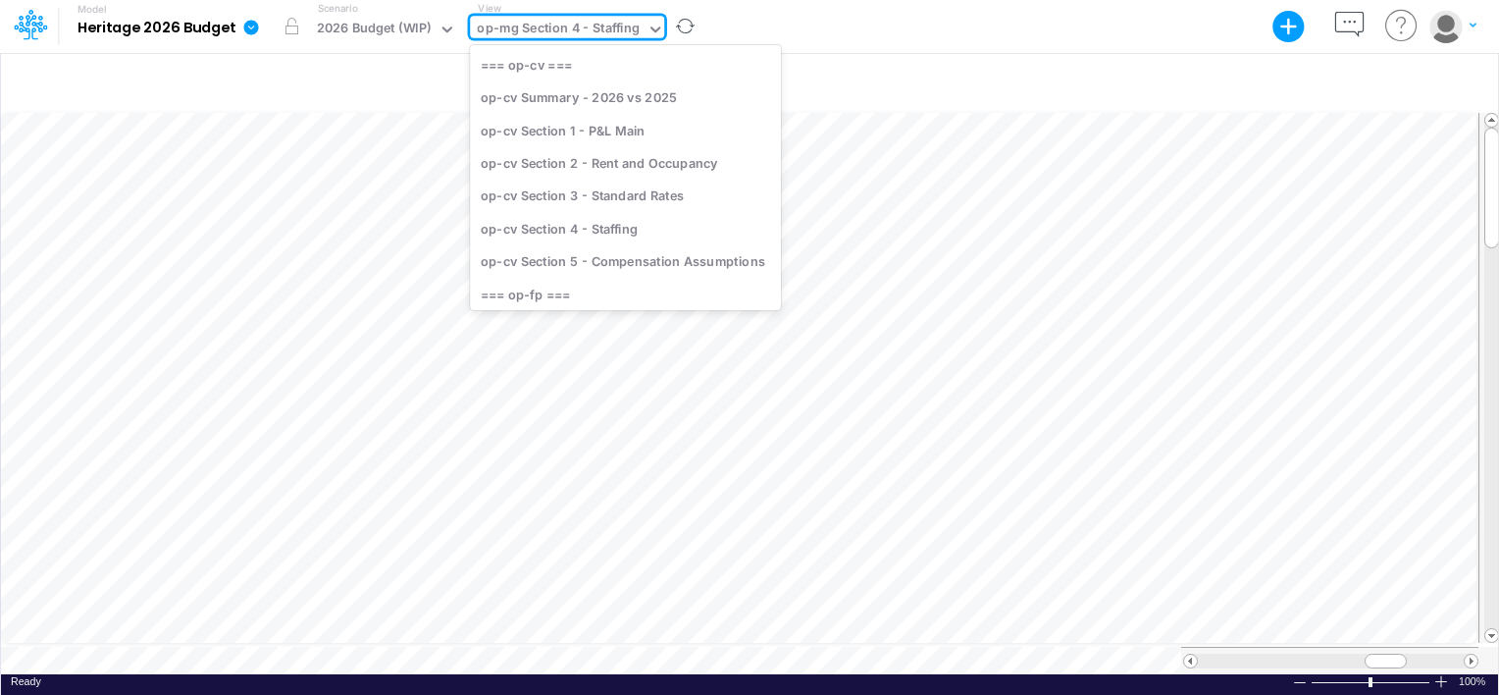
click at [604, 25] on div "op-mg Section 4 - Staffing" at bounding box center [558, 30] width 163 height 23
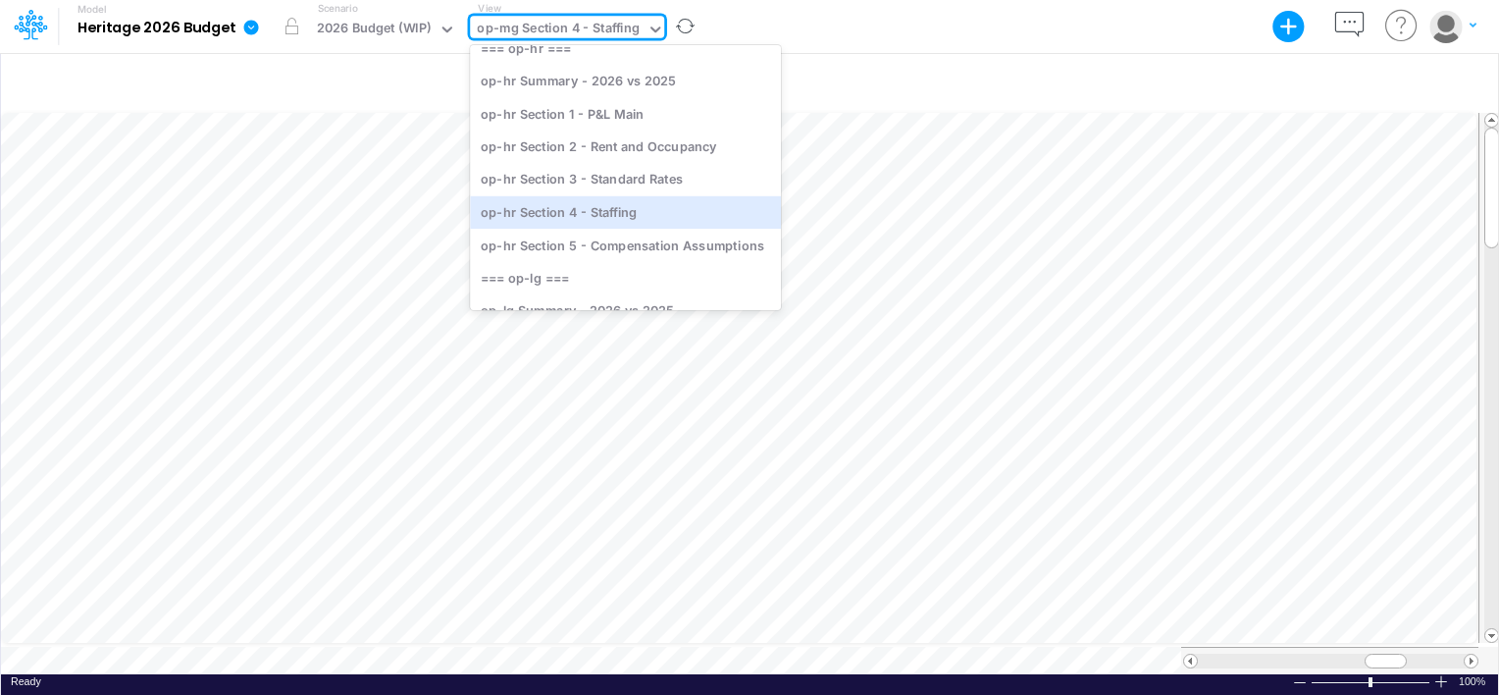
scroll to position [761, 0]
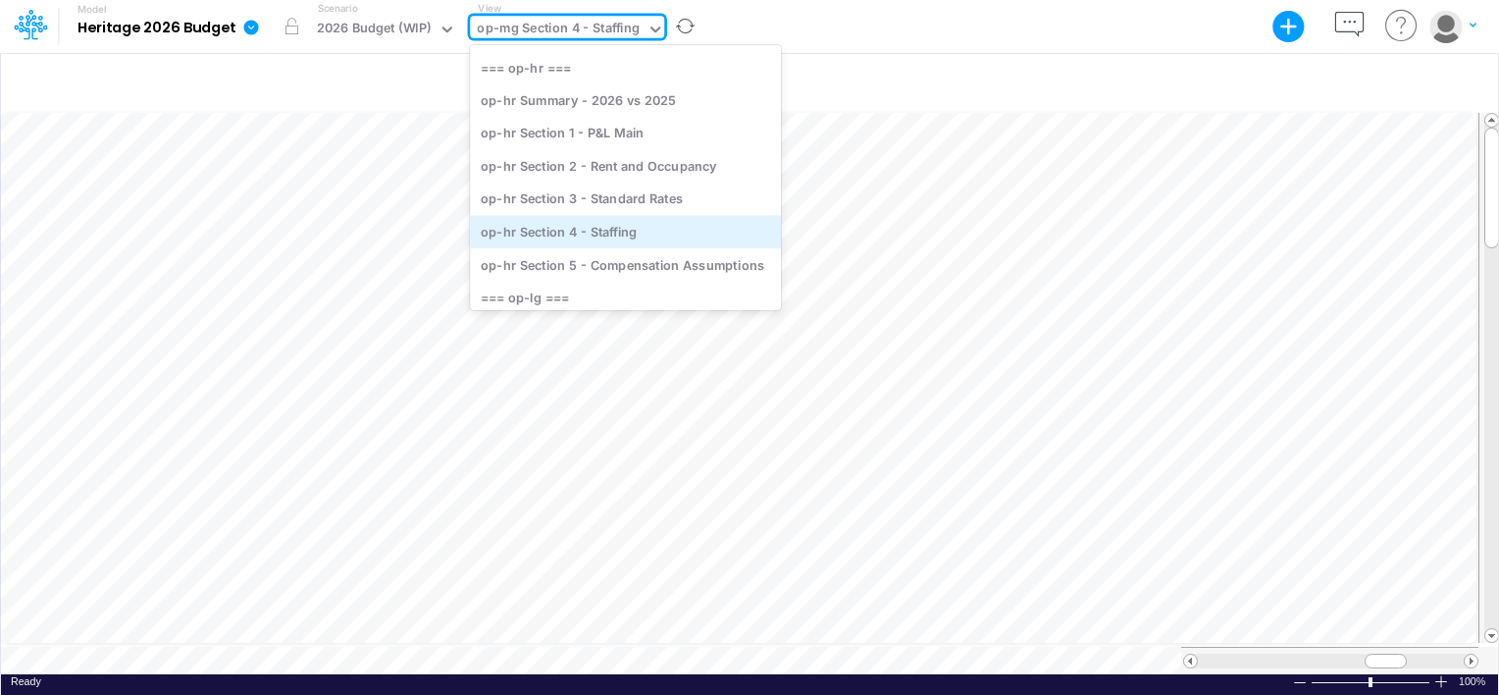
click at [608, 229] on div "op-hr Section 4 - Staffing" at bounding box center [625, 231] width 311 height 32
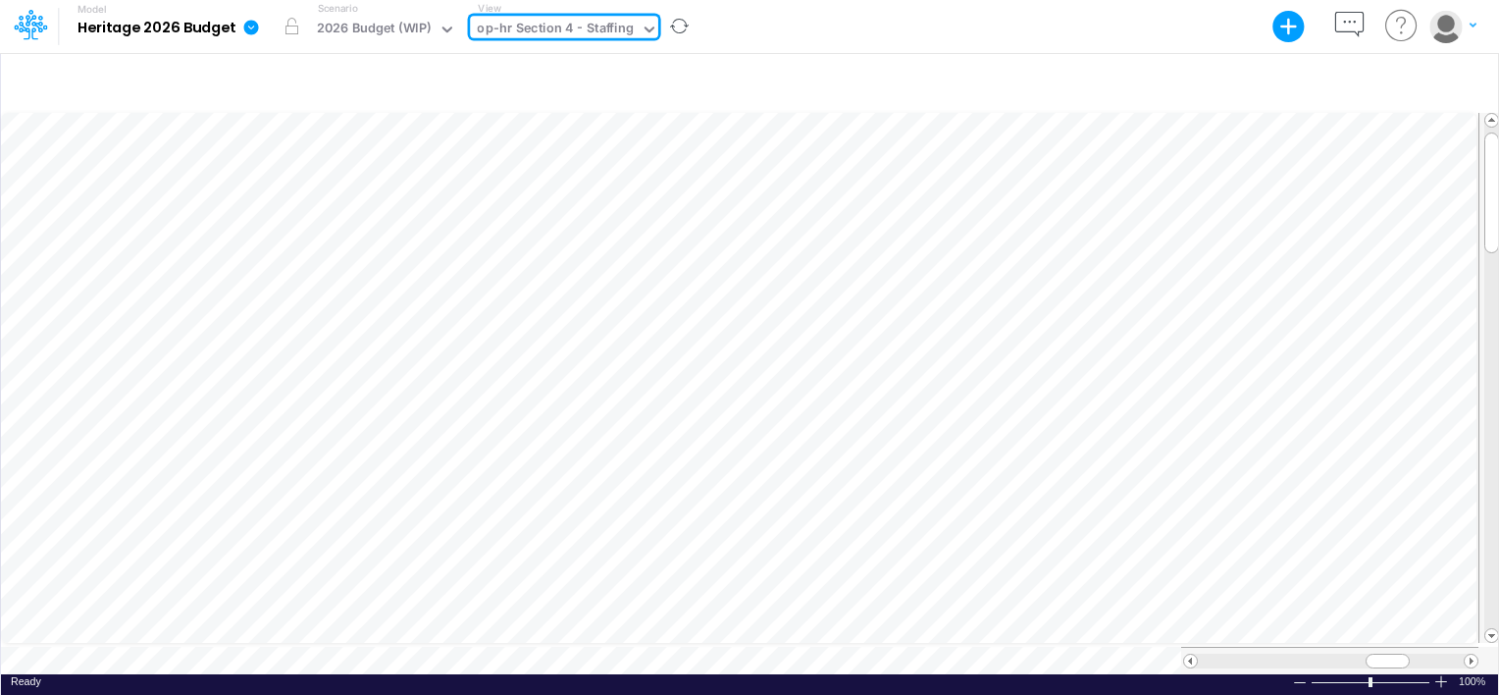
click at [644, 25] on icon at bounding box center [650, 30] width 18 height 18
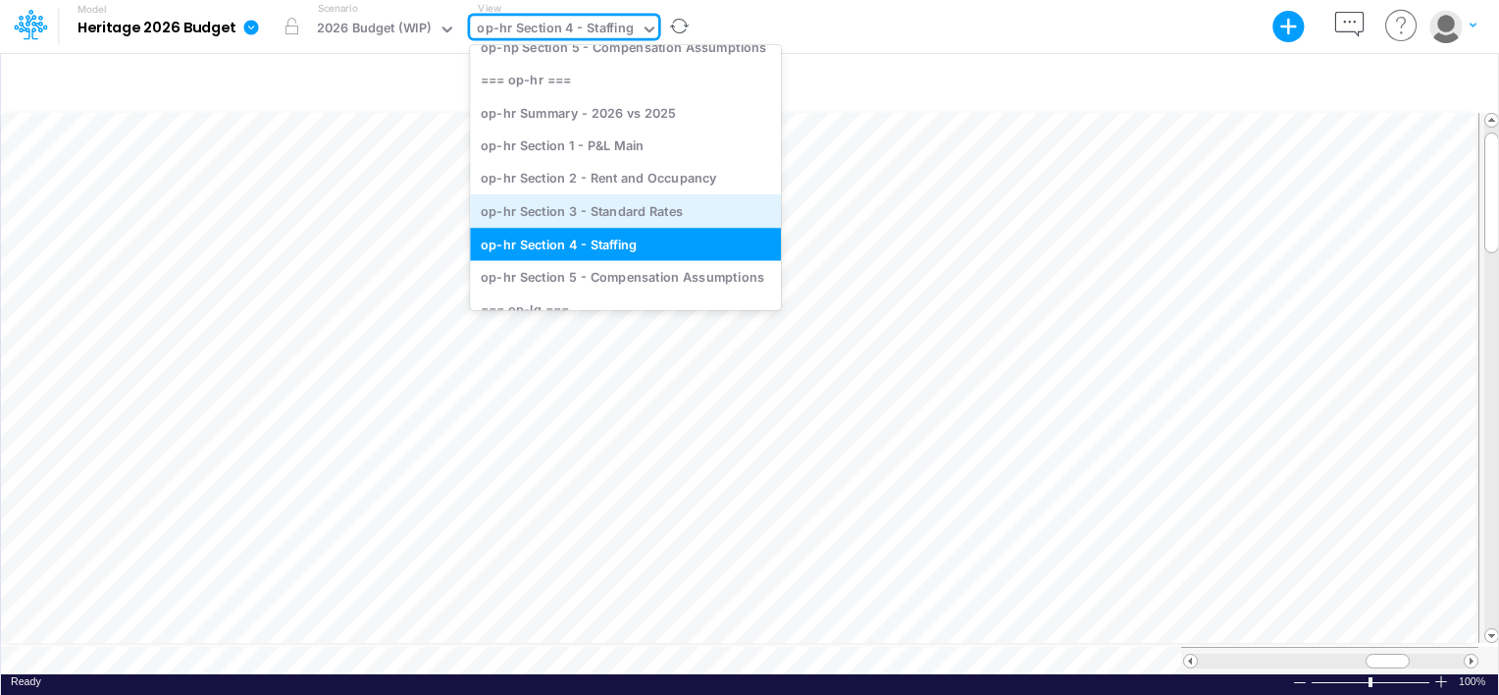
scroll to position [744, 0]
click at [626, 207] on div "op-hr Section 3 - Standard Rates" at bounding box center [625, 214] width 311 height 32
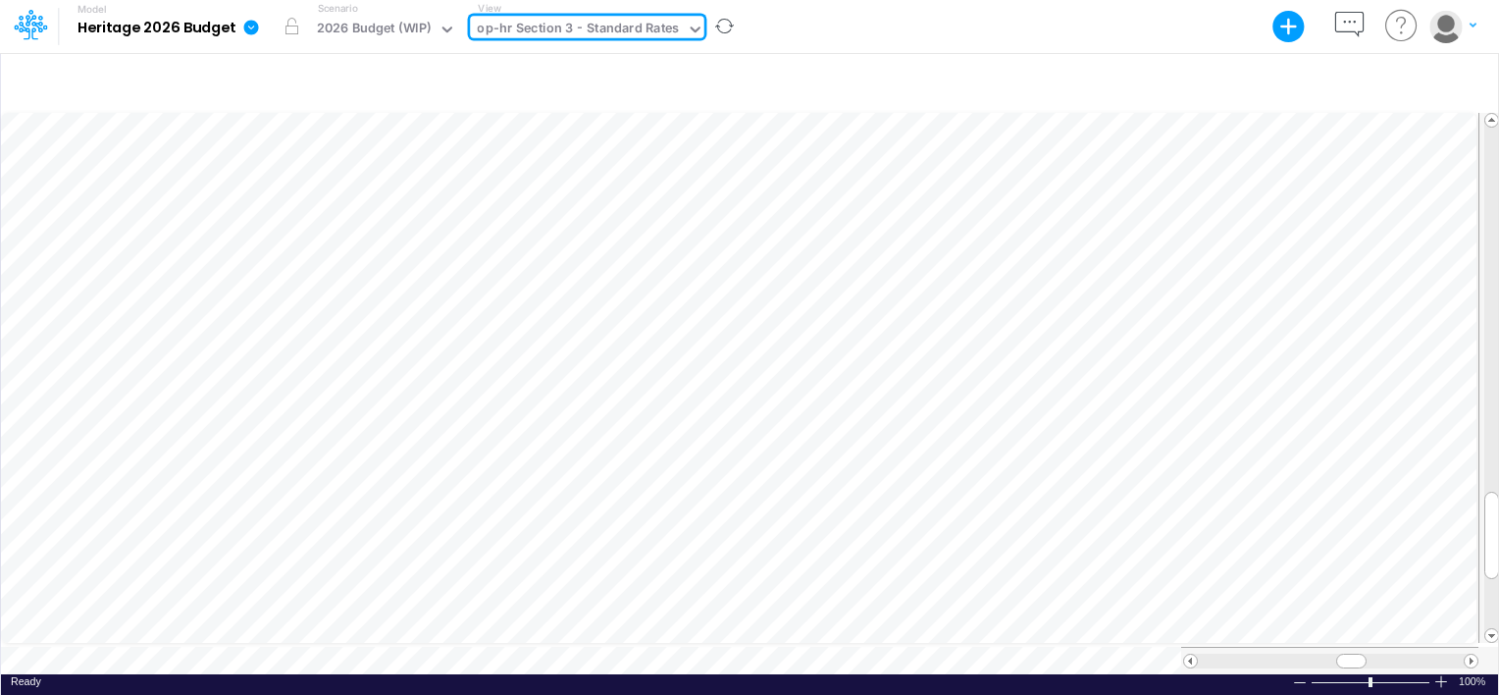
click at [668, 26] on div "op-hr Section 3 - Standard Rates" at bounding box center [578, 30] width 202 height 23
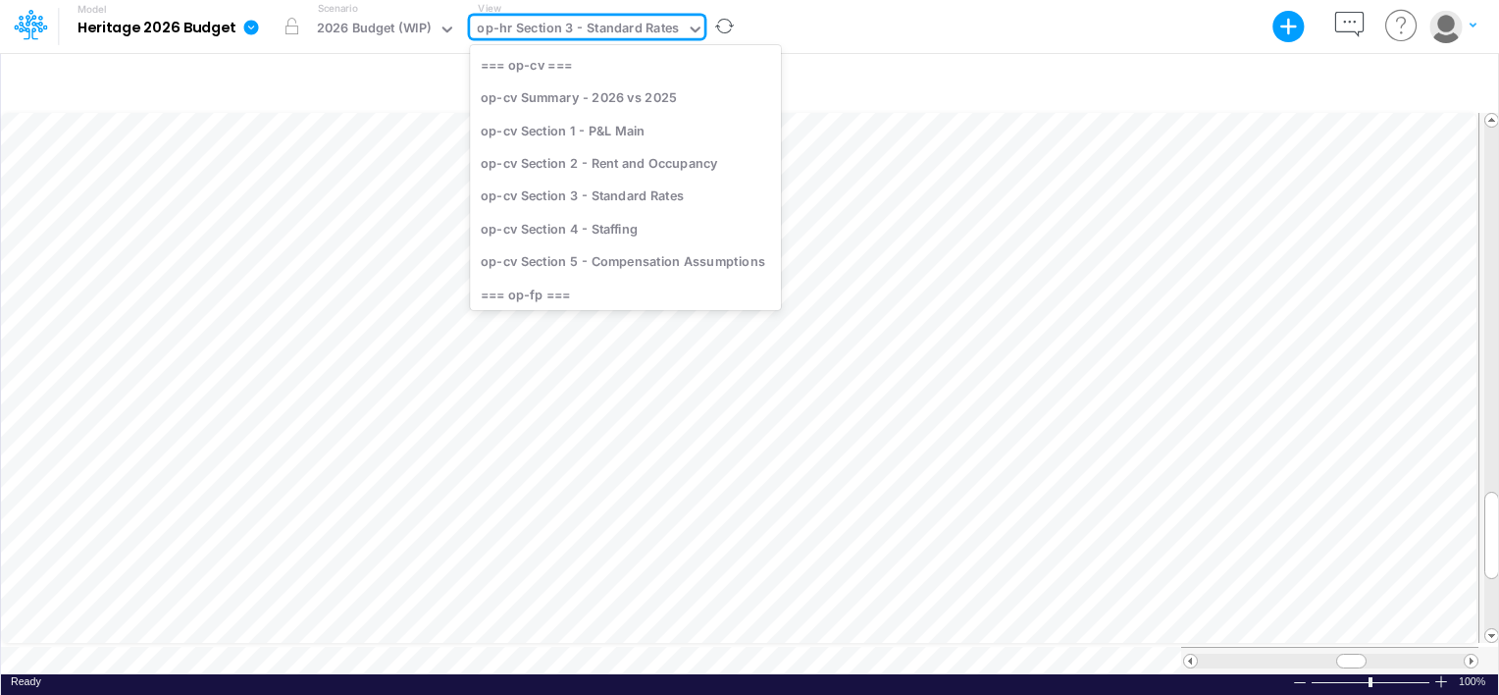
scroll to position [668, 0]
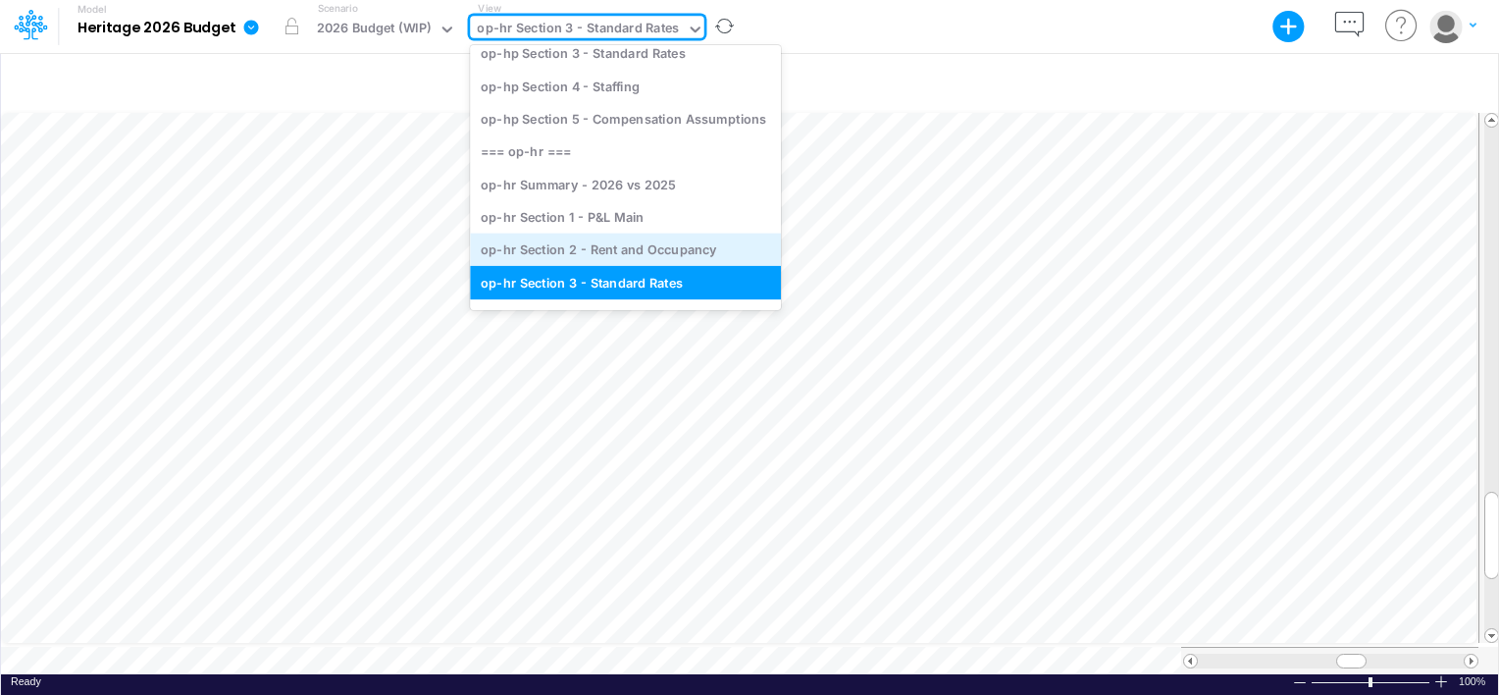
click at [655, 243] on div "op-hr Section 2 - Rent and Occupancy" at bounding box center [625, 250] width 311 height 32
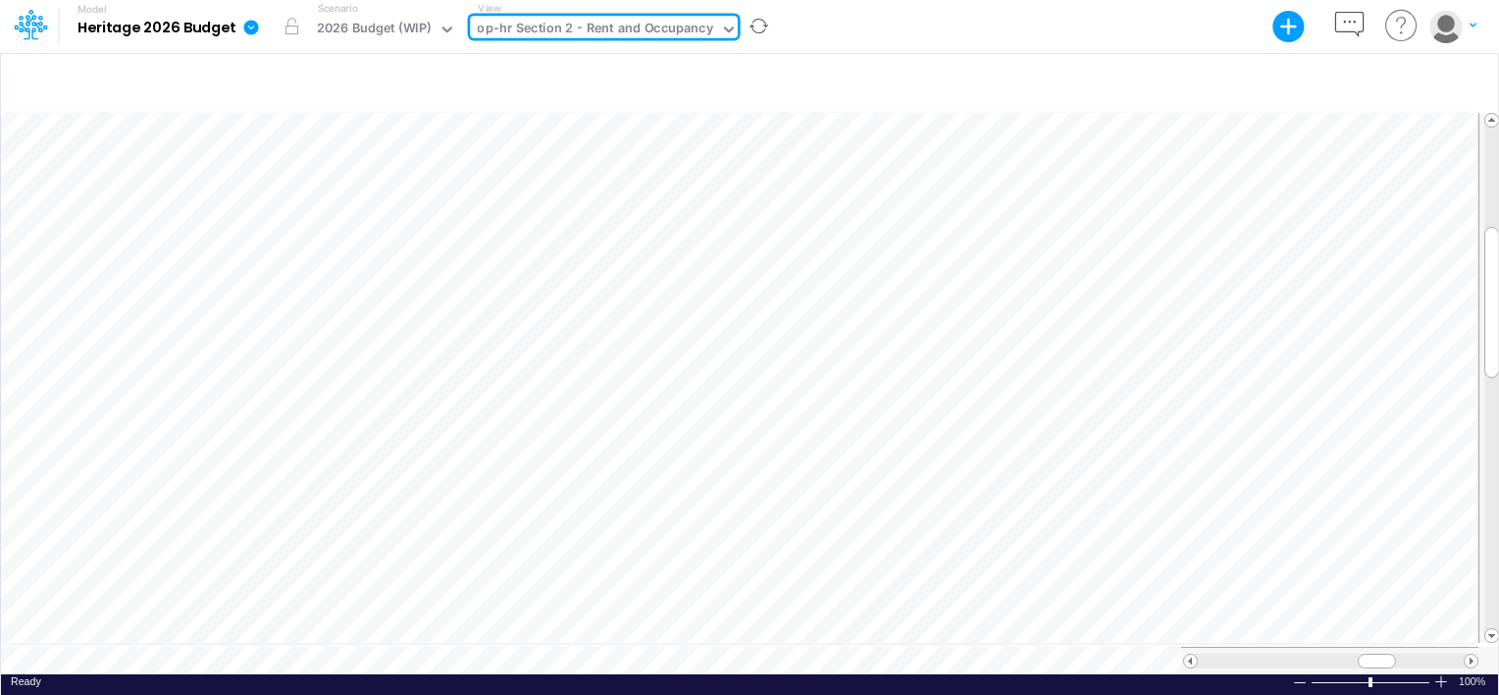
click at [648, 25] on div "op-hr Section 2 - Rent and Occupancy" at bounding box center [594, 30] width 235 height 23
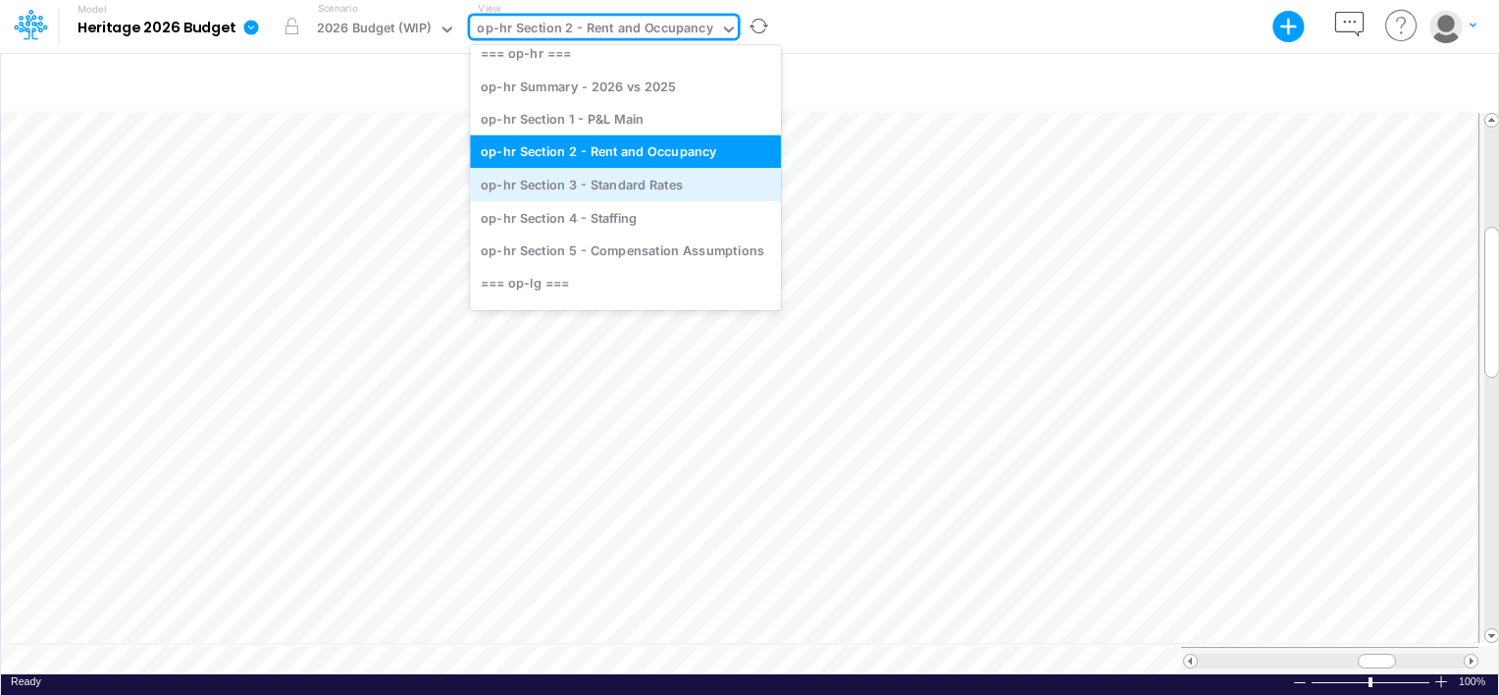
scroll to position [777, 0]
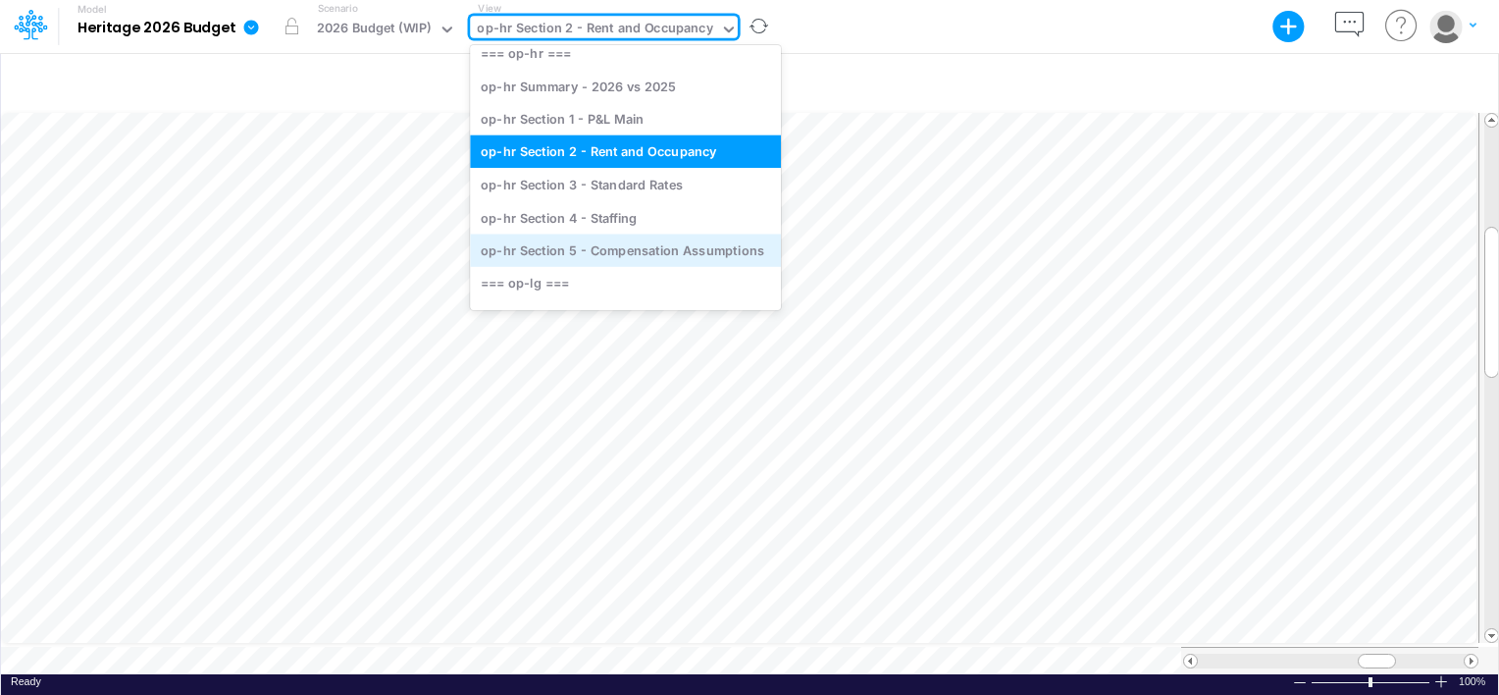
click at [631, 245] on div "op-hr Section 5 - Compensation Assumptions" at bounding box center [625, 250] width 311 height 32
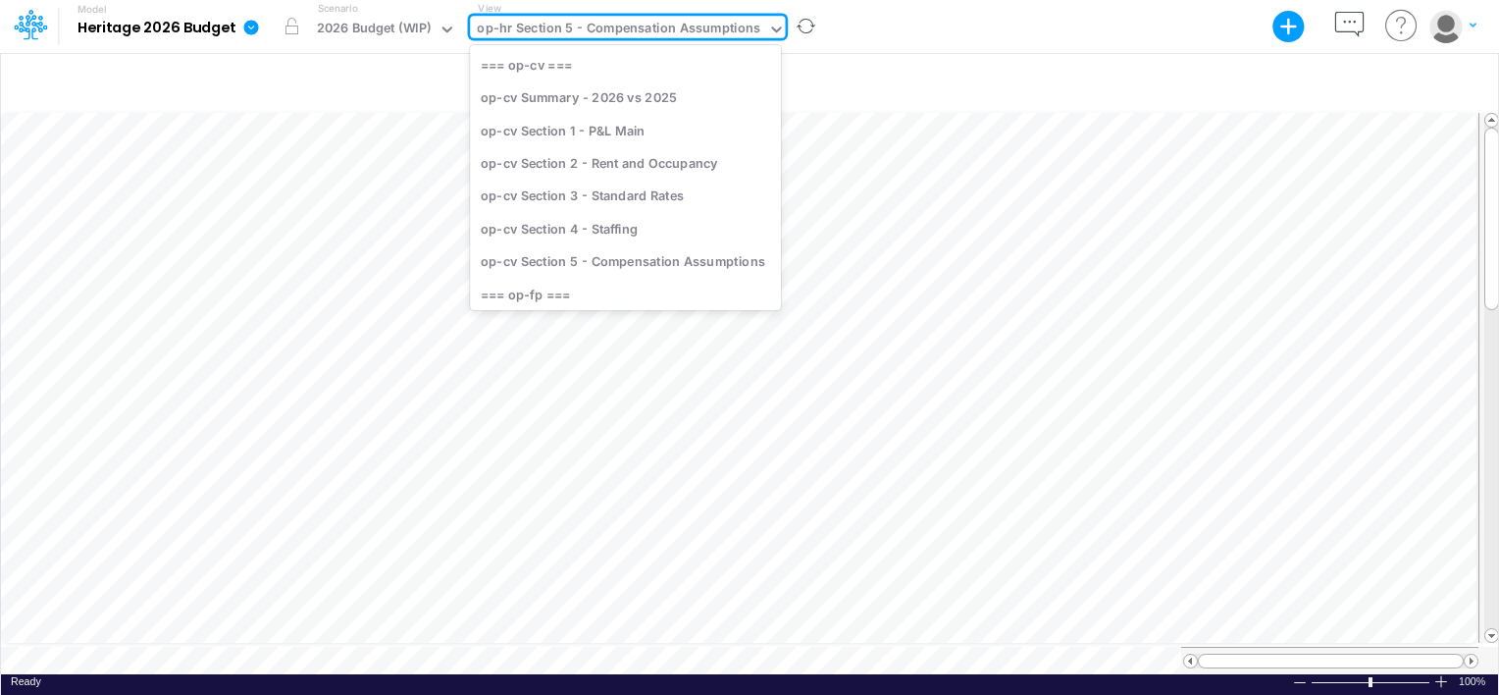
scroll to position [741, 0]
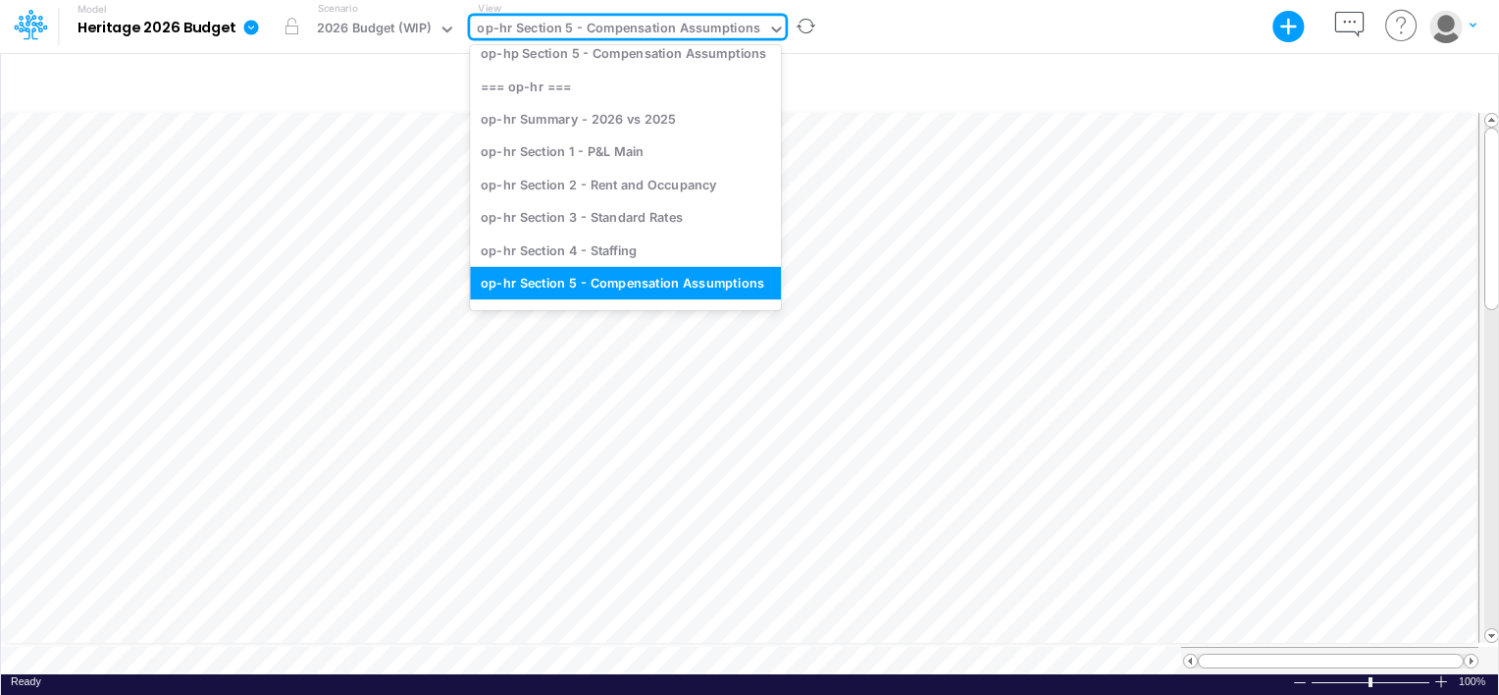
click at [714, 35] on div "op-hr Section 5 - Compensation Assumptions" at bounding box center [619, 30] width 284 height 23
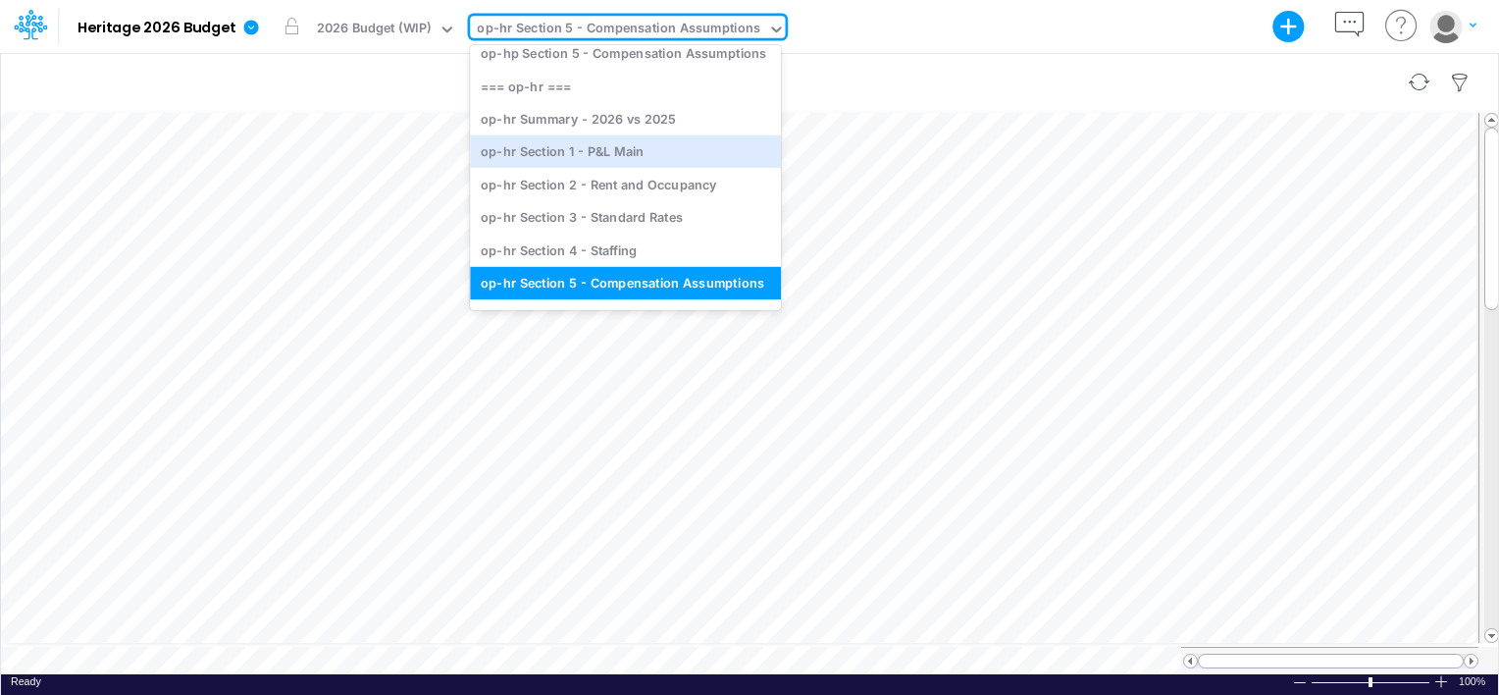
click at [1016, 80] on div at bounding box center [749, 82] width 1497 height 55
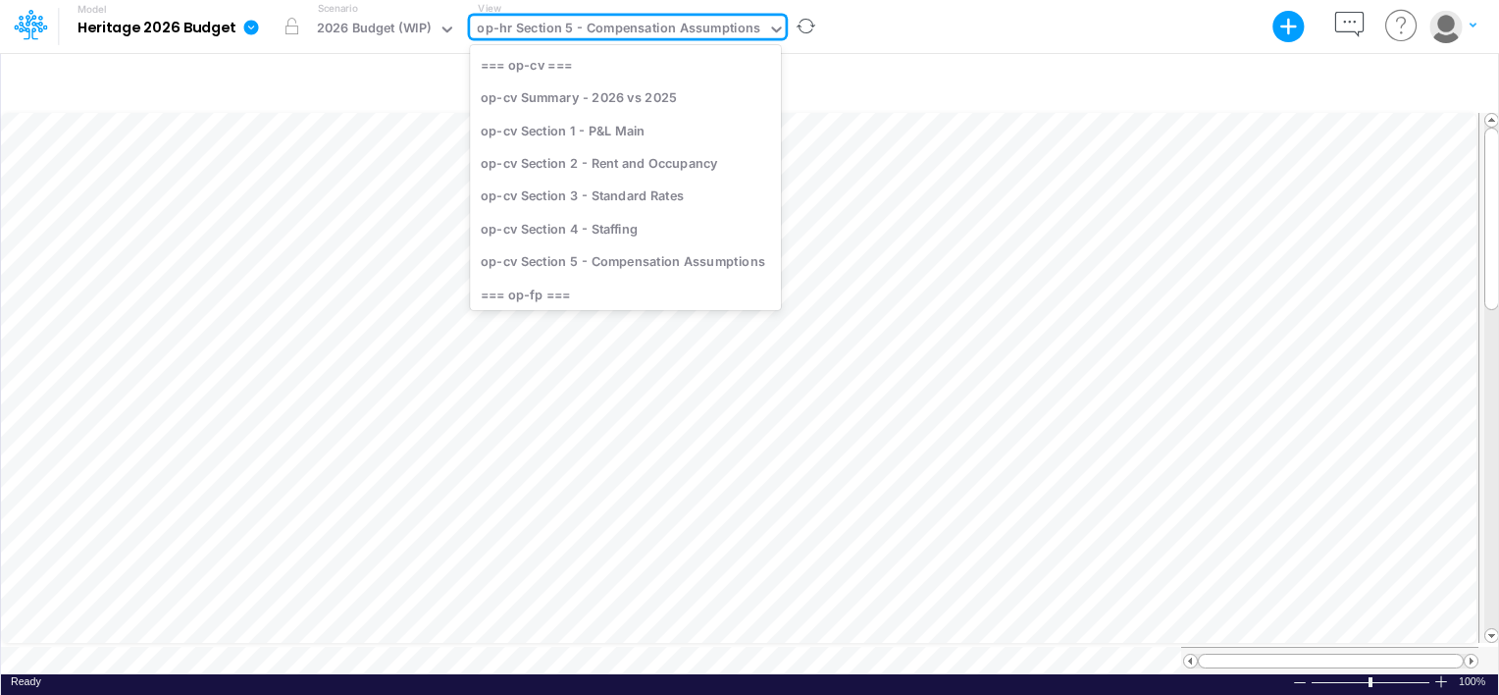
click at [677, 33] on div "op-hr Section 5 - Compensation Assumptions" at bounding box center [619, 30] width 284 height 23
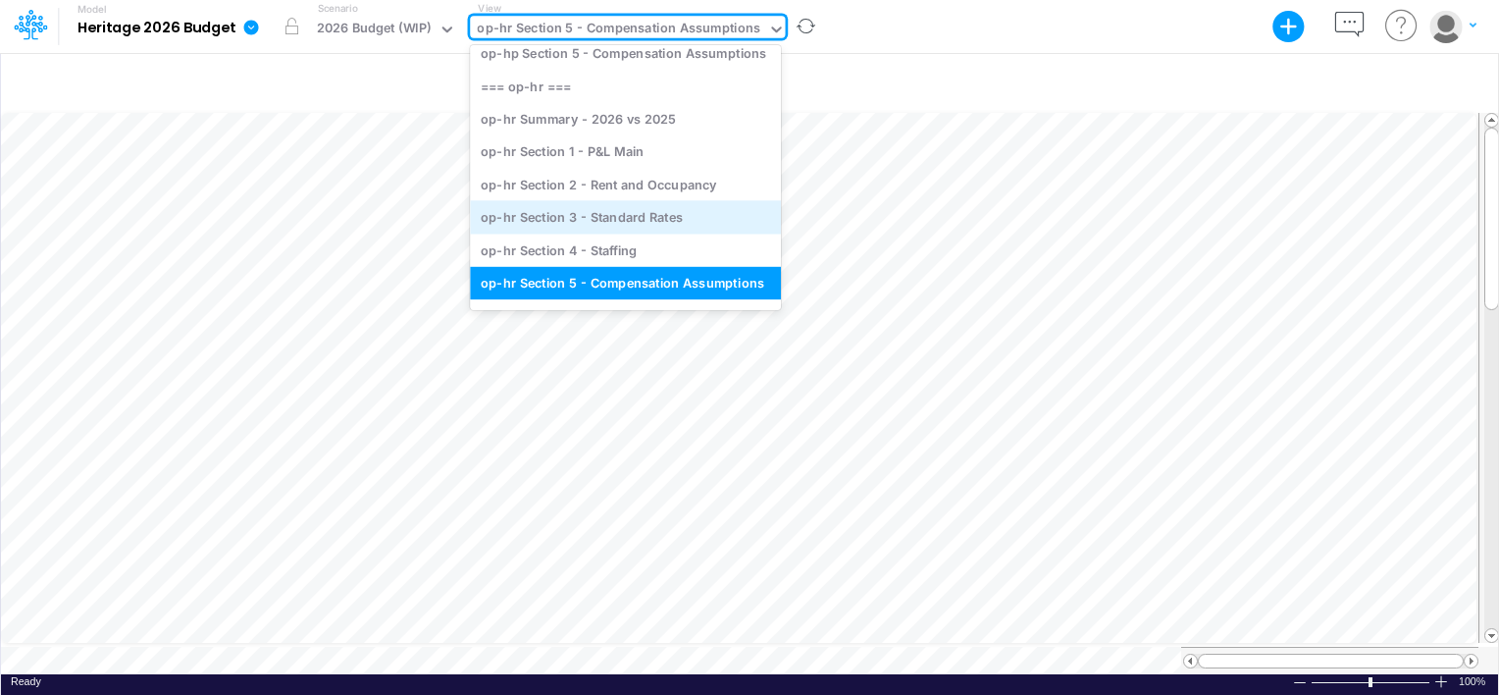
click at [652, 224] on div "op-hr Section 3 - Standard Rates" at bounding box center [625, 217] width 311 height 32
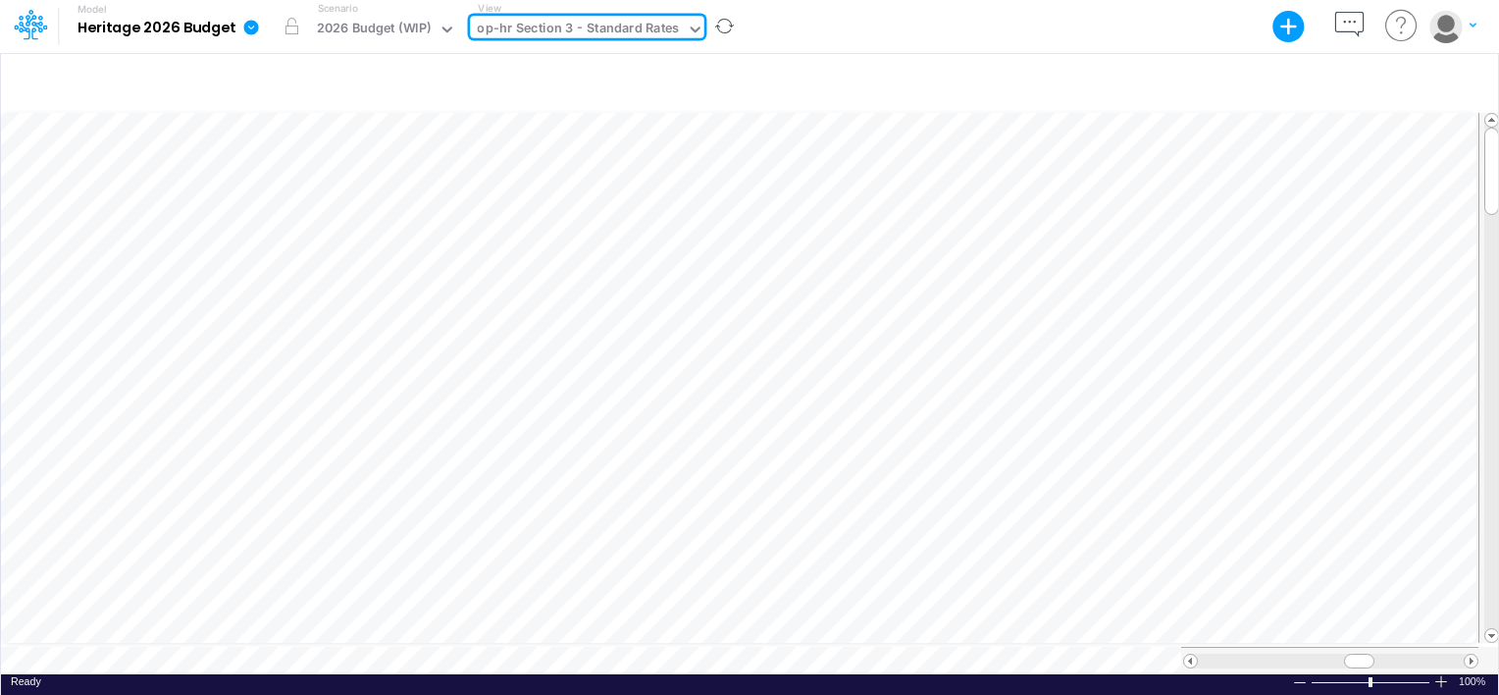
click at [620, 29] on div "op-hr Section 3 - Standard Rates" at bounding box center [578, 30] width 202 height 23
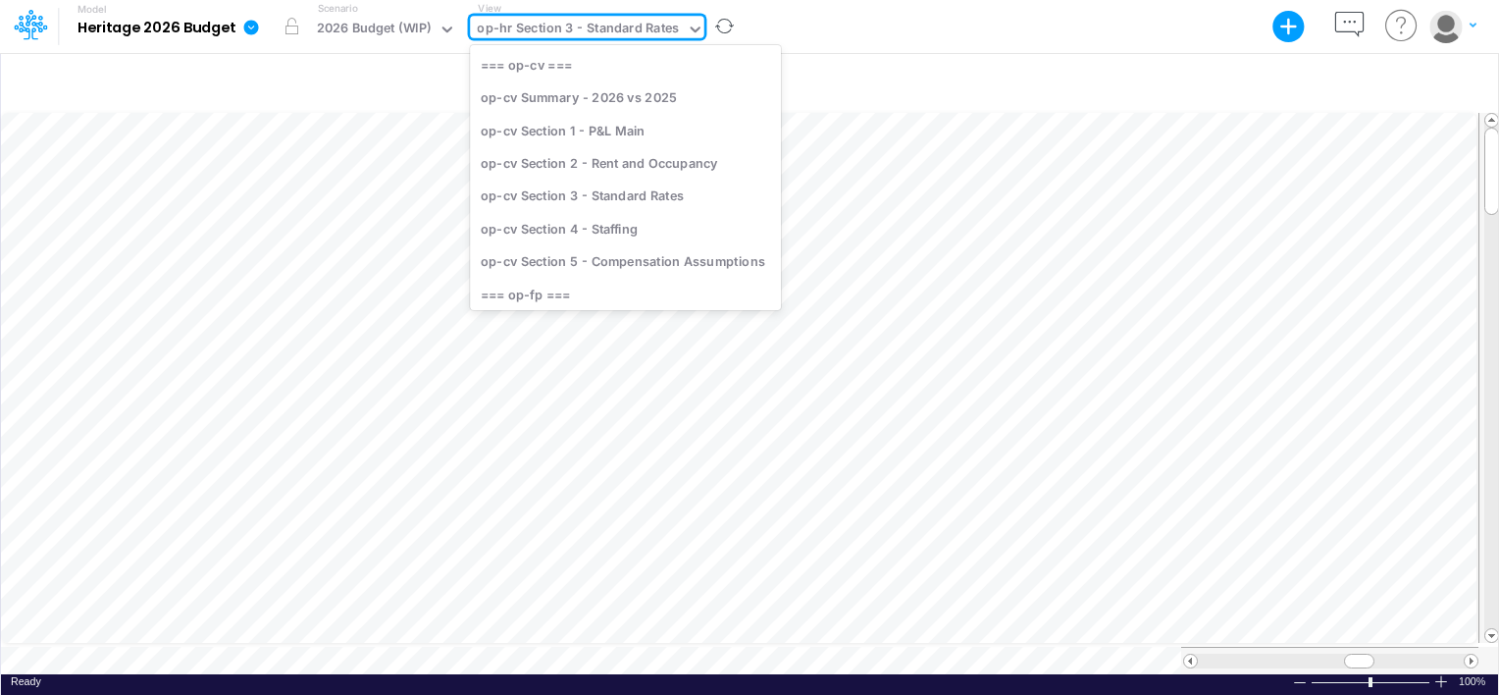
scroll to position [668, 0]
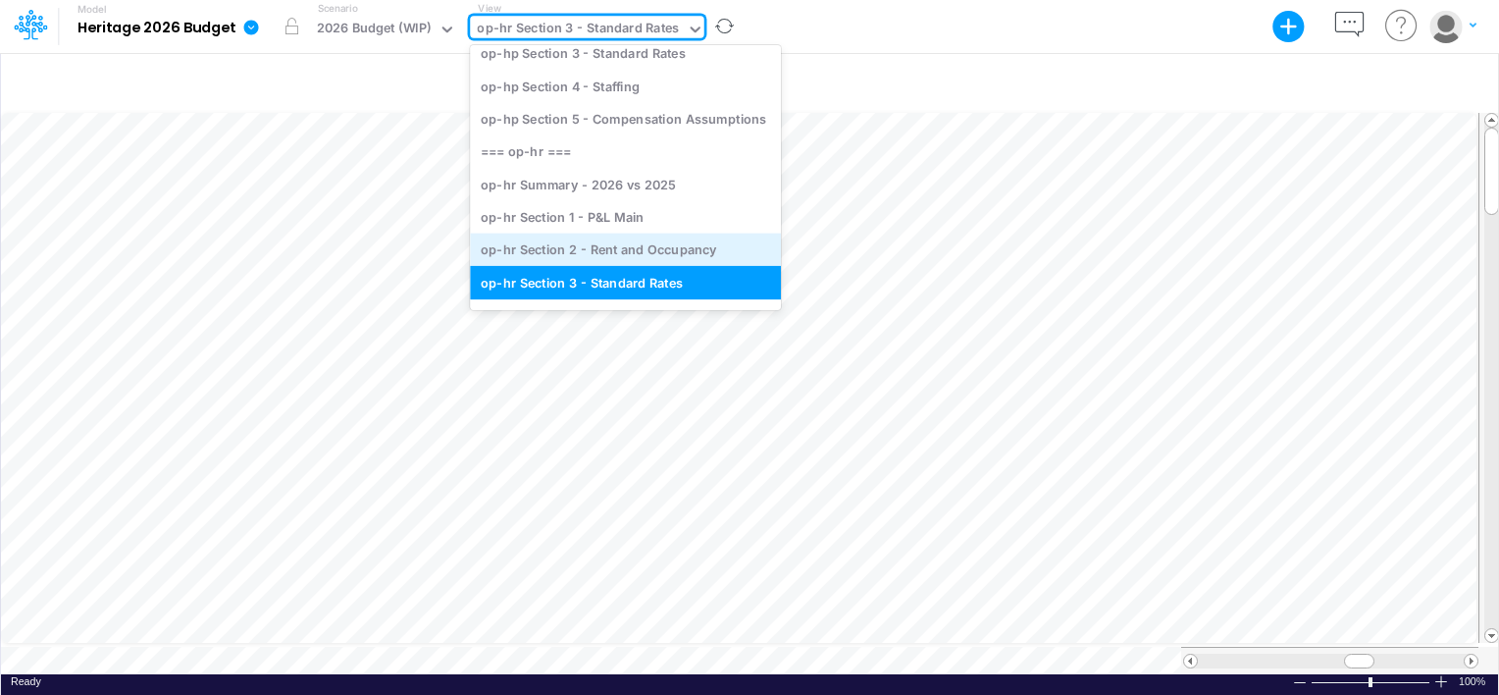
click at [634, 240] on div "op-hr Section 2 - Rent and Occupancy" at bounding box center [625, 250] width 311 height 32
